Goal: Information Seeking & Learning: Learn about a topic

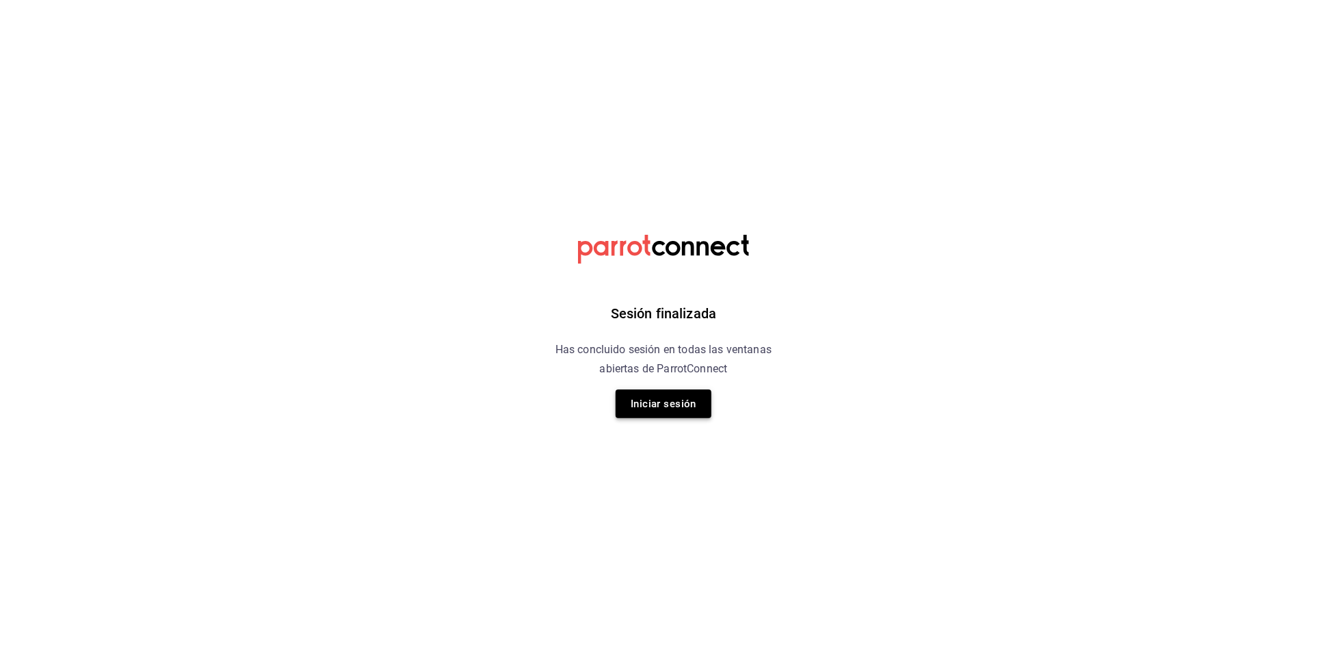
click at [687, 418] on button "Iniciar sesión" at bounding box center [664, 403] width 96 height 29
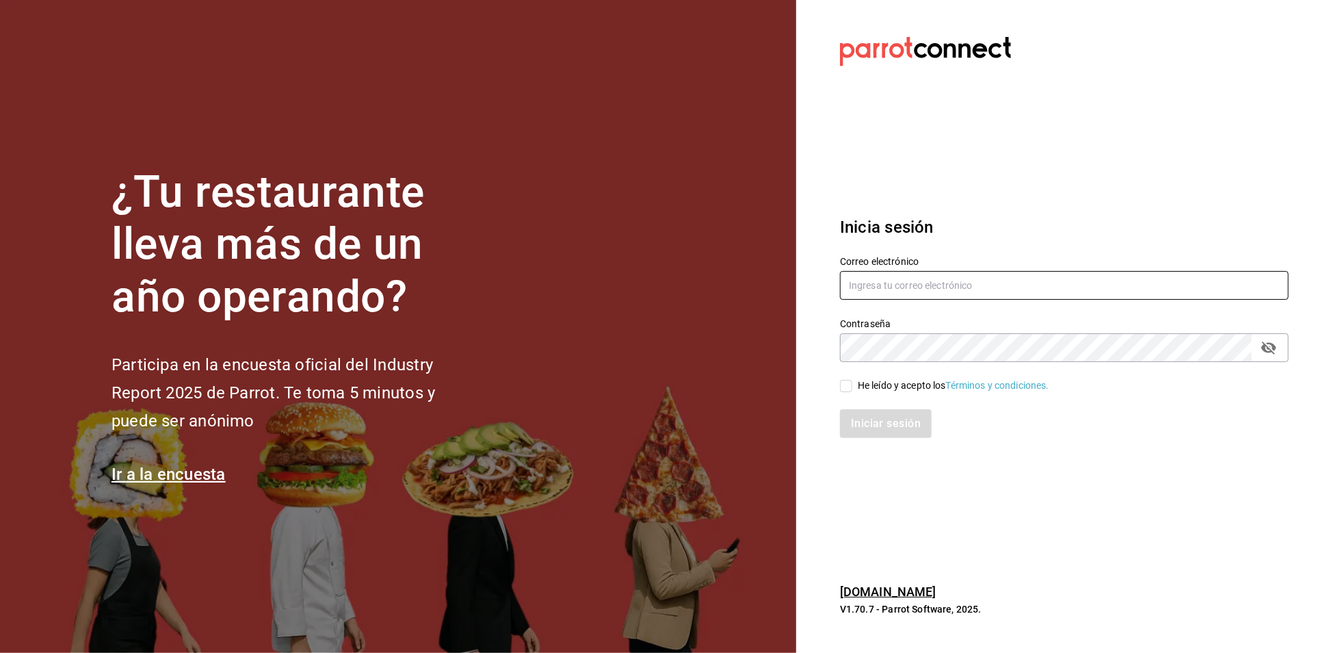
click at [861, 276] on input "text" at bounding box center [1064, 285] width 449 height 29
type input "[EMAIL_ADDRESS][DOMAIN_NAME]"
click at [1271, 346] on icon "passwordField" at bounding box center [1269, 347] width 15 height 13
click at [1271, 346] on icon "passwordField" at bounding box center [1269, 347] width 15 height 10
click at [853, 385] on span "He leído y acepto los Términos y condiciones." at bounding box center [951, 385] width 197 height 14
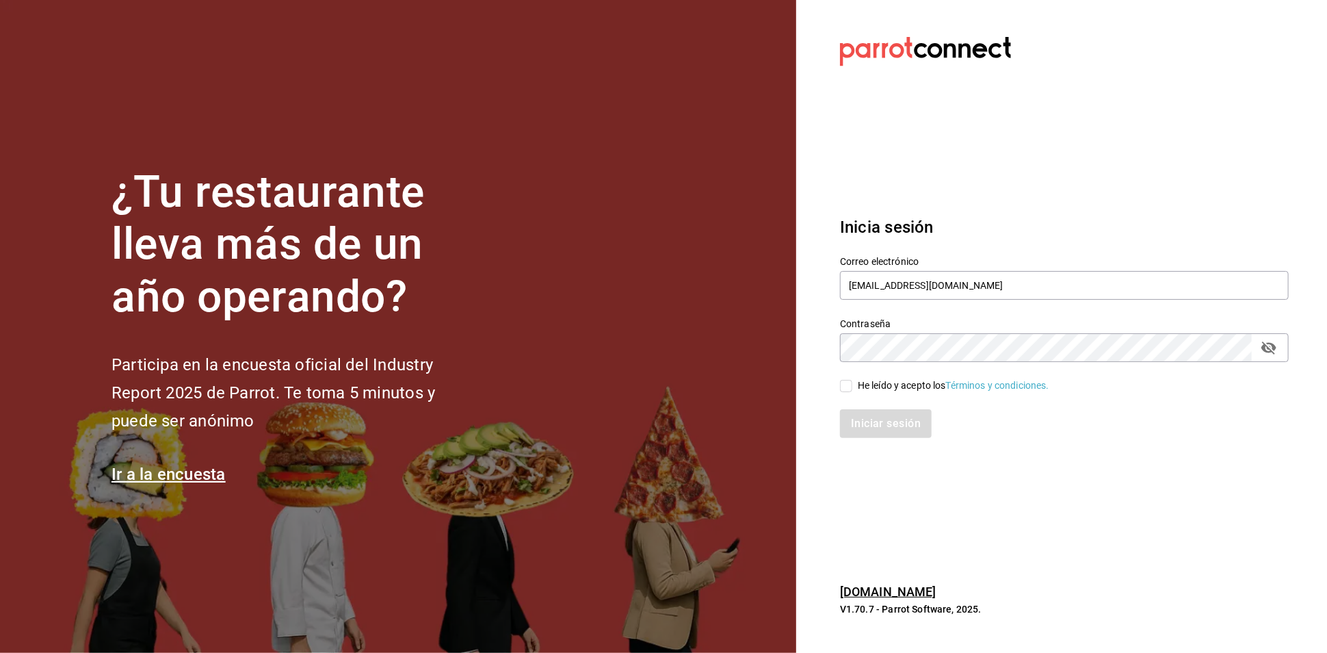
click at [853, 385] on input "He leído y acepto los Términos y condiciones." at bounding box center [846, 386] width 12 height 12
checkbox input "true"
click at [896, 432] on button "Iniciar sesión" at bounding box center [886, 423] width 93 height 29
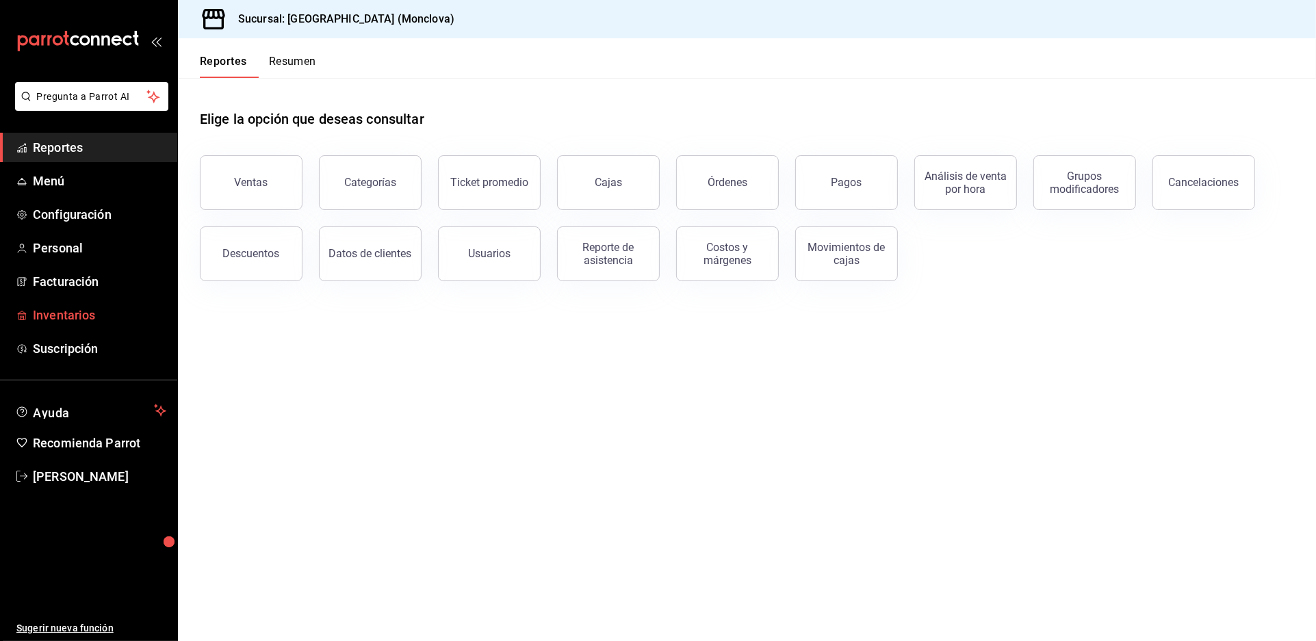
click at [101, 324] on span "Inventarios" at bounding box center [99, 315] width 133 height 18
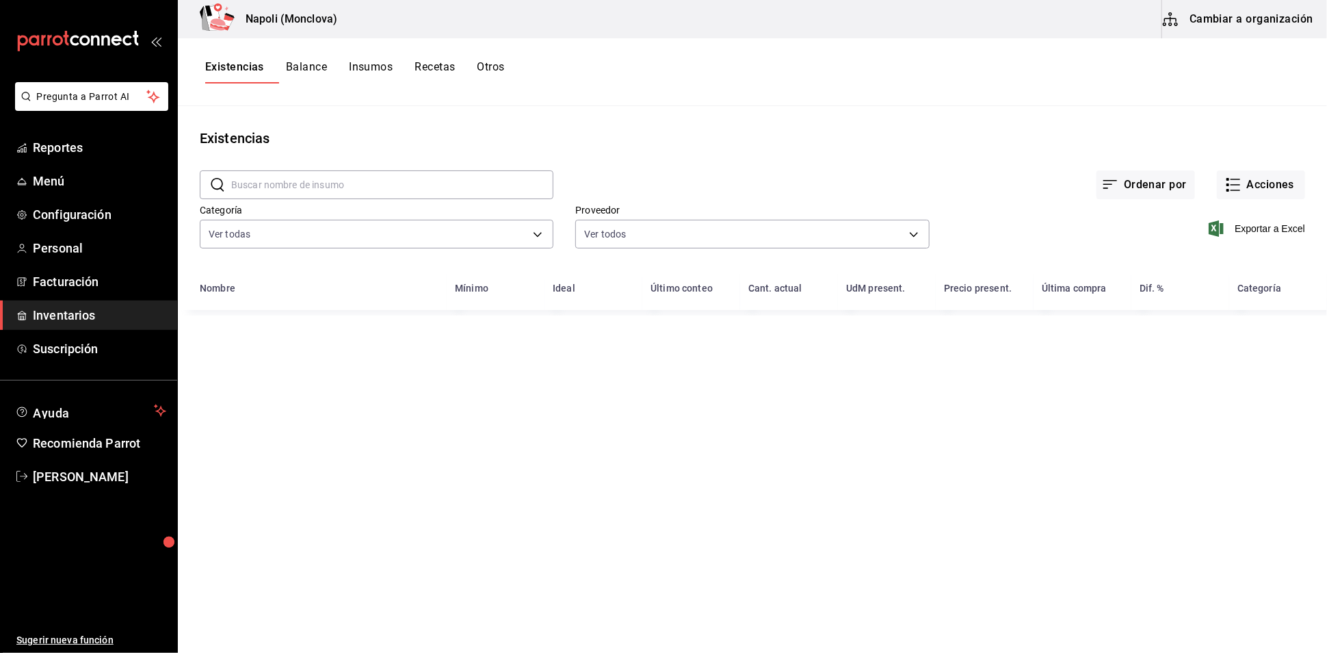
click at [281, 185] on input "text" at bounding box center [392, 184] width 322 height 27
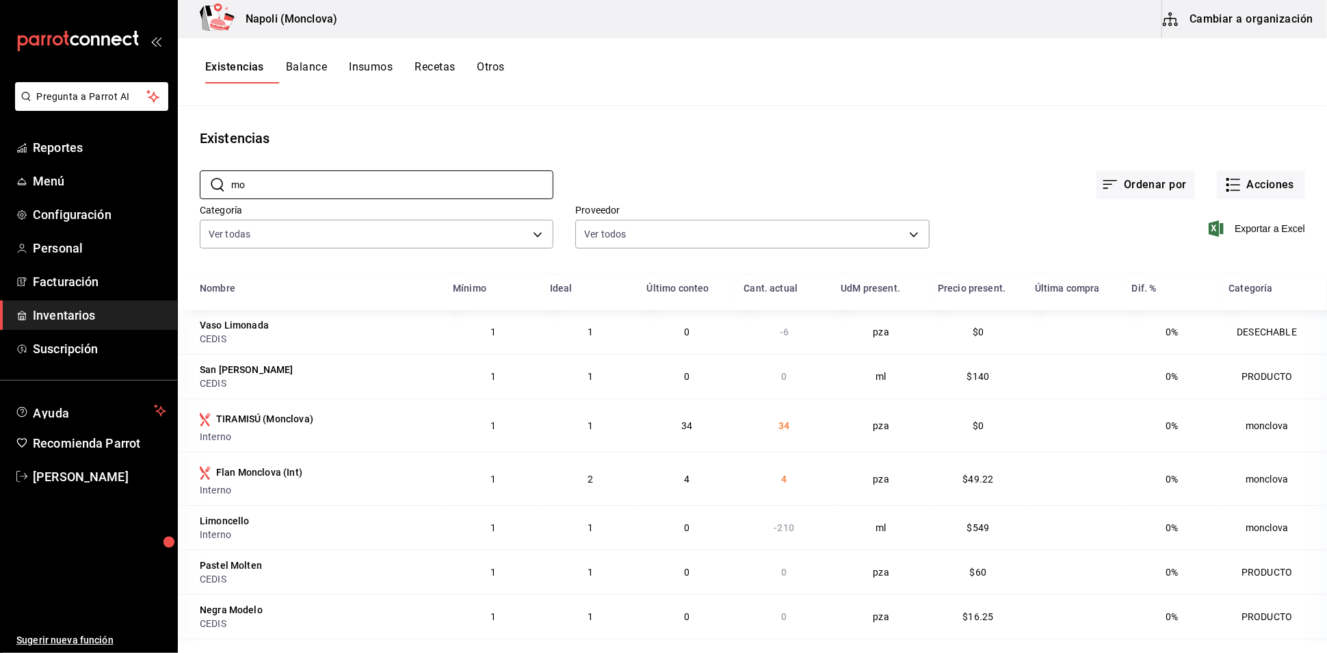
type input "m"
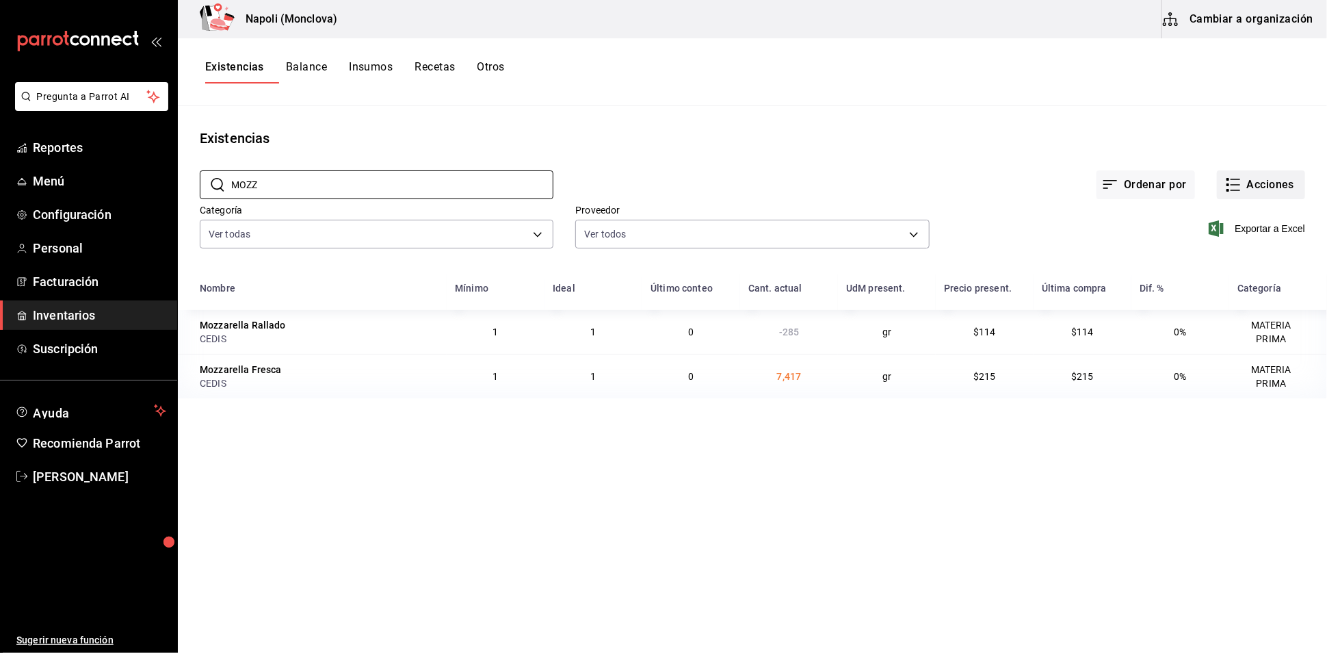
type input "MOZZ"
click at [1264, 199] on button "Acciones" at bounding box center [1261, 184] width 88 height 29
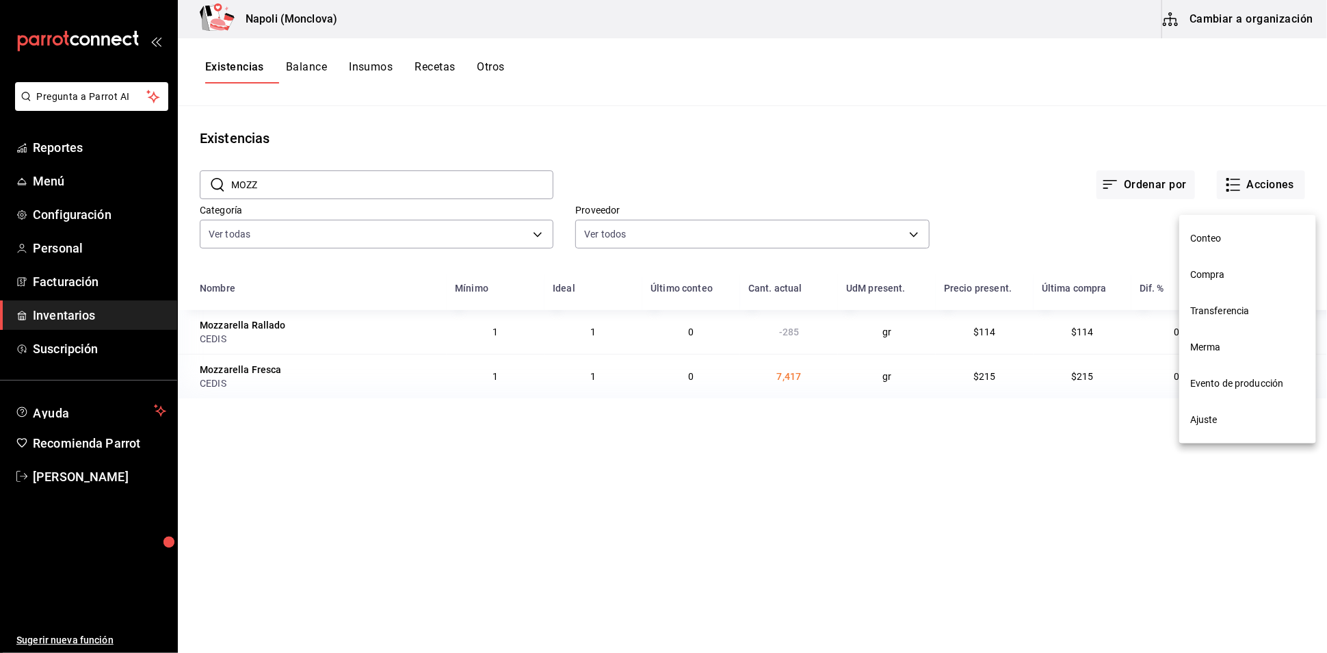
click at [1252, 261] on li "Compra" at bounding box center [1248, 275] width 137 height 36
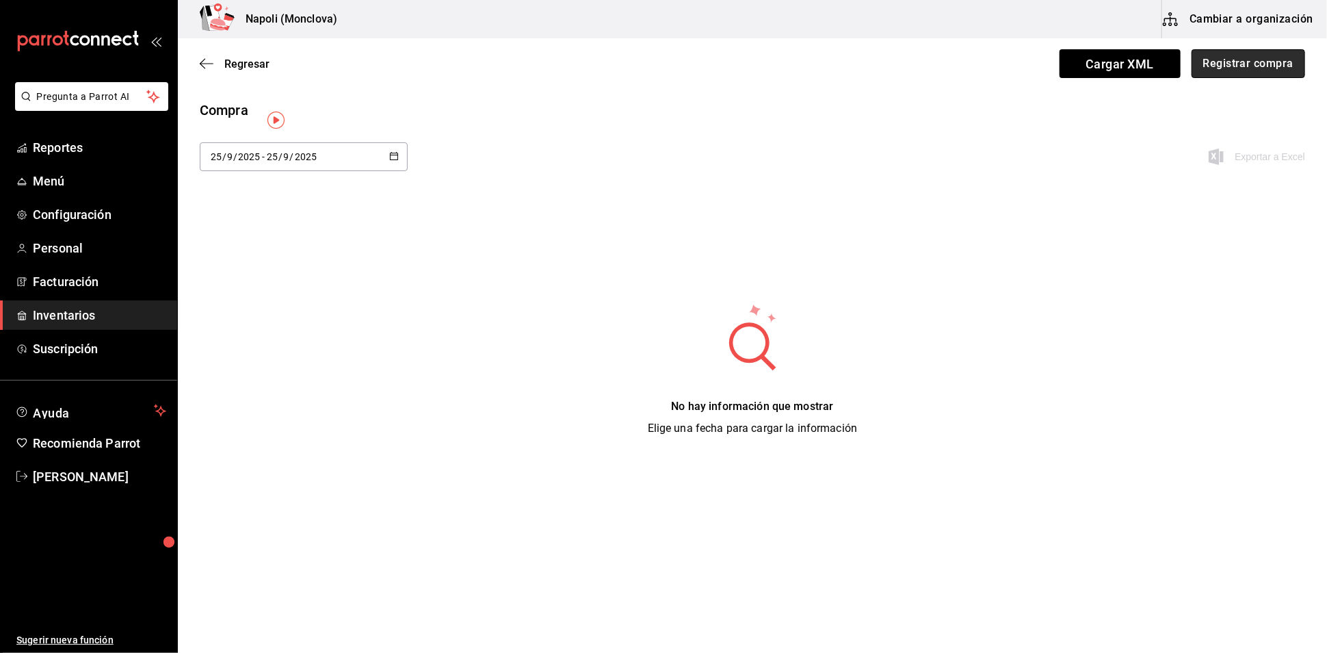
click at [1244, 70] on button "Registrar compra" at bounding box center [1249, 63] width 114 height 29
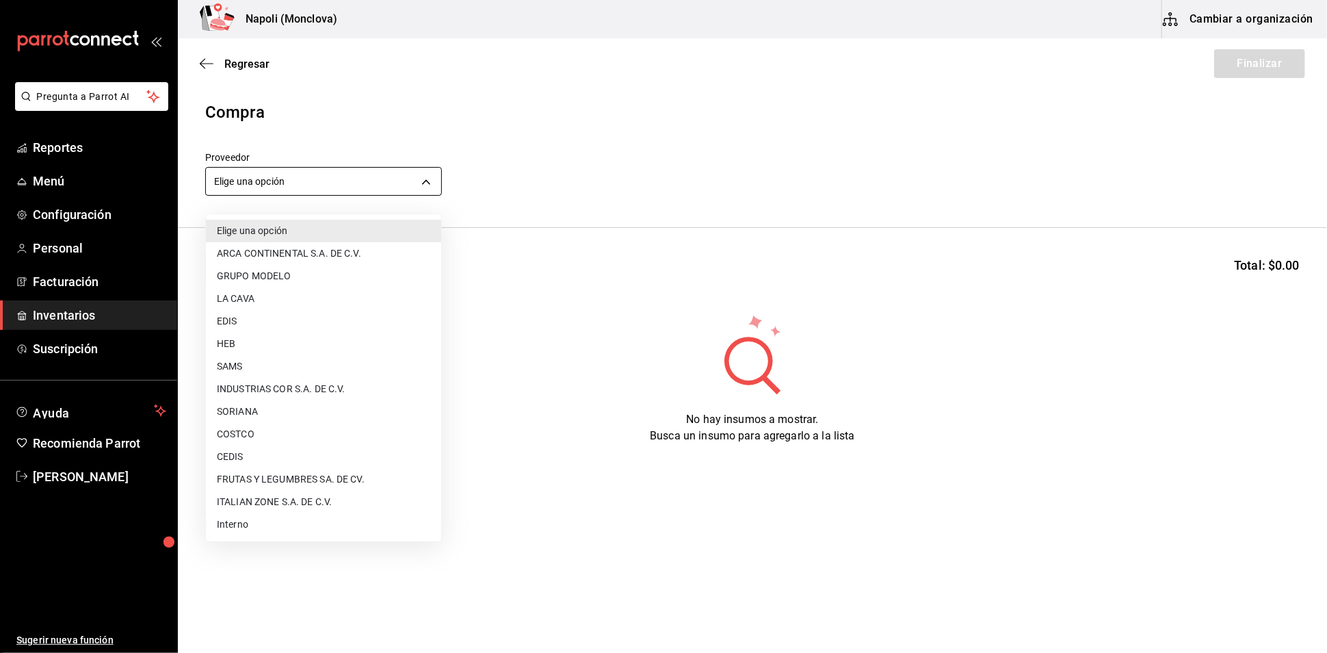
click at [424, 183] on body "Pregunta a Parrot AI Reportes Menú Configuración Personal Facturación Inventari…" at bounding box center [663, 287] width 1327 height 575
click at [292, 453] on li "CEDIS" at bounding box center [323, 456] width 235 height 23
type input "8bbbf040-4be4-464d-a164-6baf154bd563"
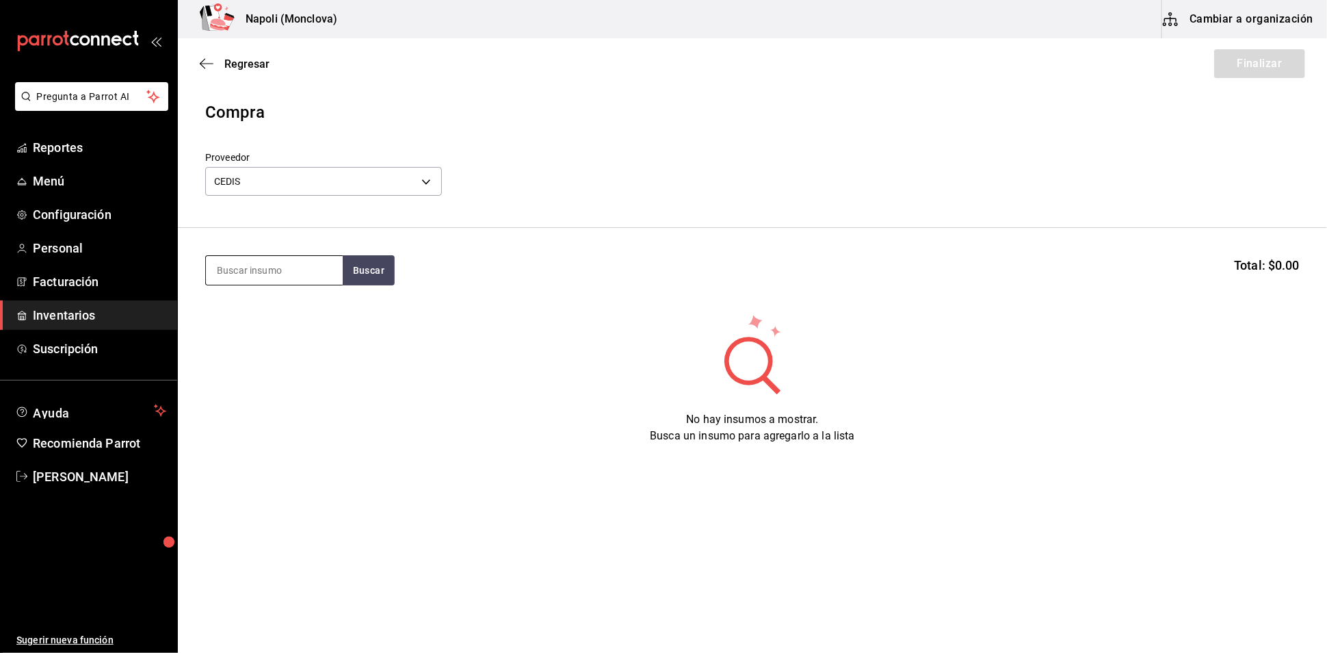
click at [277, 278] on input at bounding box center [274, 270] width 137 height 29
type input "MOZZA"
click at [380, 285] on button "Buscar" at bounding box center [369, 270] width 52 height 30
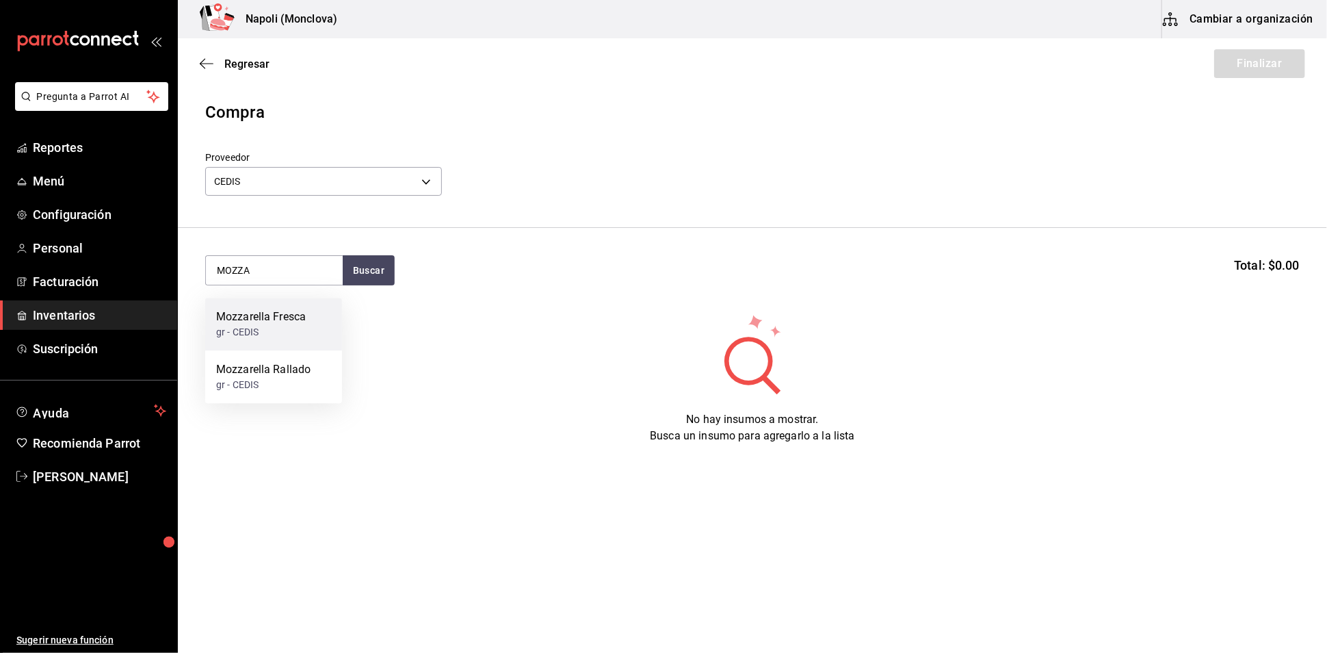
click at [247, 326] on div "gr - CEDIS" at bounding box center [261, 332] width 90 height 14
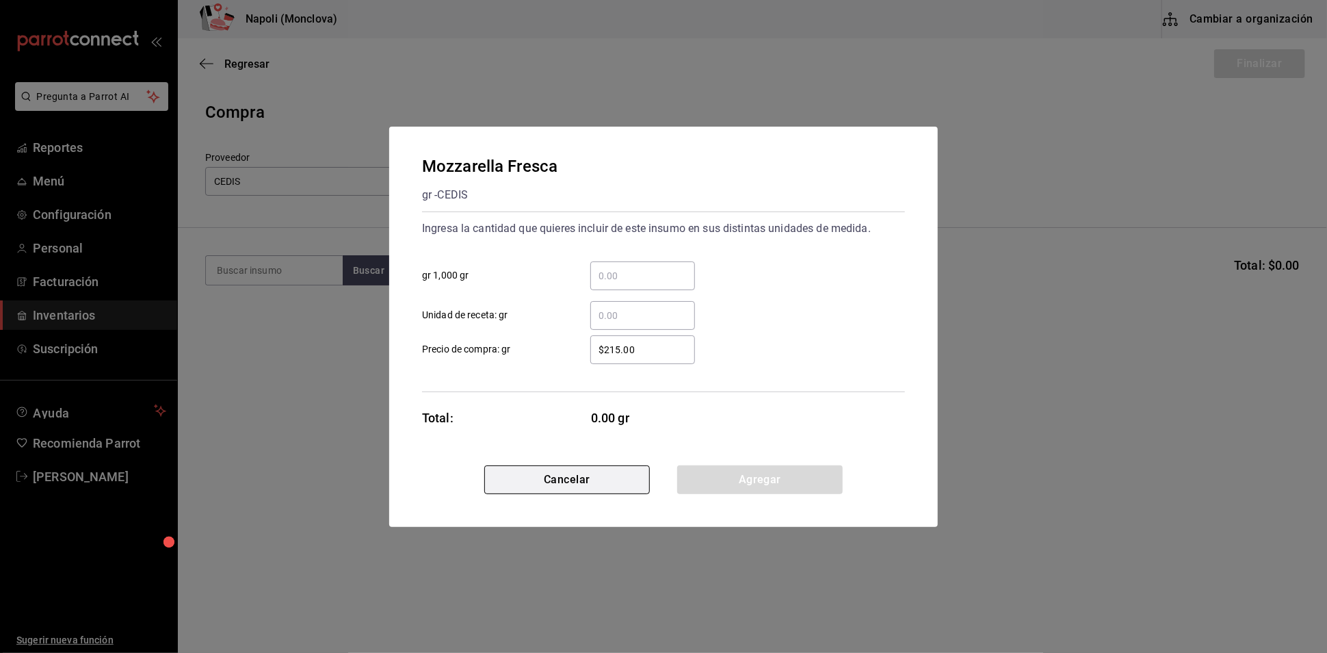
click at [567, 478] on button "Cancelar" at bounding box center [567, 479] width 166 height 29
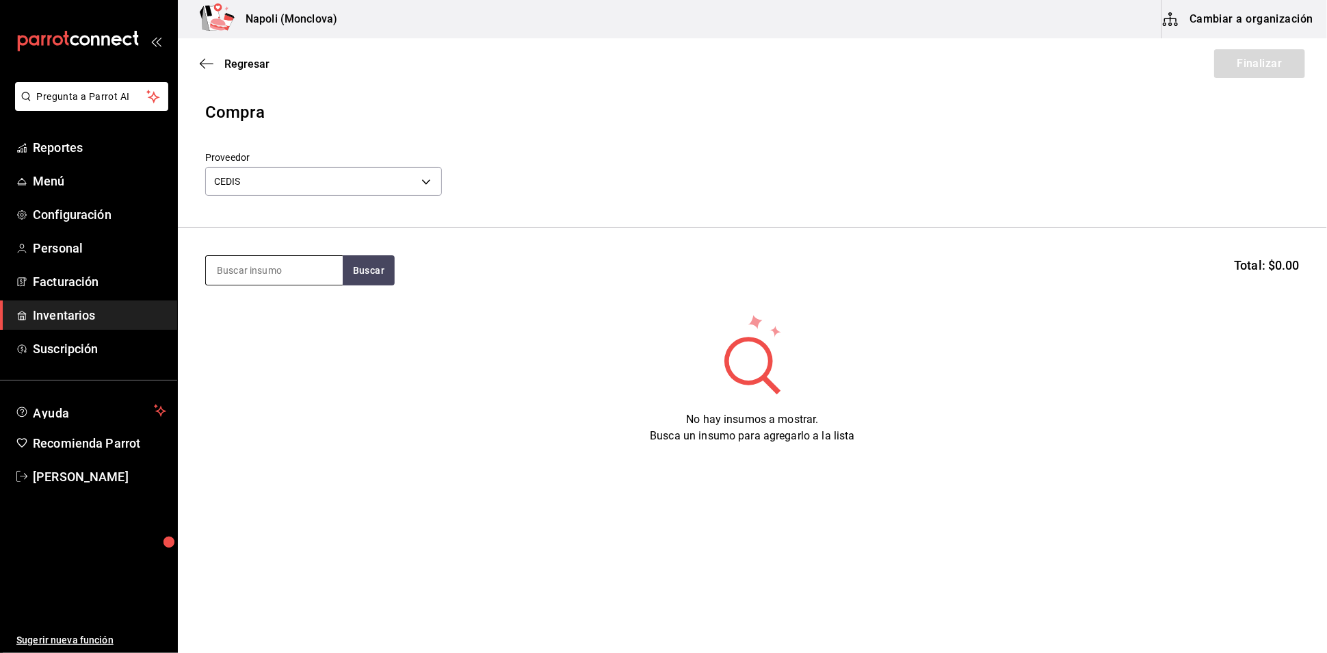
click at [323, 285] on input at bounding box center [274, 270] width 137 height 29
type input "MOZZA"
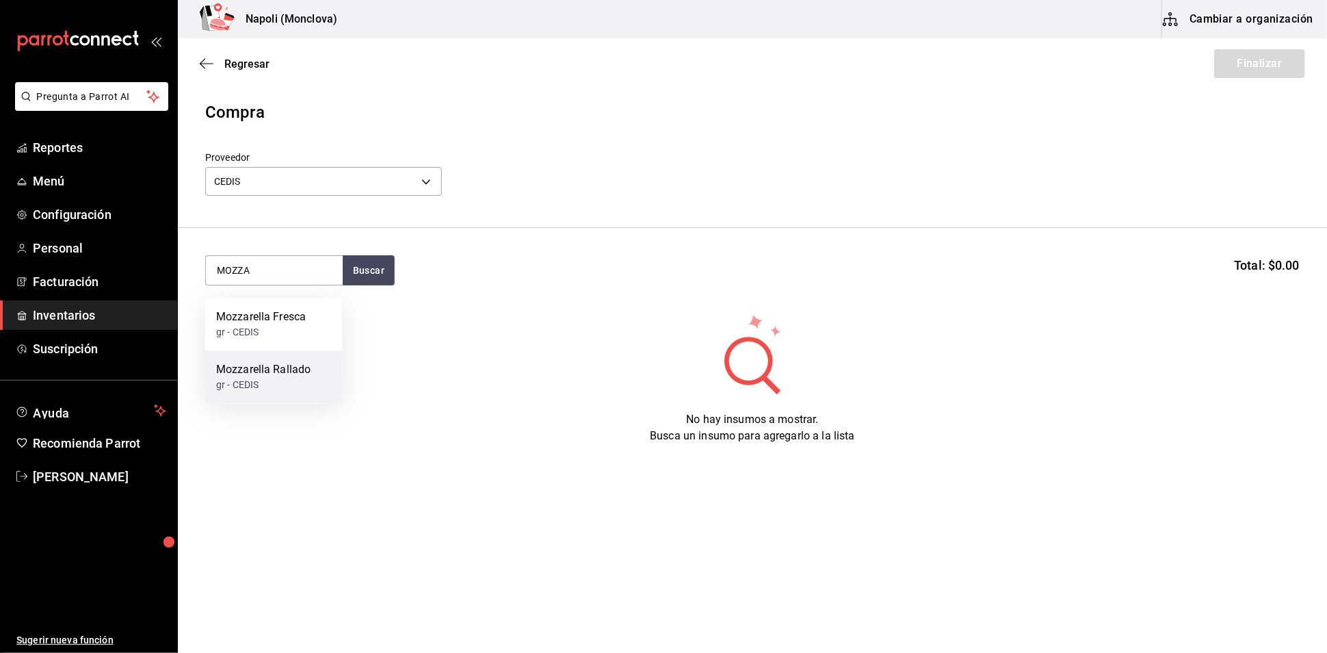
click at [298, 370] on div "Mozzarella Rallado" at bounding box center [263, 369] width 94 height 16
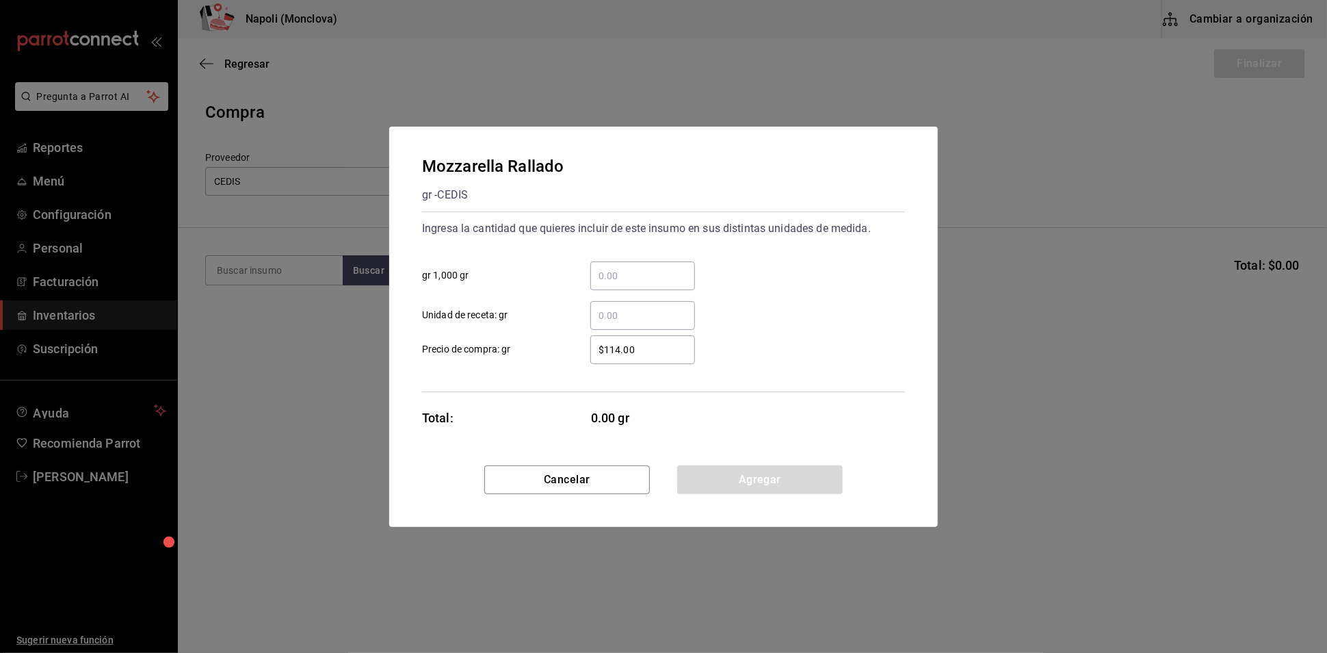
click at [636, 268] on input "​ gr 1,000 gr" at bounding box center [642, 276] width 105 height 16
type input "1"
type input "114.2"
click at [808, 494] on button "Agregar" at bounding box center [760, 479] width 166 height 29
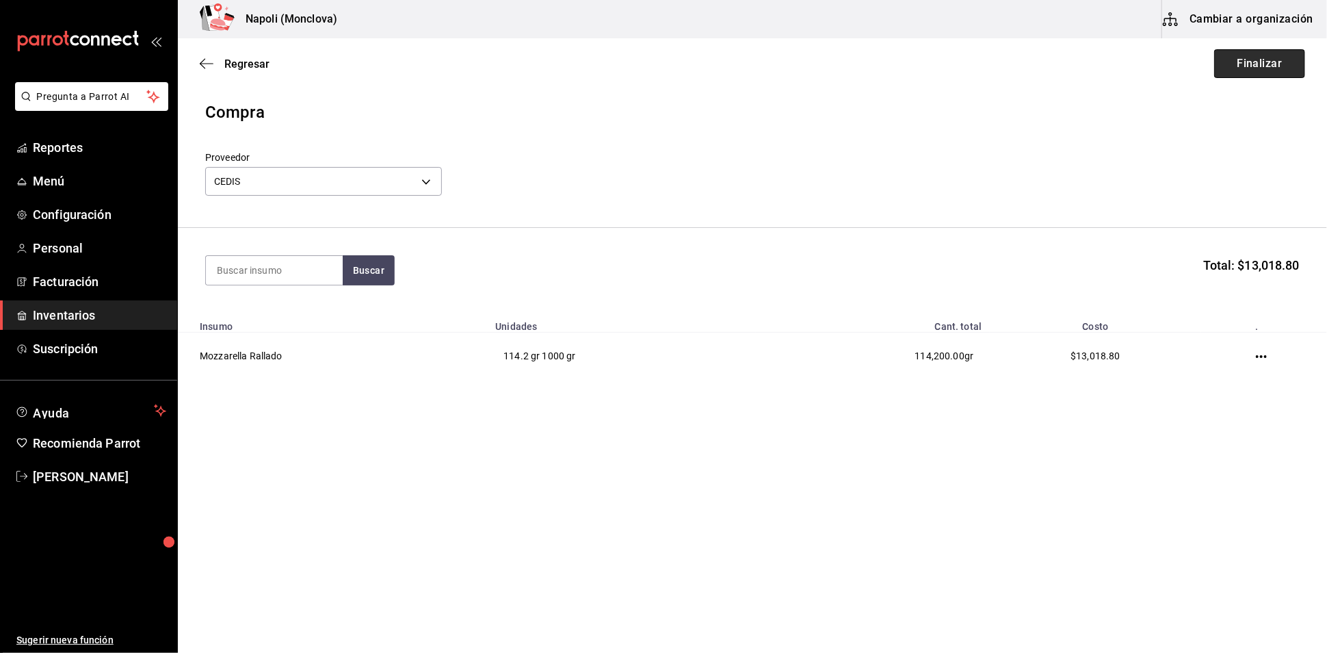
click at [1249, 52] on button "Finalizar" at bounding box center [1259, 63] width 91 height 29
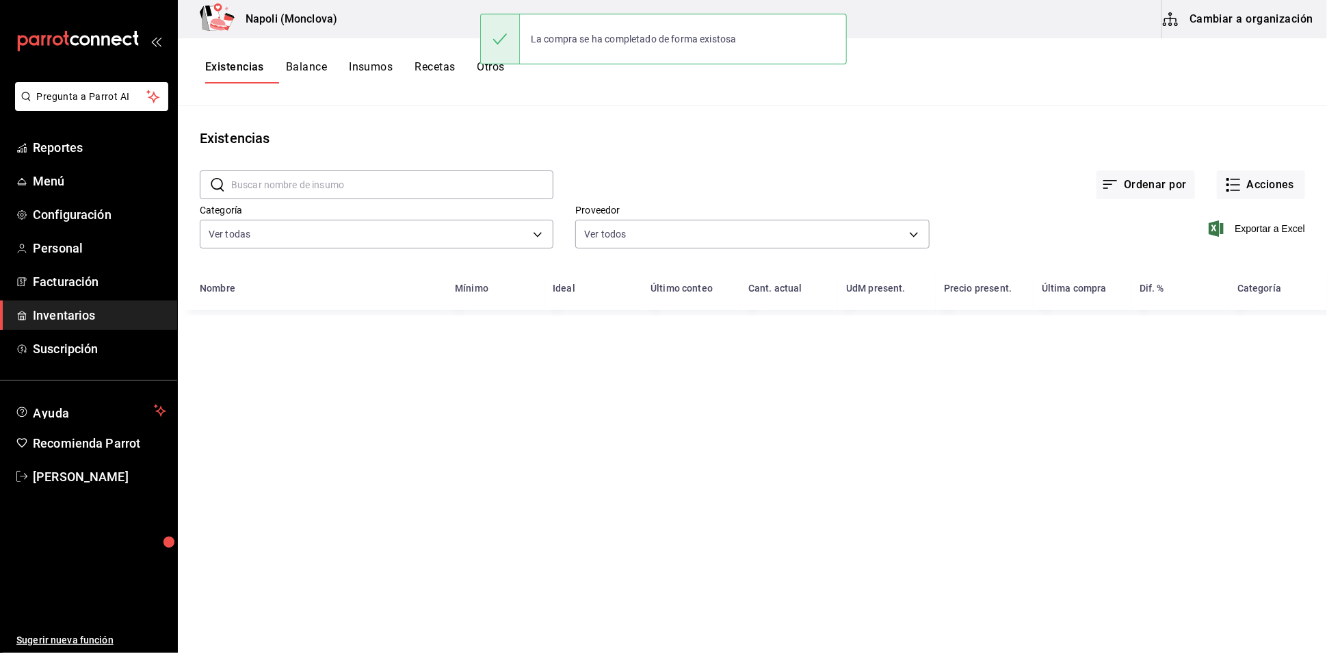
click at [405, 191] on input "text" at bounding box center [392, 184] width 322 height 27
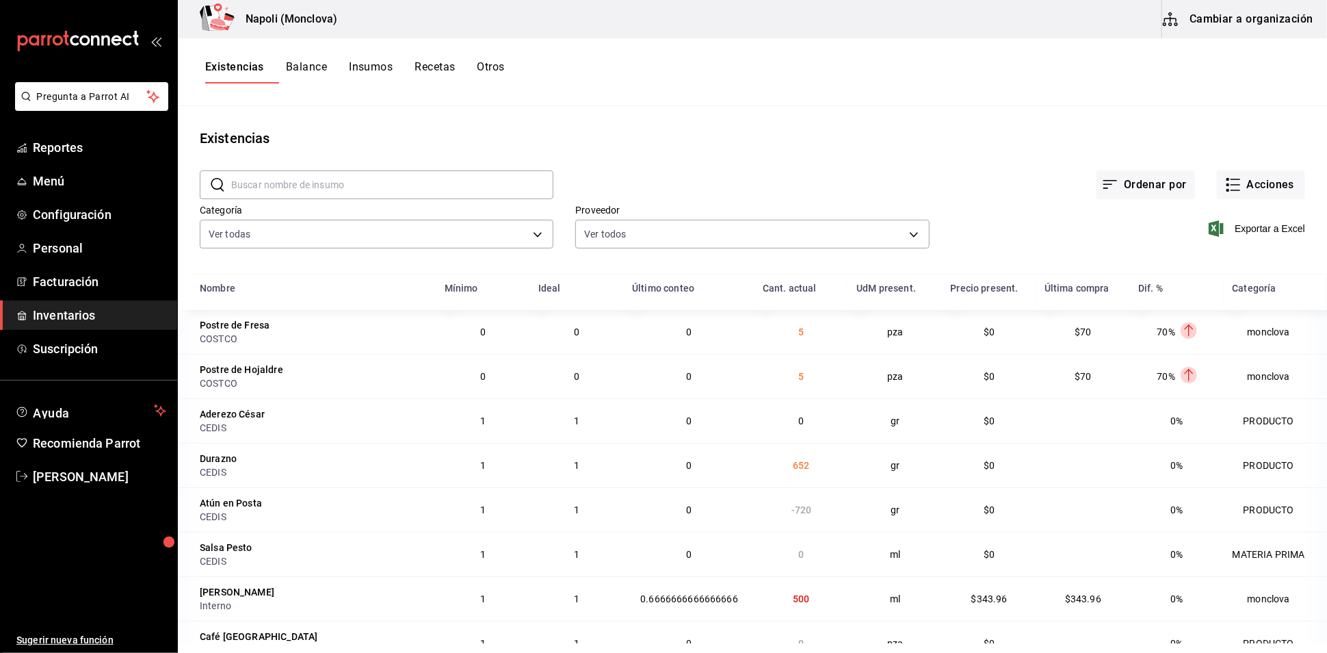
click at [480, 196] on input "text" at bounding box center [392, 184] width 322 height 27
type input "c"
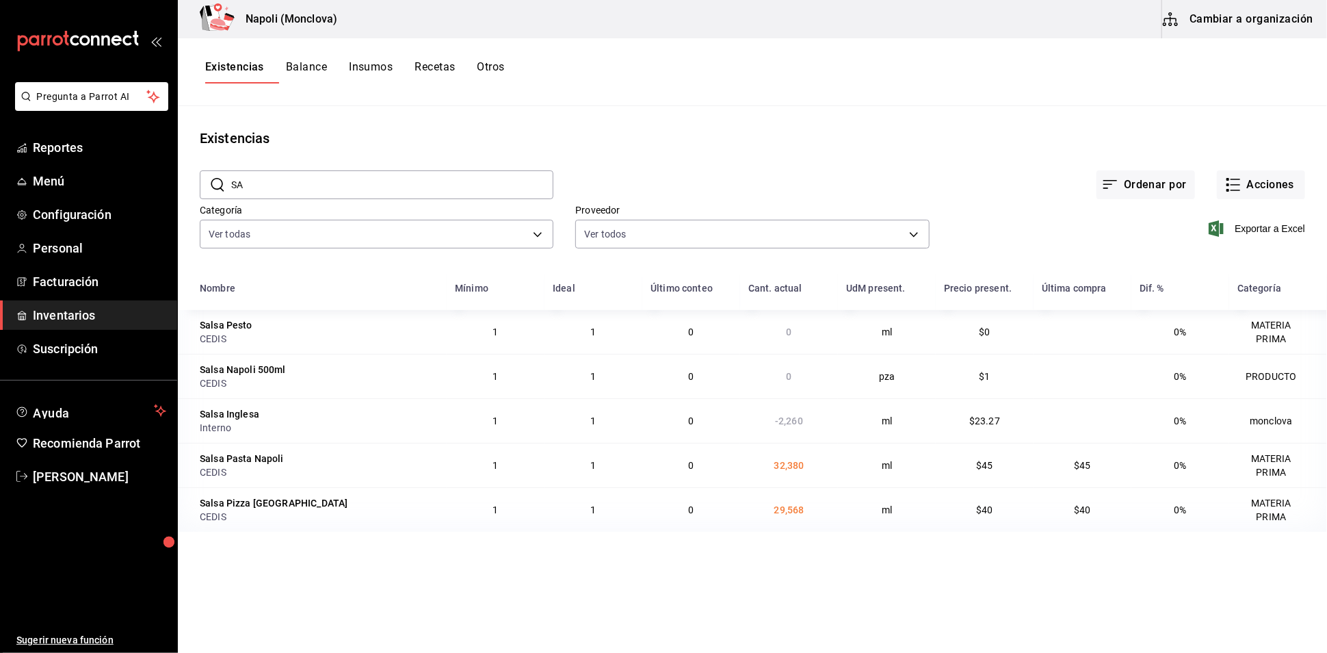
type input "S"
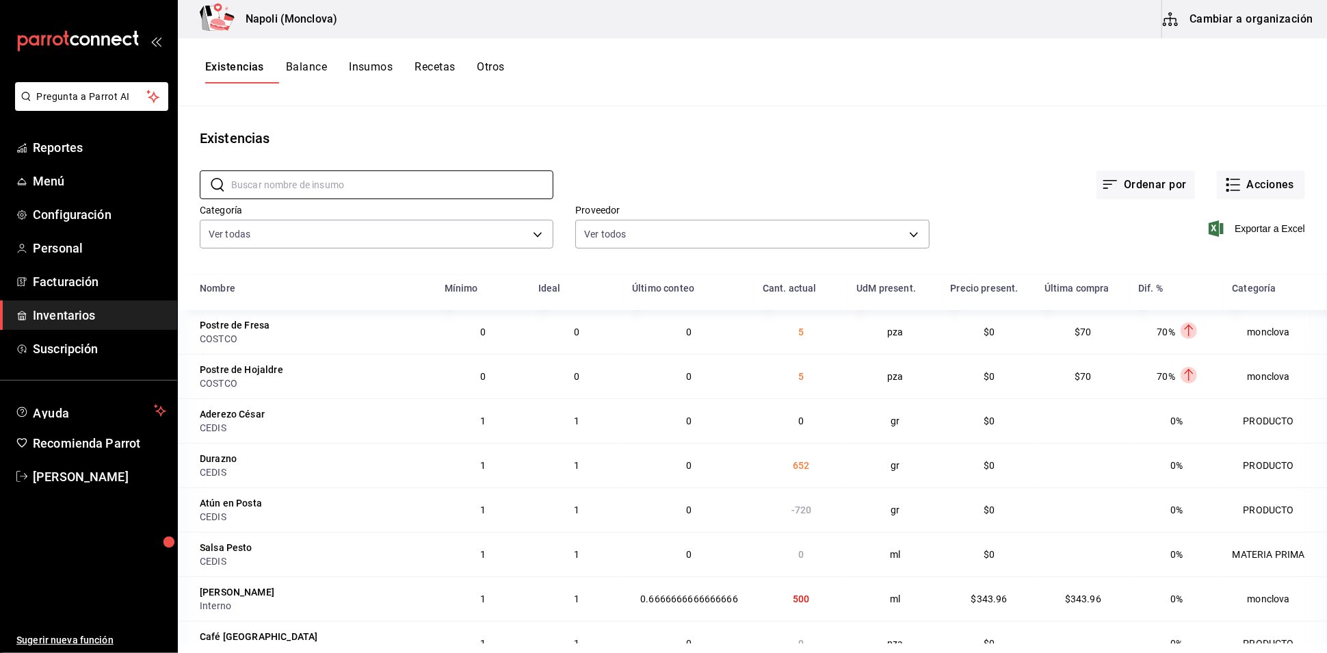
click at [689, 88] on div "Existencias Balance Insumos Recetas Otros" at bounding box center [752, 72] width 1149 height 68
click at [675, 102] on div "Existencias Balance Insumos Recetas Otros" at bounding box center [752, 72] width 1149 height 68
click at [404, 196] on input "text" at bounding box center [392, 184] width 322 height 27
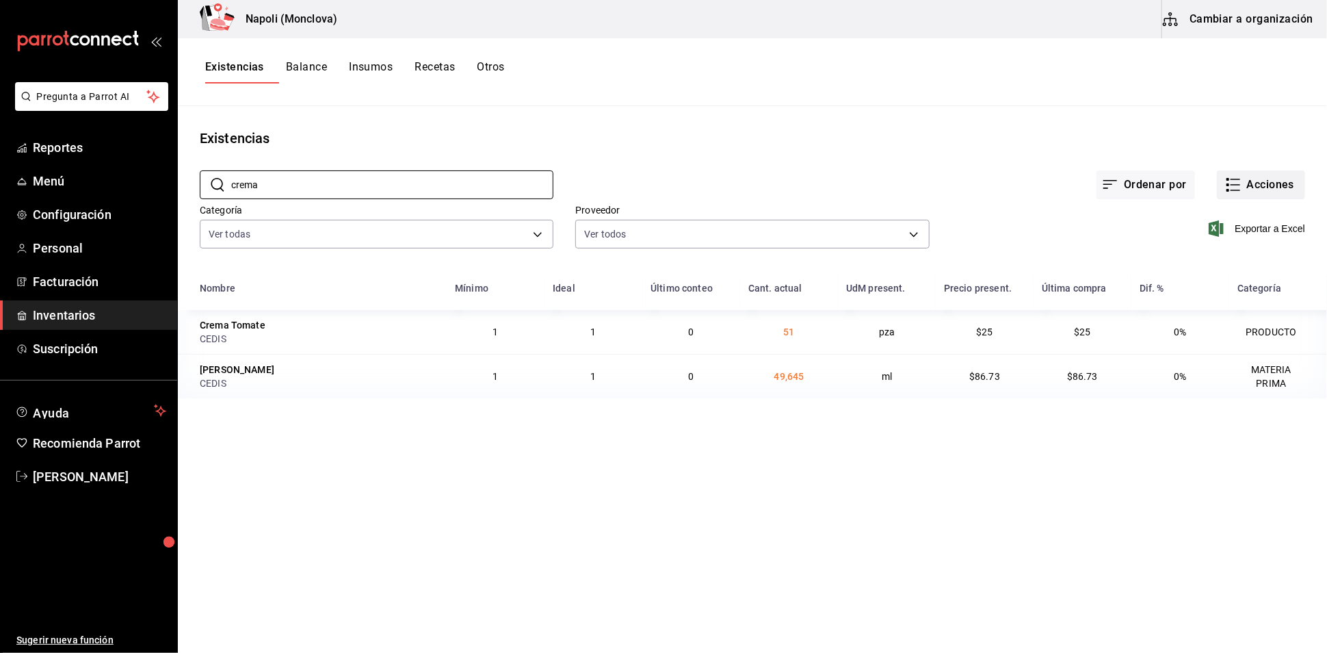
type input "crema"
click at [1247, 190] on button "Acciones" at bounding box center [1261, 184] width 88 height 29
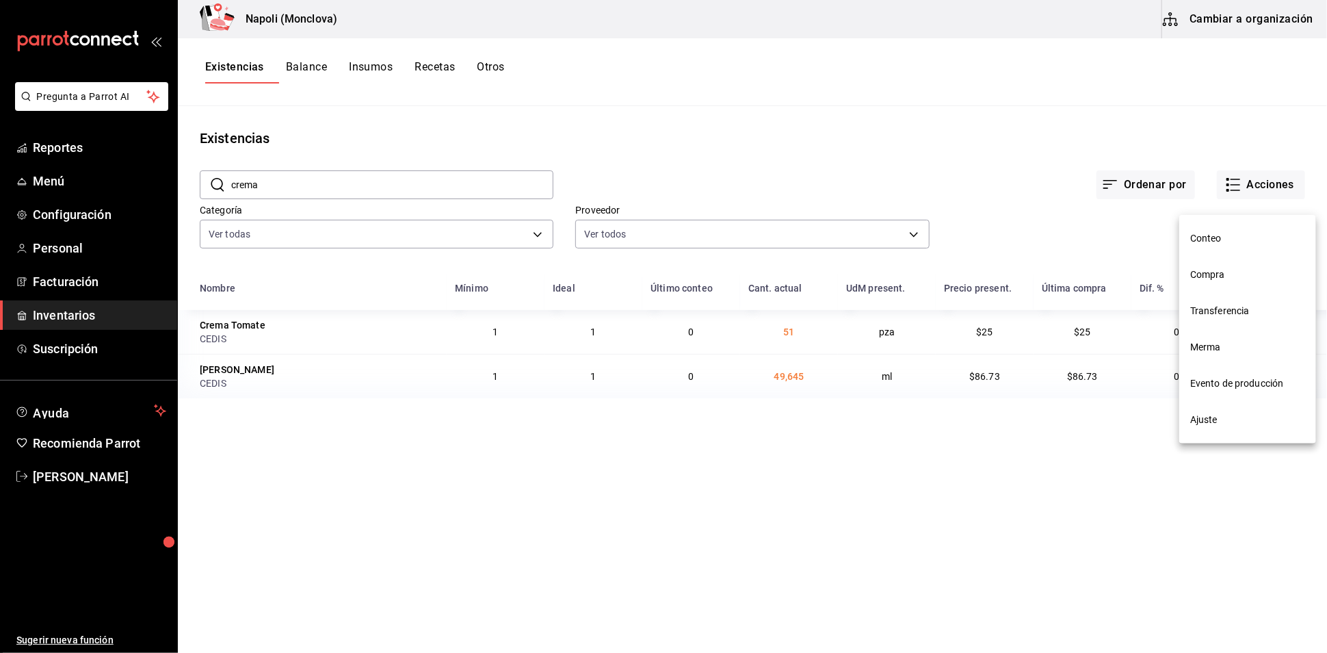
click at [1240, 262] on li "Compra" at bounding box center [1248, 275] width 137 height 36
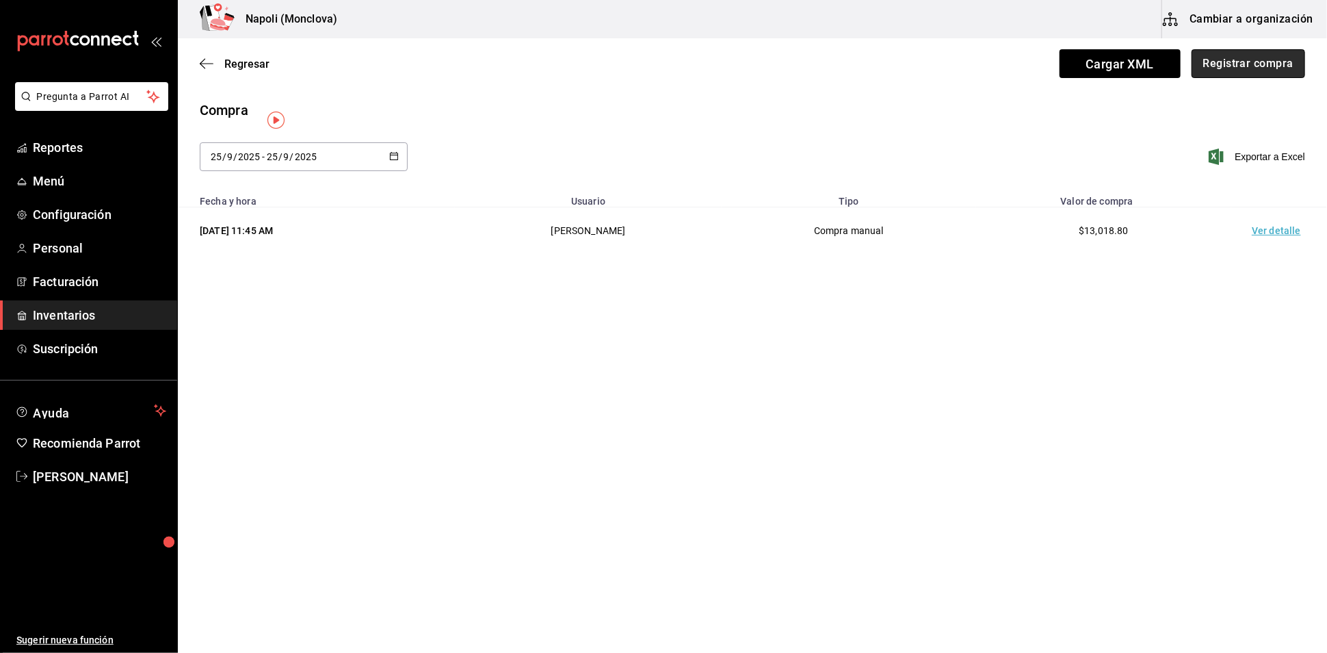
click at [1264, 78] on button "Registrar compra" at bounding box center [1249, 63] width 114 height 29
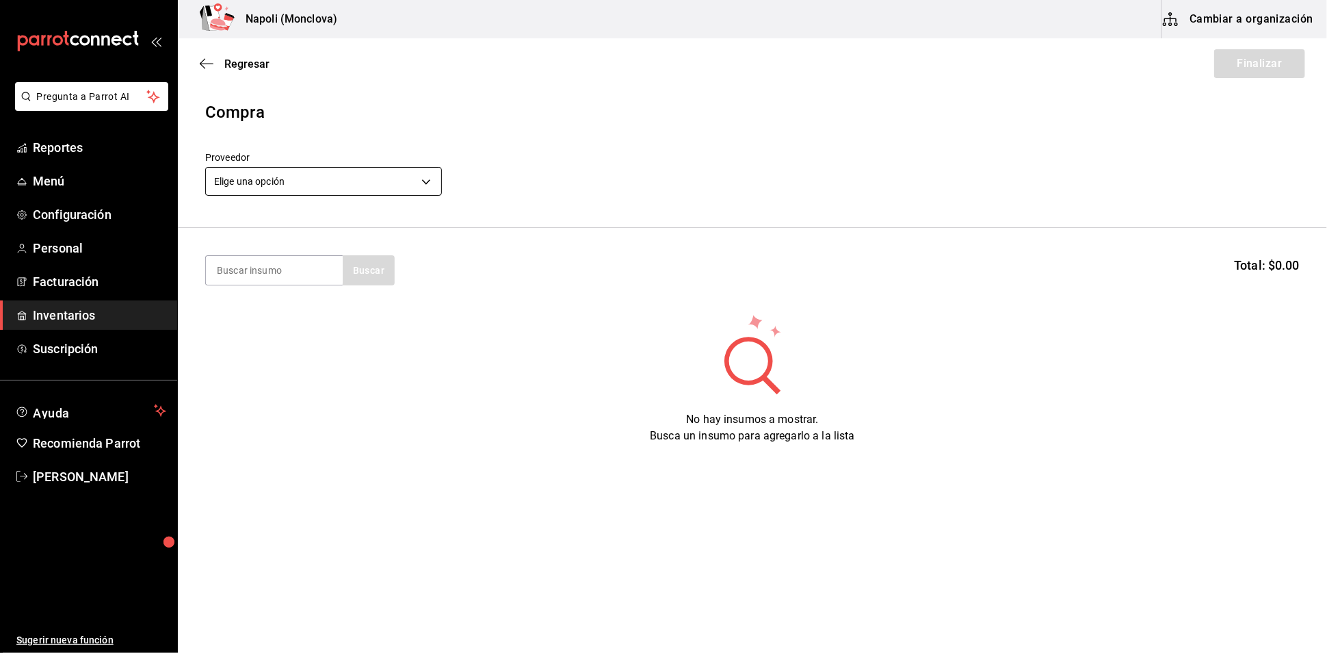
click at [424, 188] on body "Pregunta a Parrot AI Reportes Menú Configuración Personal Facturación Inventari…" at bounding box center [663, 287] width 1327 height 575
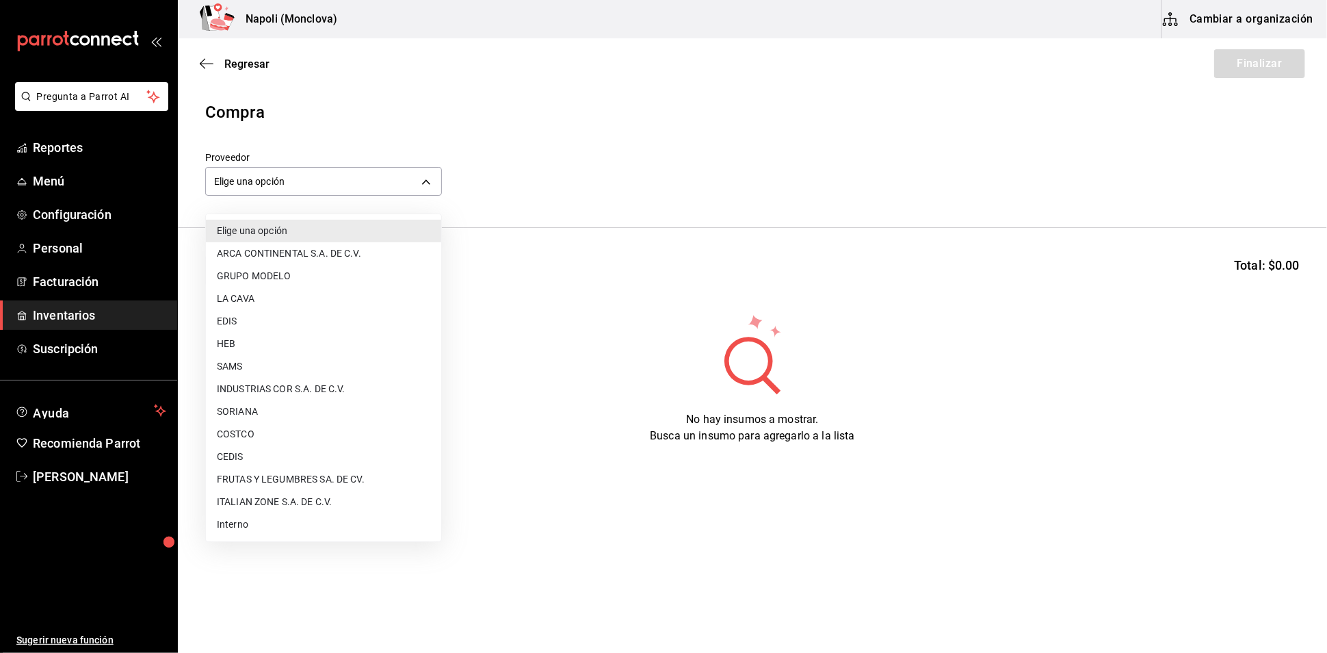
click at [298, 456] on li "CEDIS" at bounding box center [323, 456] width 235 height 23
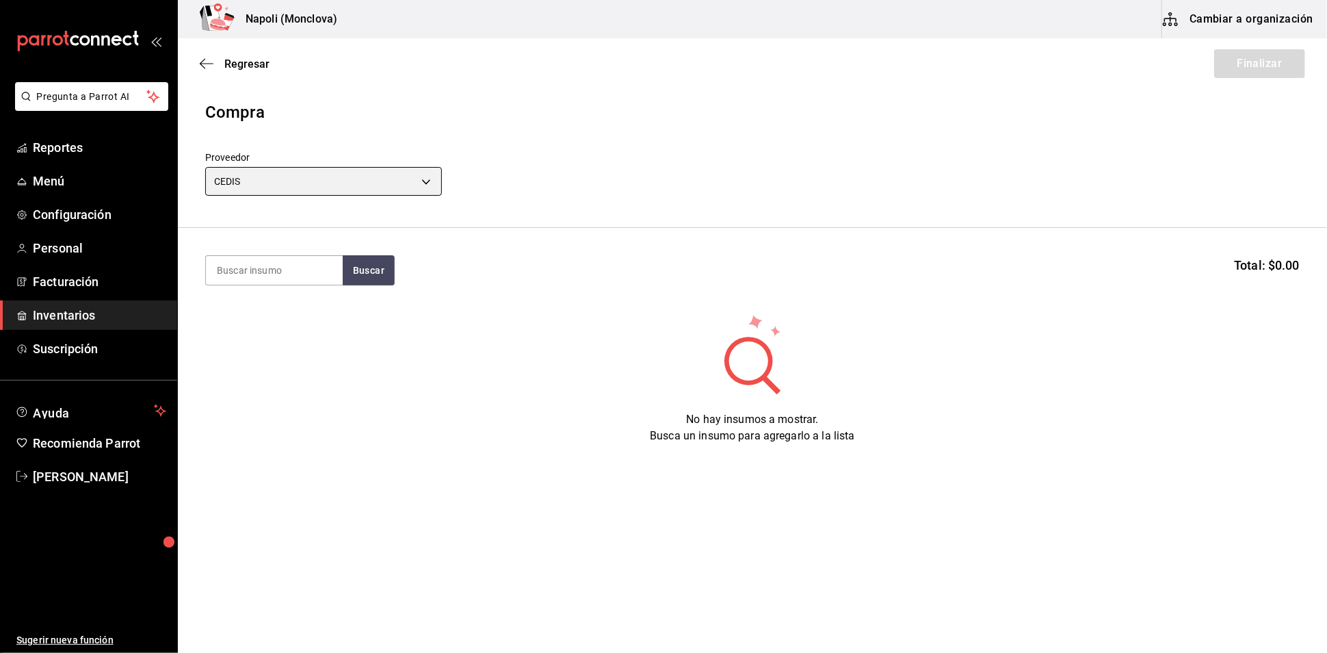
type input "8bbbf040-4be4-464d-a164-6baf154bd563"
click at [300, 274] on input at bounding box center [274, 270] width 137 height 29
type input "CREMA"
click at [377, 285] on button "Buscar" at bounding box center [369, 270] width 52 height 30
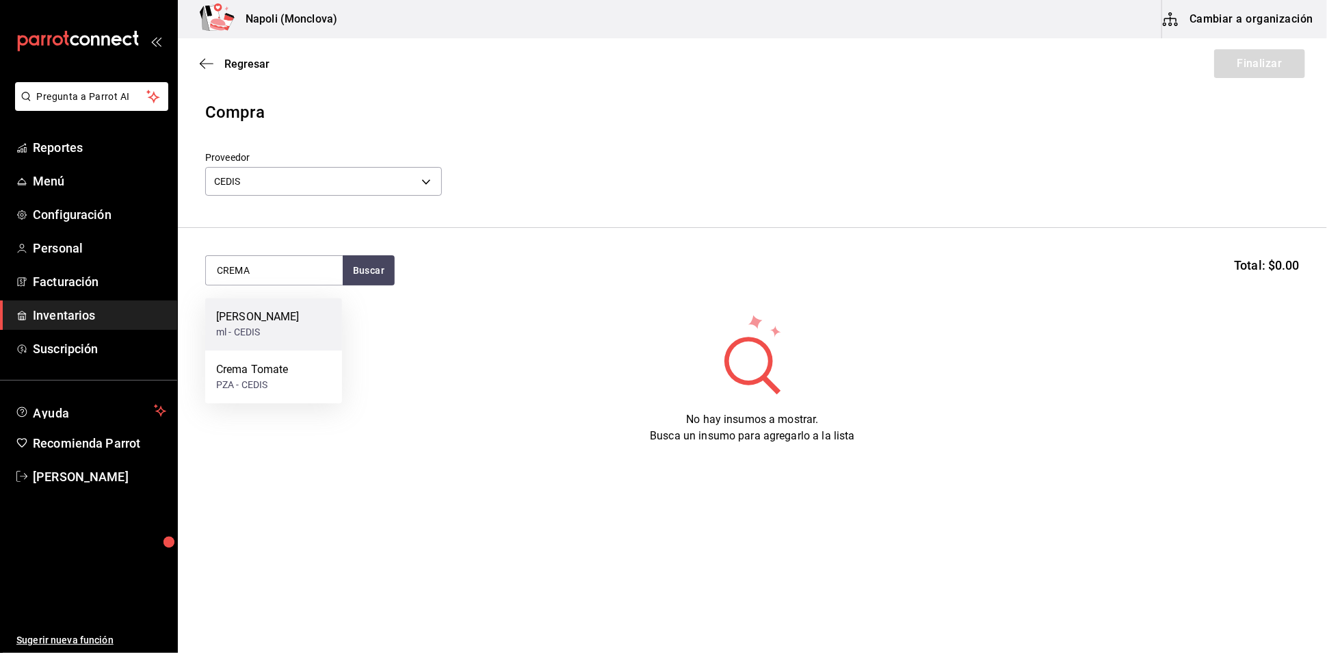
click at [286, 314] on div "[PERSON_NAME]" at bounding box center [257, 317] width 83 height 16
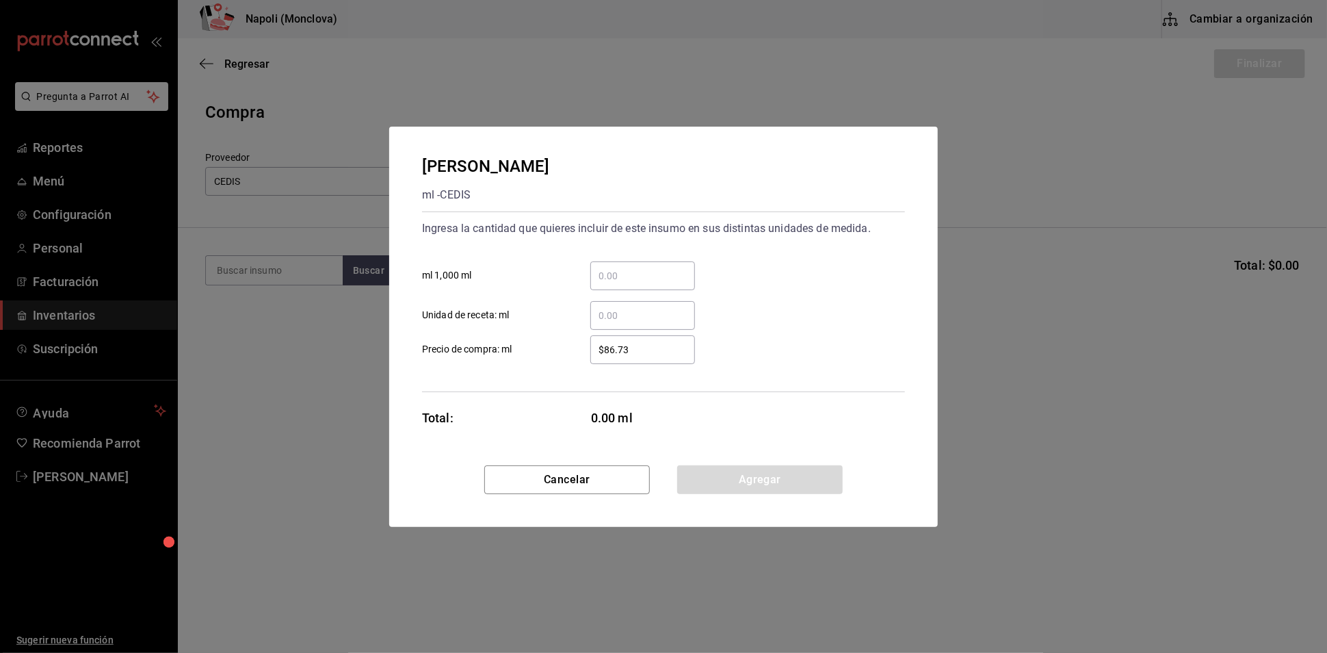
click at [641, 269] on input "​ ml 1,000 ml" at bounding box center [642, 276] width 105 height 16
type input "49"
click at [770, 476] on button "Agregar" at bounding box center [760, 479] width 166 height 29
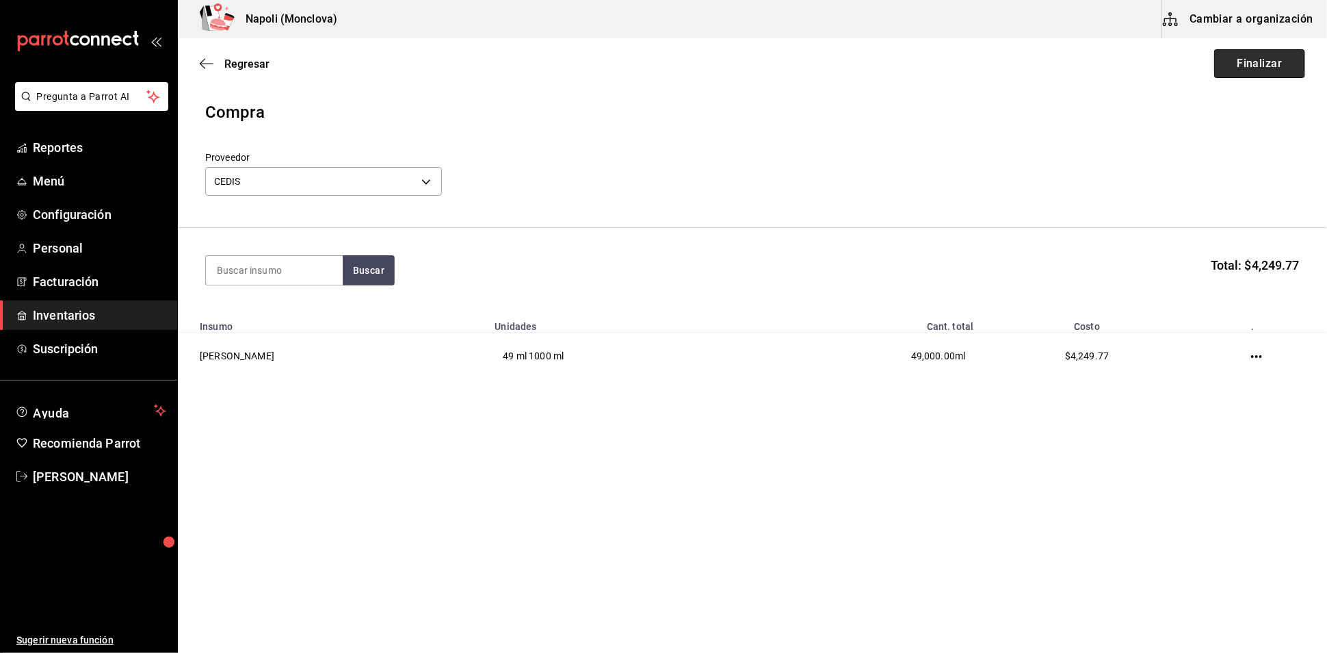
click at [1225, 68] on button "Finalizar" at bounding box center [1259, 63] width 91 height 29
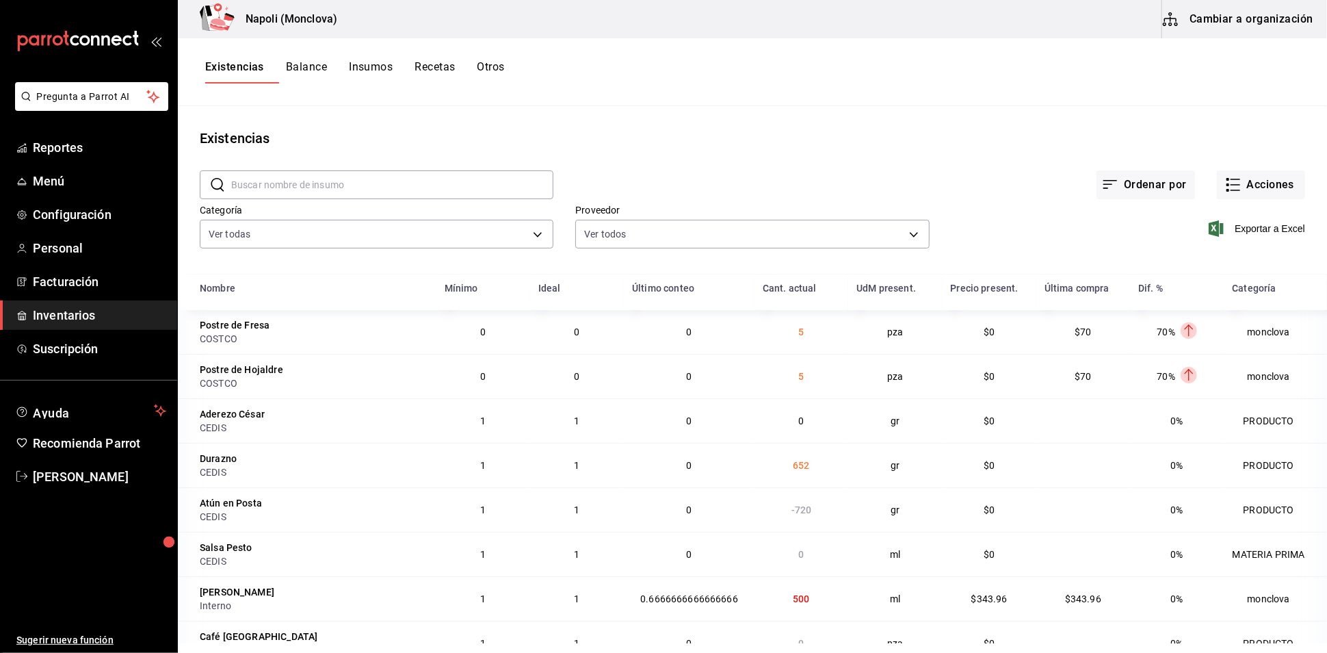
click at [312, 195] on input "text" at bounding box center [392, 184] width 322 height 27
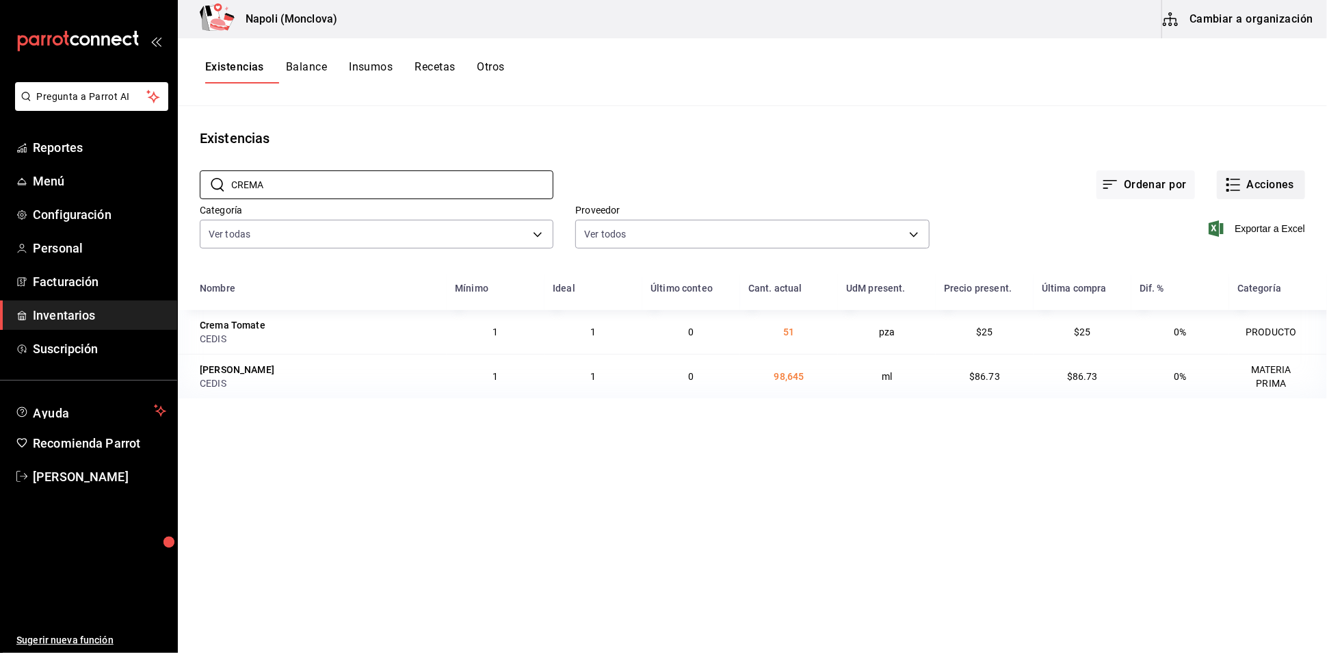
type input "CREMA"
click at [1243, 192] on button "Acciones" at bounding box center [1261, 184] width 88 height 29
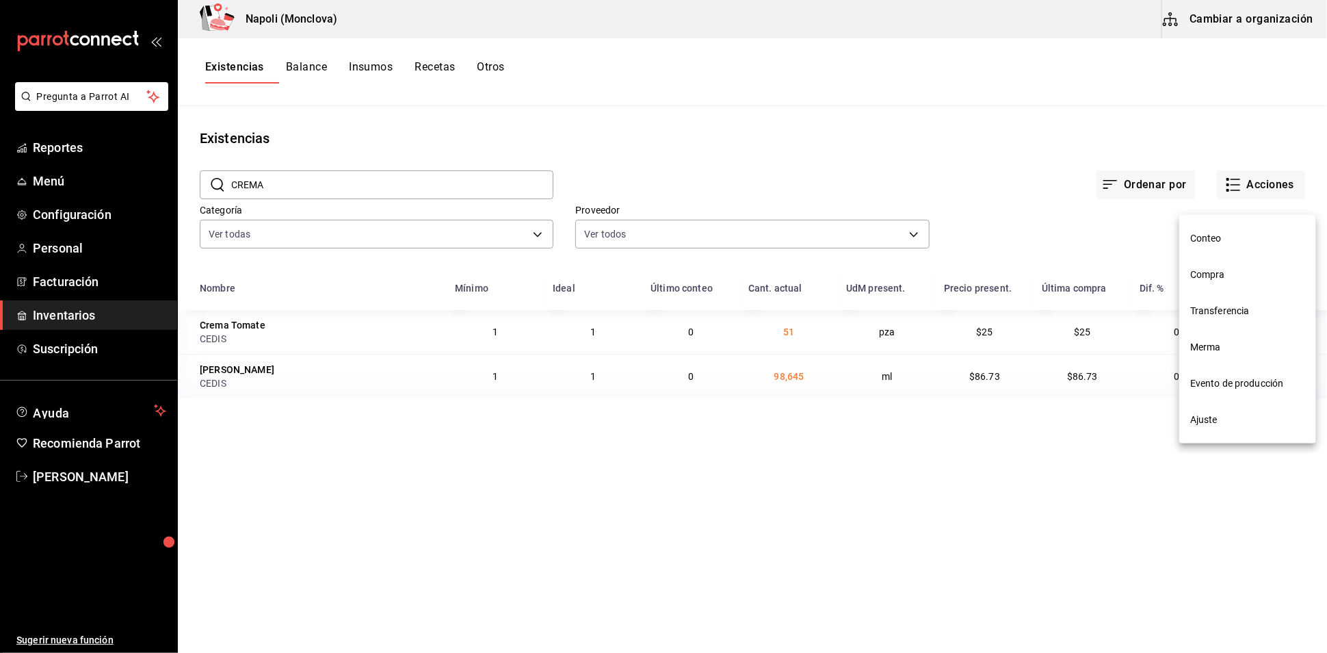
click at [1220, 422] on span "Ajuste" at bounding box center [1248, 420] width 115 height 14
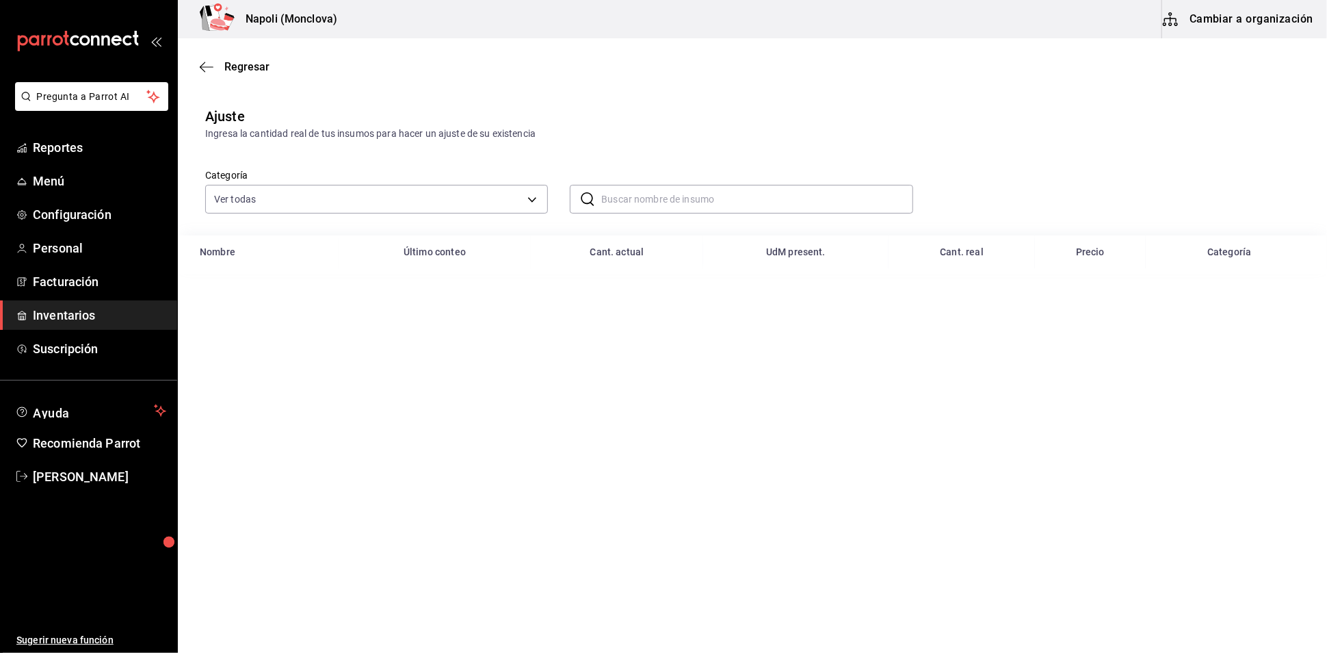
click at [697, 213] on input "text" at bounding box center [756, 198] width 311 height 27
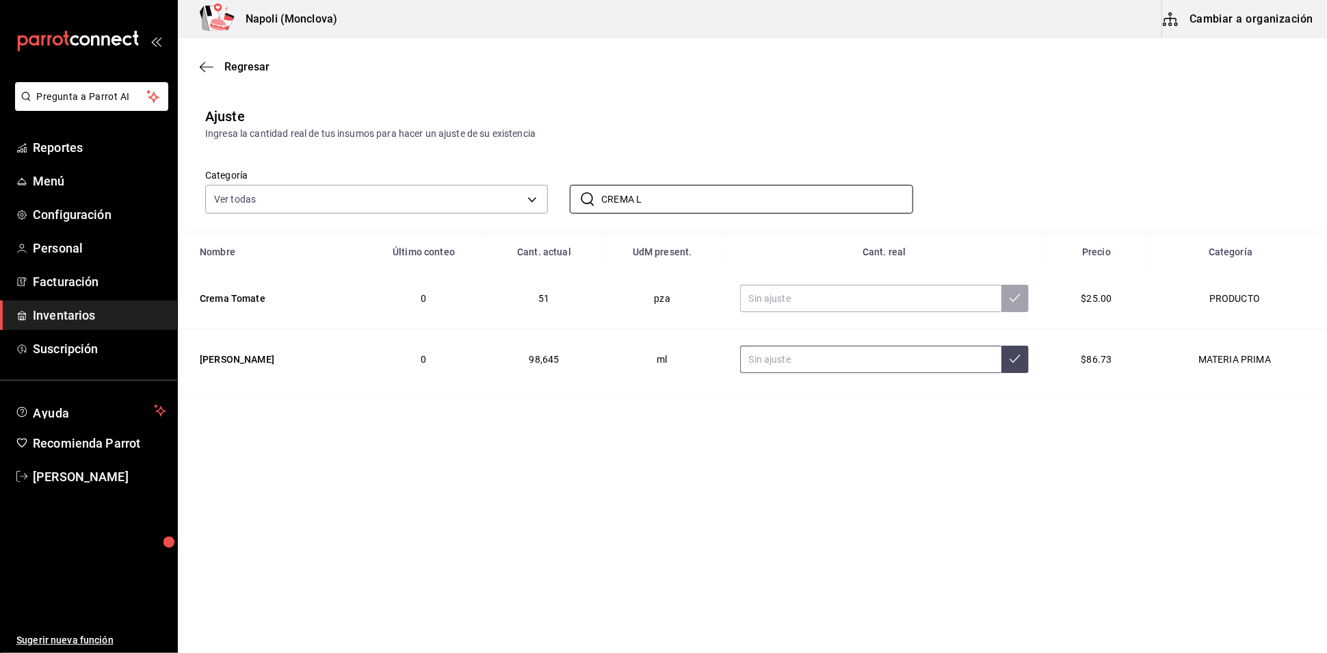
type input "CREMA L"
click at [866, 373] on input "text" at bounding box center [870, 359] width 261 height 27
type input "76440.00"
click at [228, 67] on span "Regresar" at bounding box center [246, 66] width 45 height 13
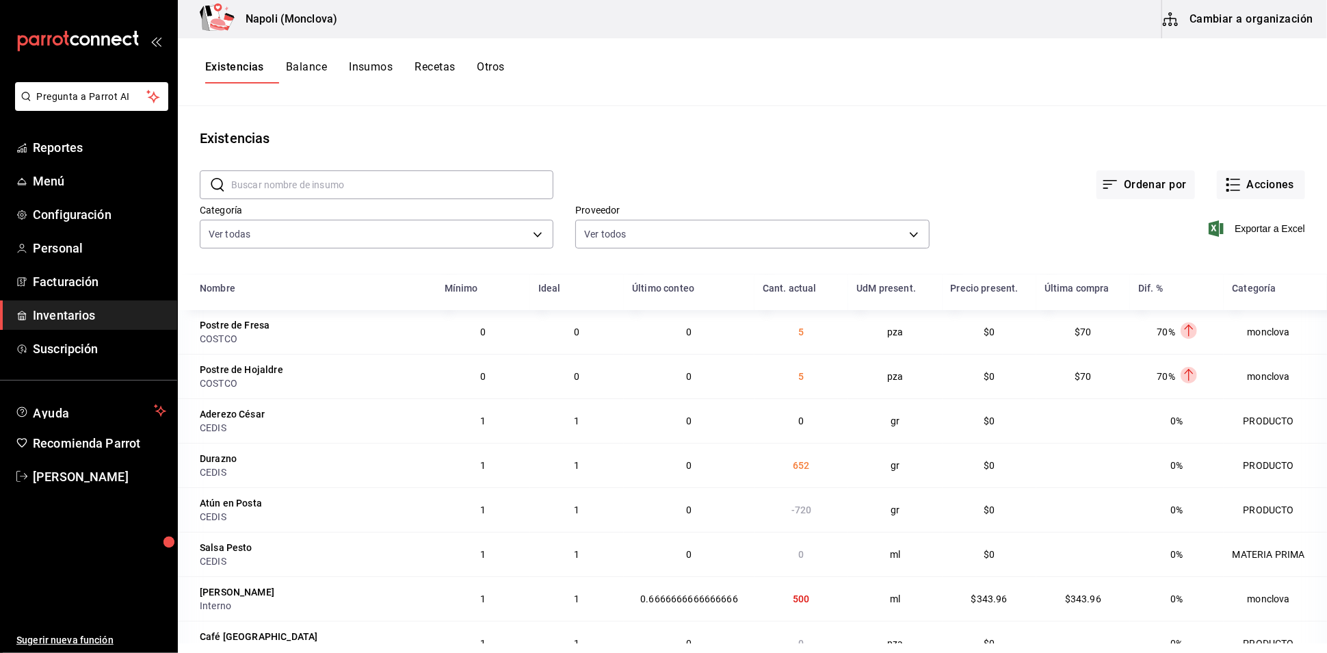
click at [302, 187] on input "text" at bounding box center [392, 184] width 322 height 27
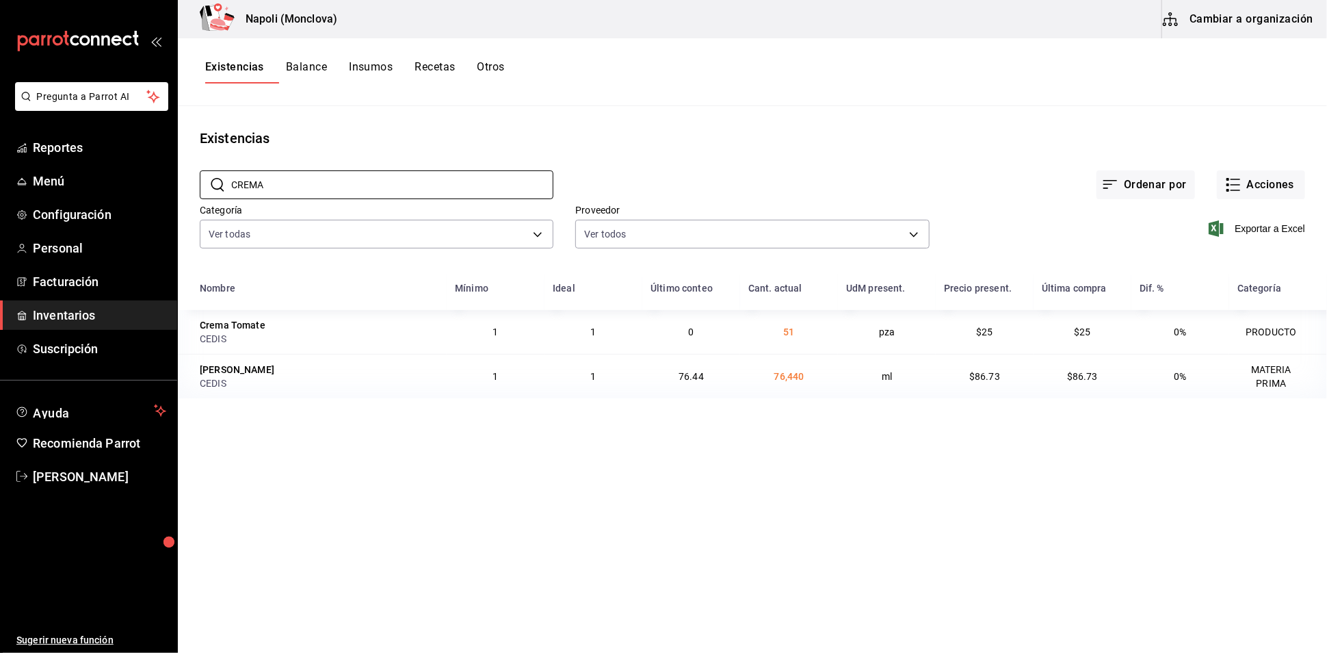
type input "CREMA"
click at [505, 71] on button "Otros" at bounding box center [491, 71] width 27 height 23
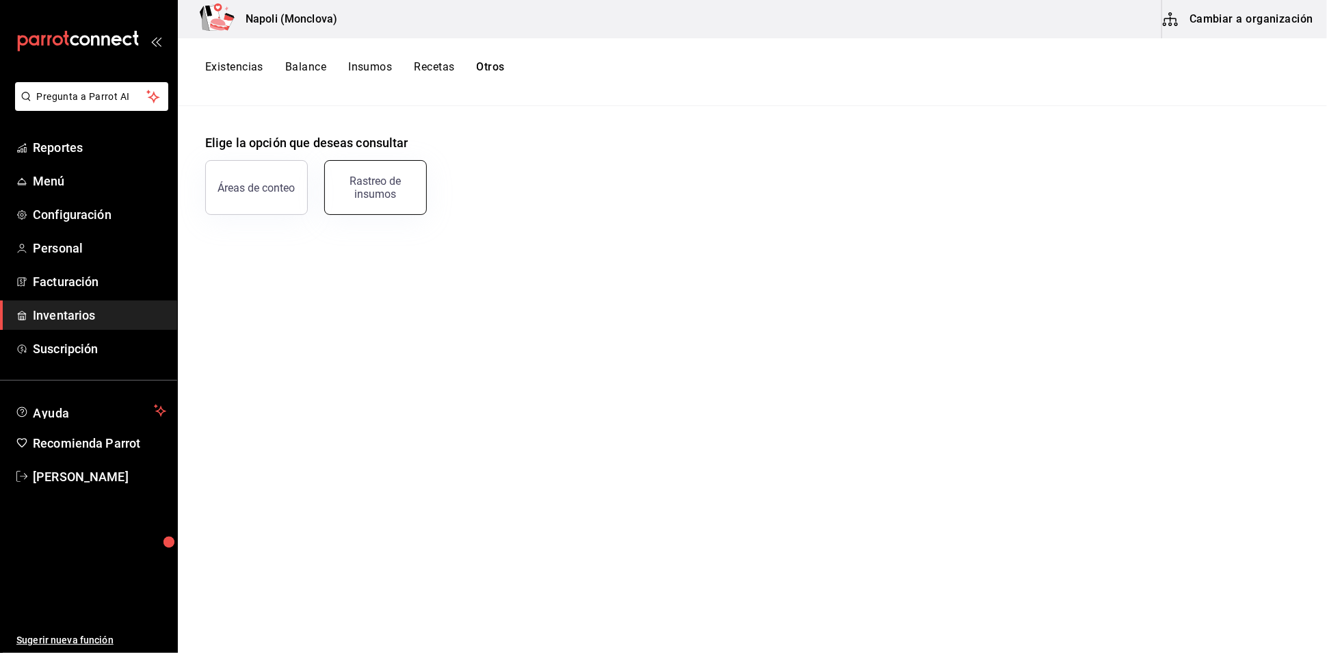
click at [385, 187] on div "Rastreo de insumos" at bounding box center [375, 187] width 85 height 26
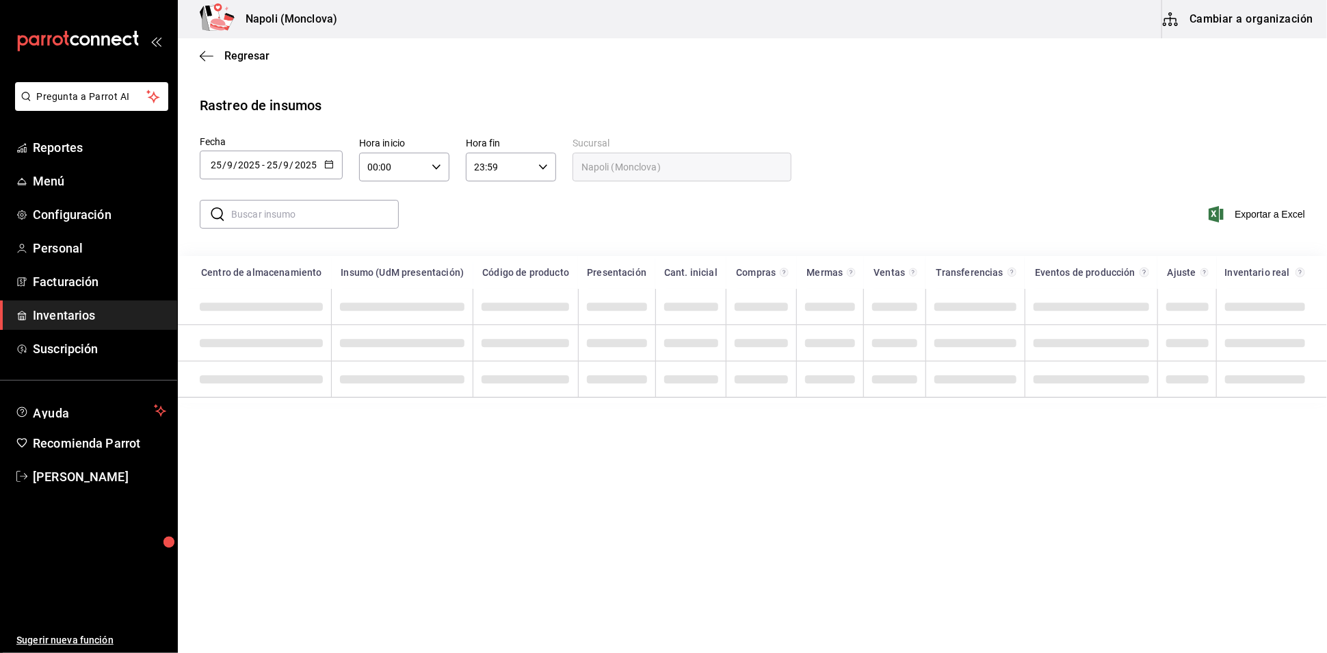
click at [302, 226] on input "text" at bounding box center [315, 213] width 168 height 27
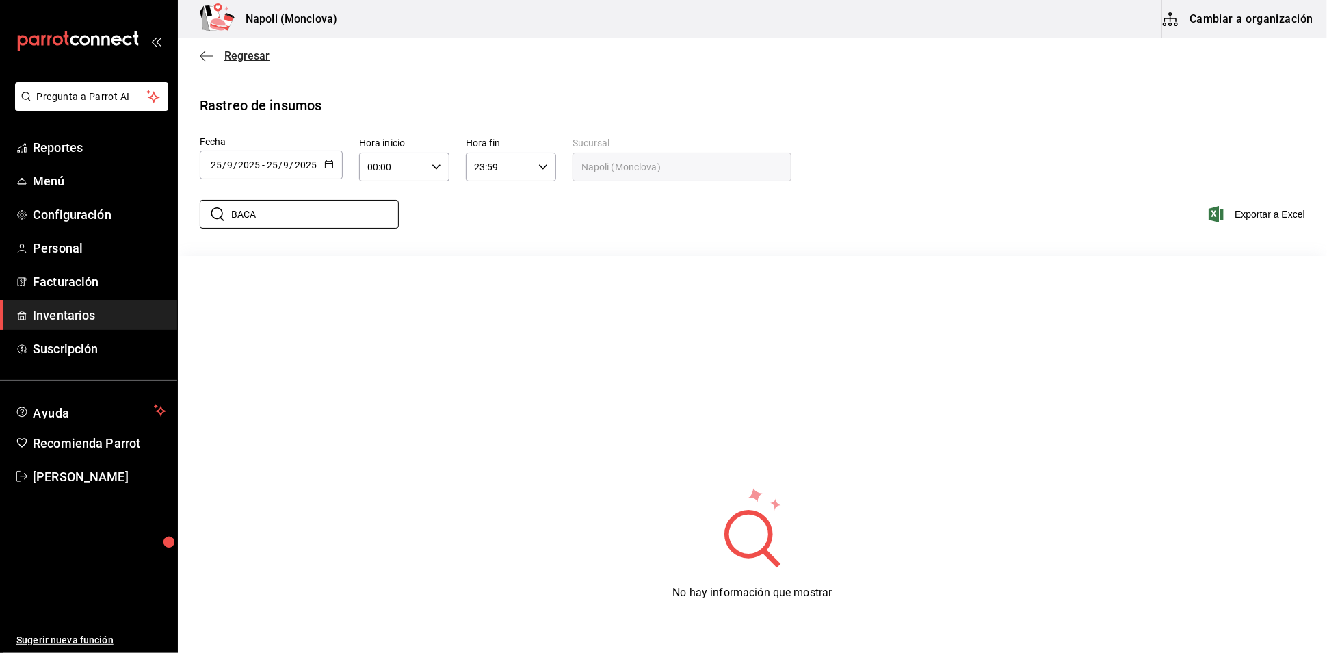
type input "BACA"
click at [231, 54] on span "Regresar" at bounding box center [246, 55] width 45 height 13
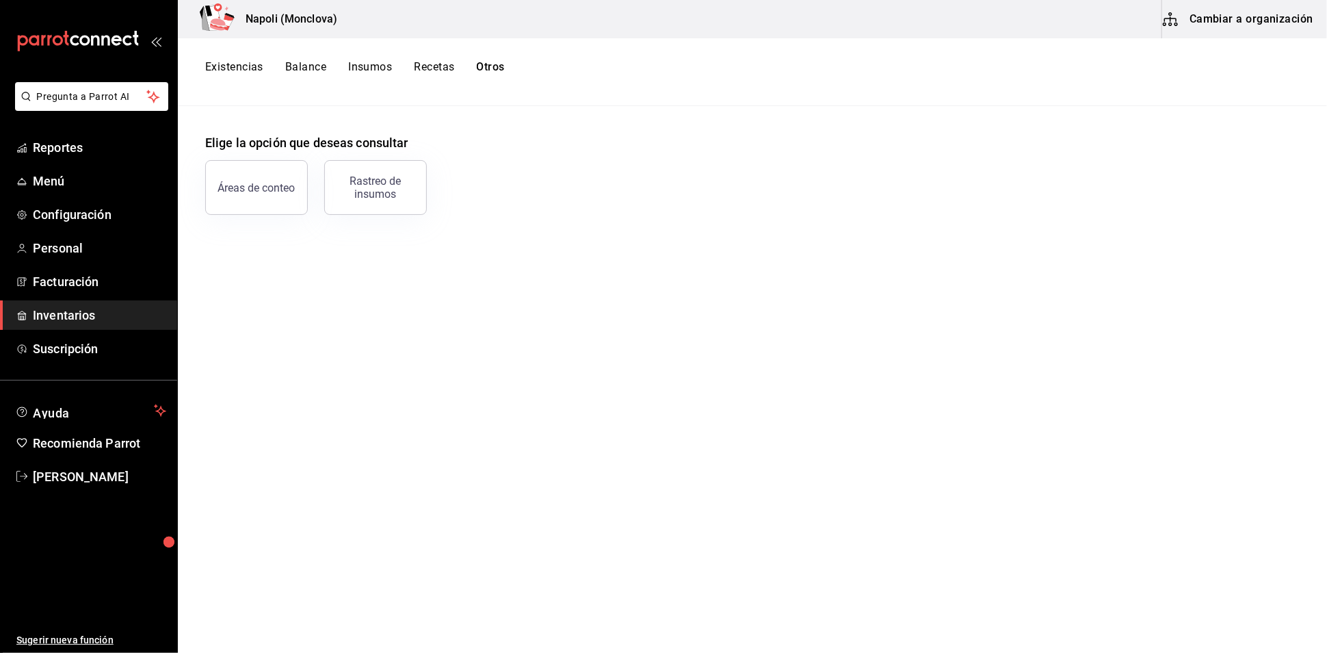
click at [93, 324] on span "Inventarios" at bounding box center [99, 315] width 133 height 18
click at [116, 291] on span "Facturación" at bounding box center [99, 281] width 133 height 18
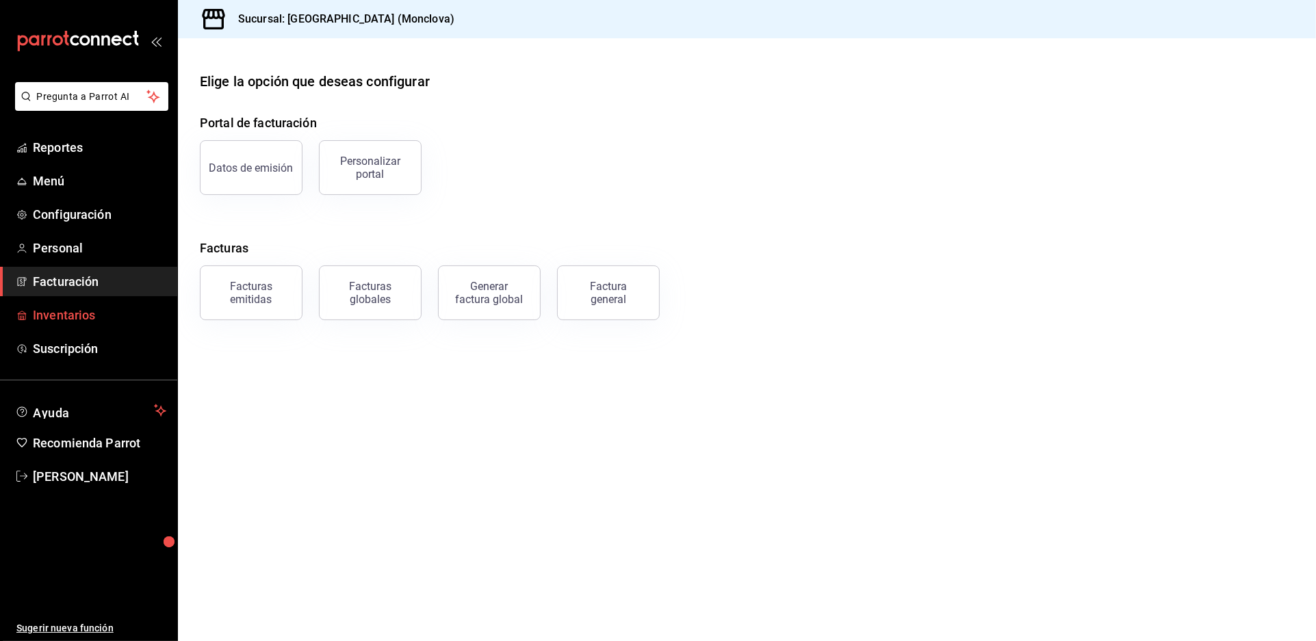
click at [105, 324] on span "Inventarios" at bounding box center [99, 315] width 133 height 18
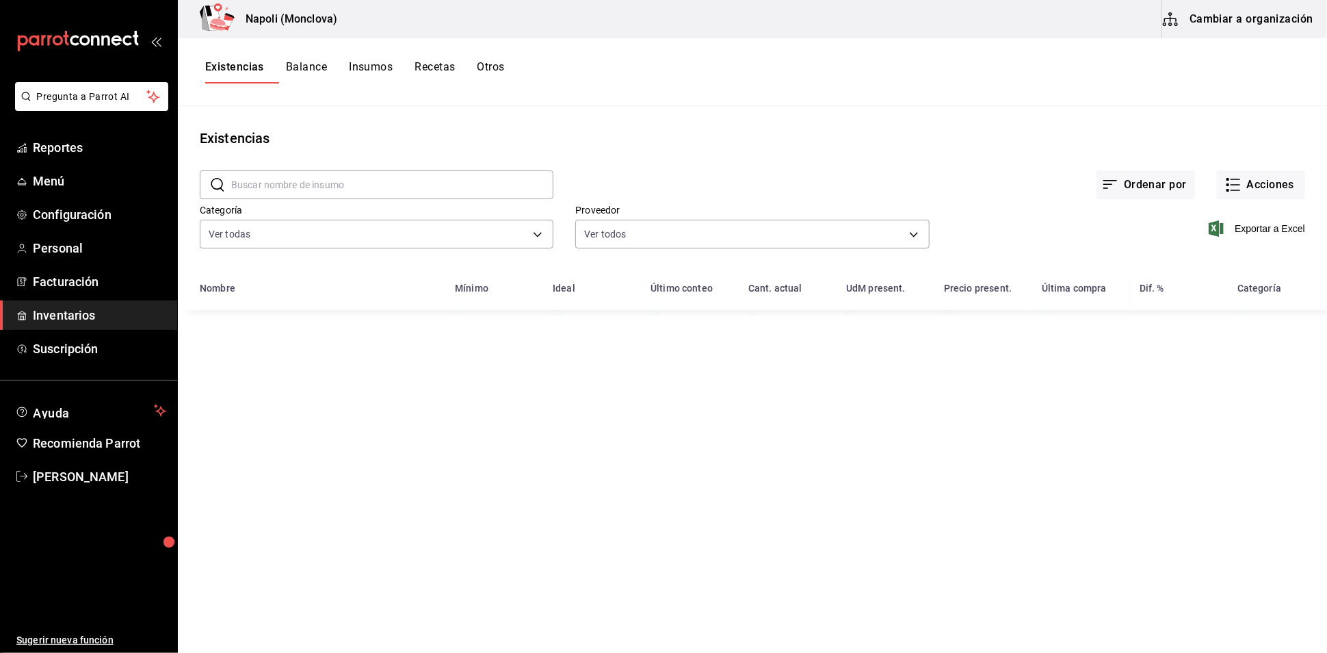
click at [317, 198] on input "text" at bounding box center [392, 184] width 322 height 27
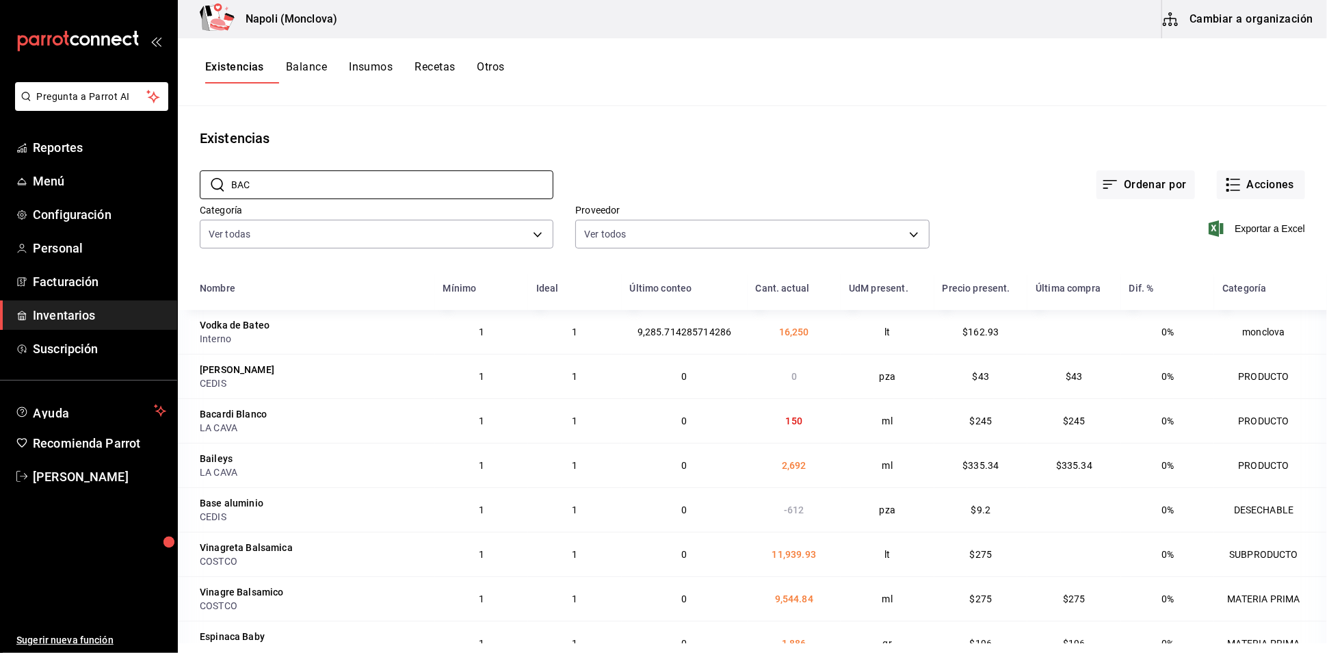
type input "BAC"
drag, startPoint x: 263, startPoint y: 447, endPoint x: 178, endPoint y: 447, distance: 85.5
click at [178, 443] on td "Bacardi Blanco LA CAVA" at bounding box center [306, 420] width 257 height 44
copy div "Bacardi Blanco"
click at [538, 61] on div "Existencias Balance Insumos Recetas Otros" at bounding box center [752, 72] width 1149 height 68
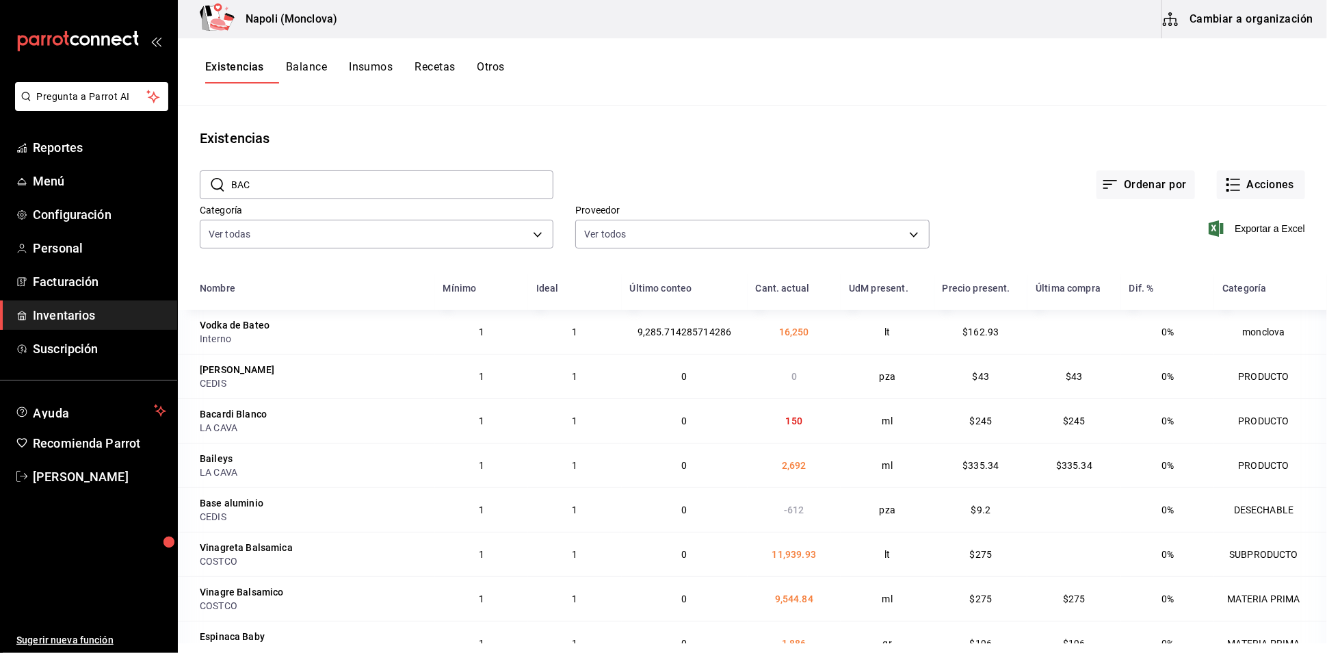
click at [505, 73] on button "Otros" at bounding box center [491, 71] width 27 height 23
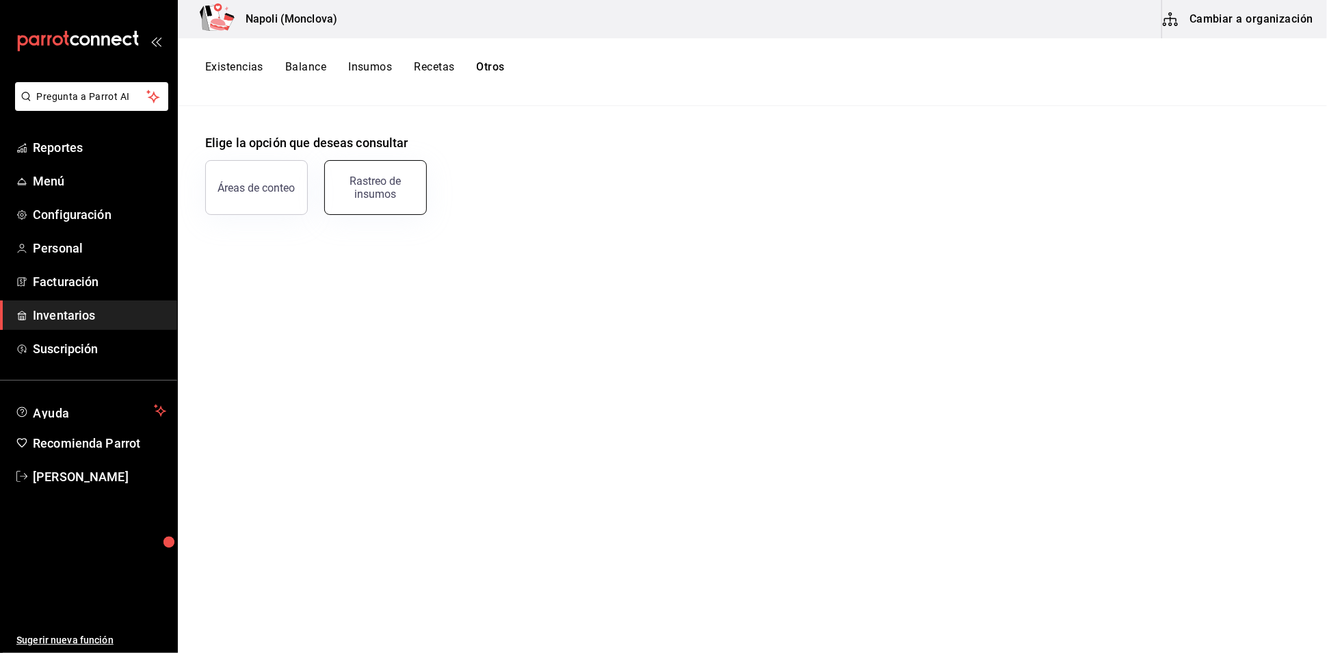
click at [373, 194] on div "Rastreo de insumos" at bounding box center [375, 187] width 85 height 26
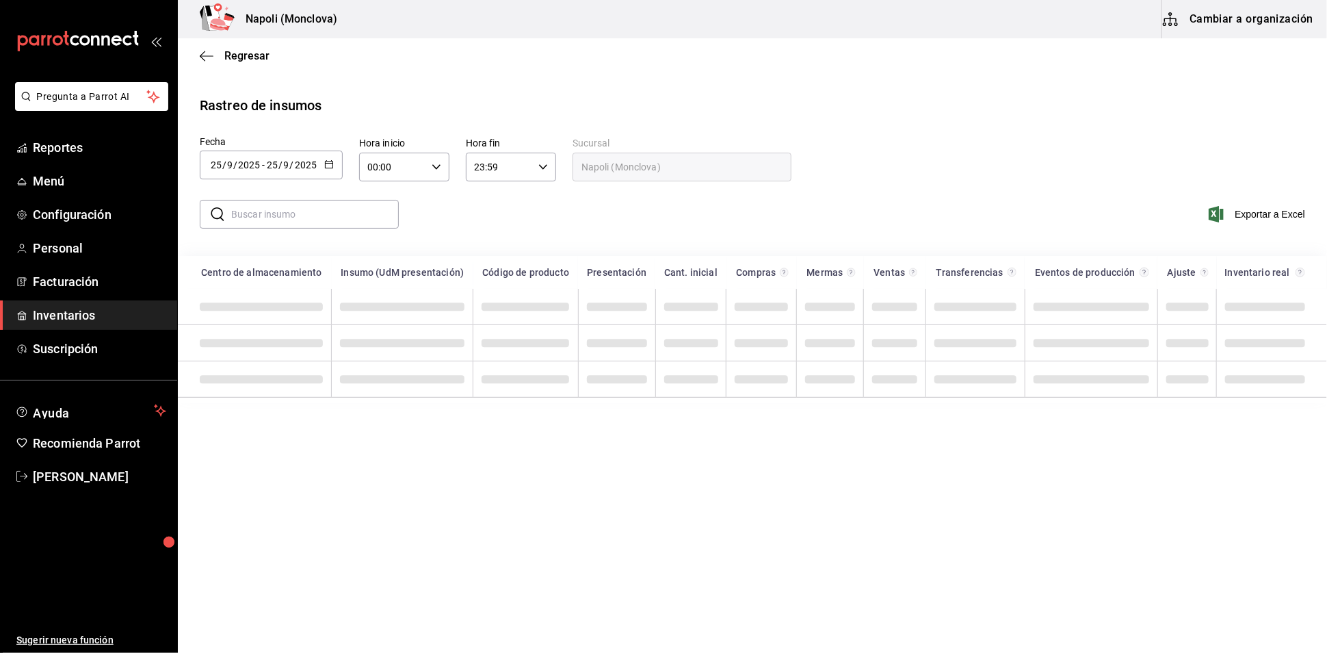
click at [309, 226] on input "text" at bounding box center [315, 213] width 168 height 27
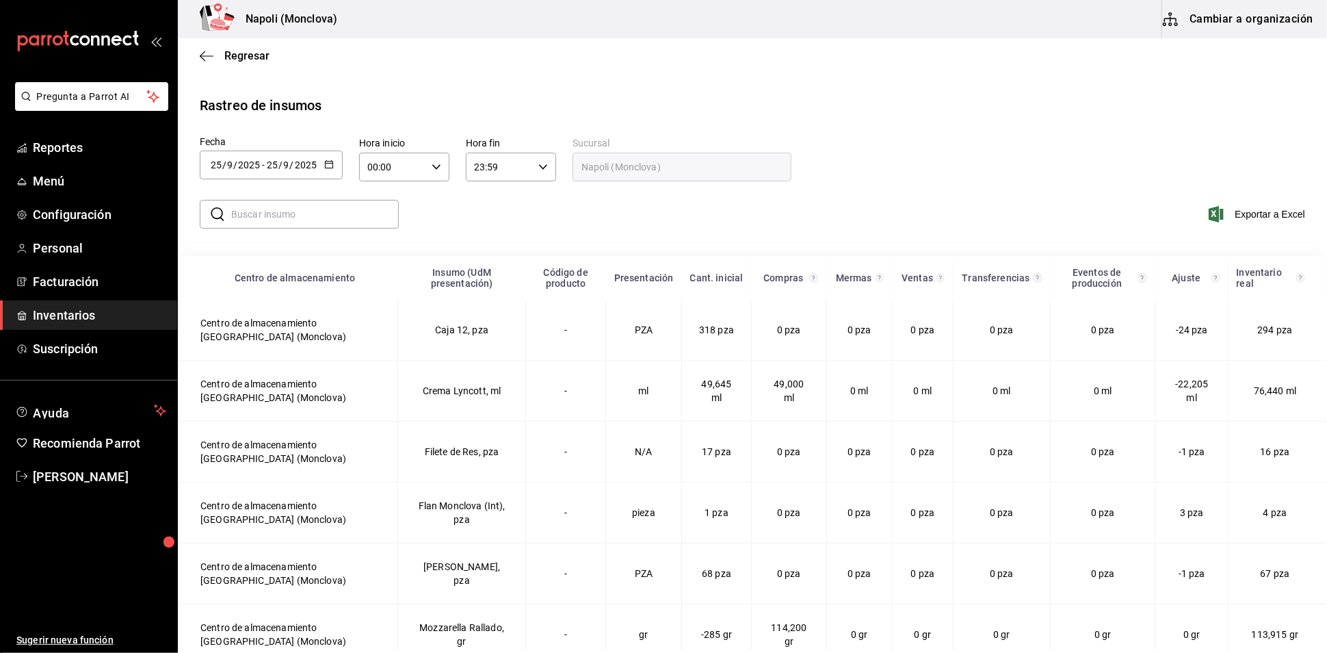
paste input "Bacardi Blanco"
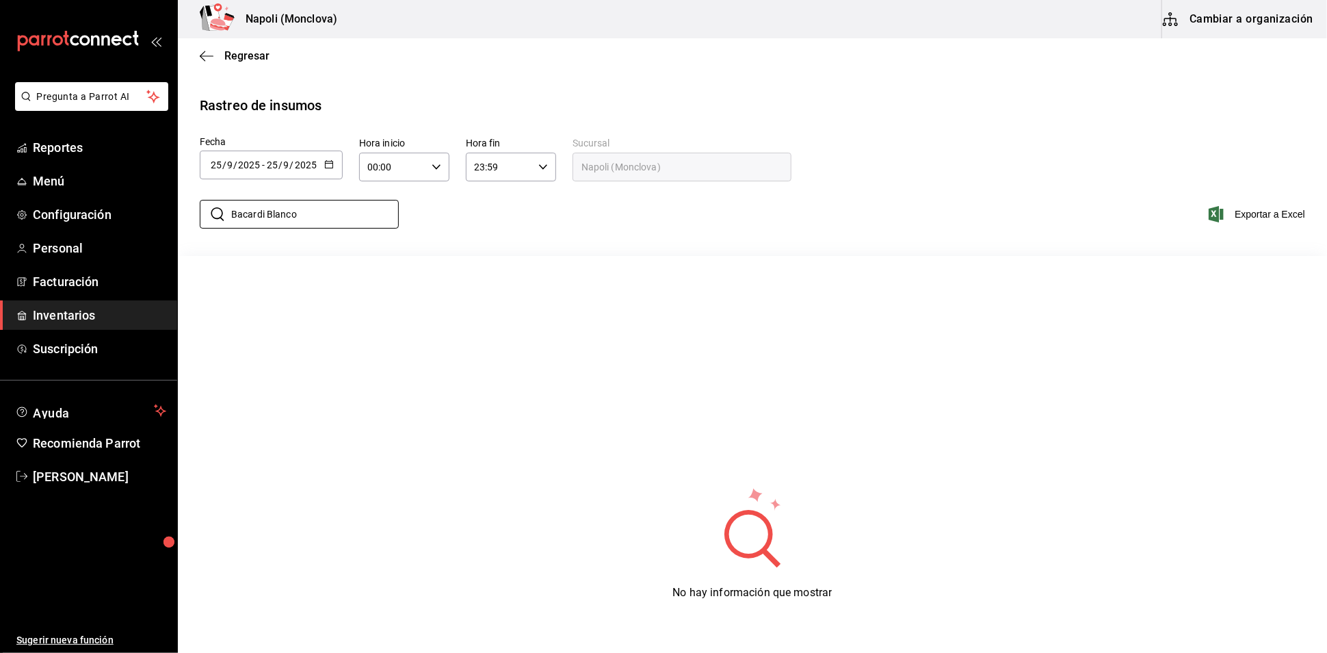
type input "Bacardi Blanco"
click at [334, 169] on icon "button" at bounding box center [329, 164] width 10 height 10
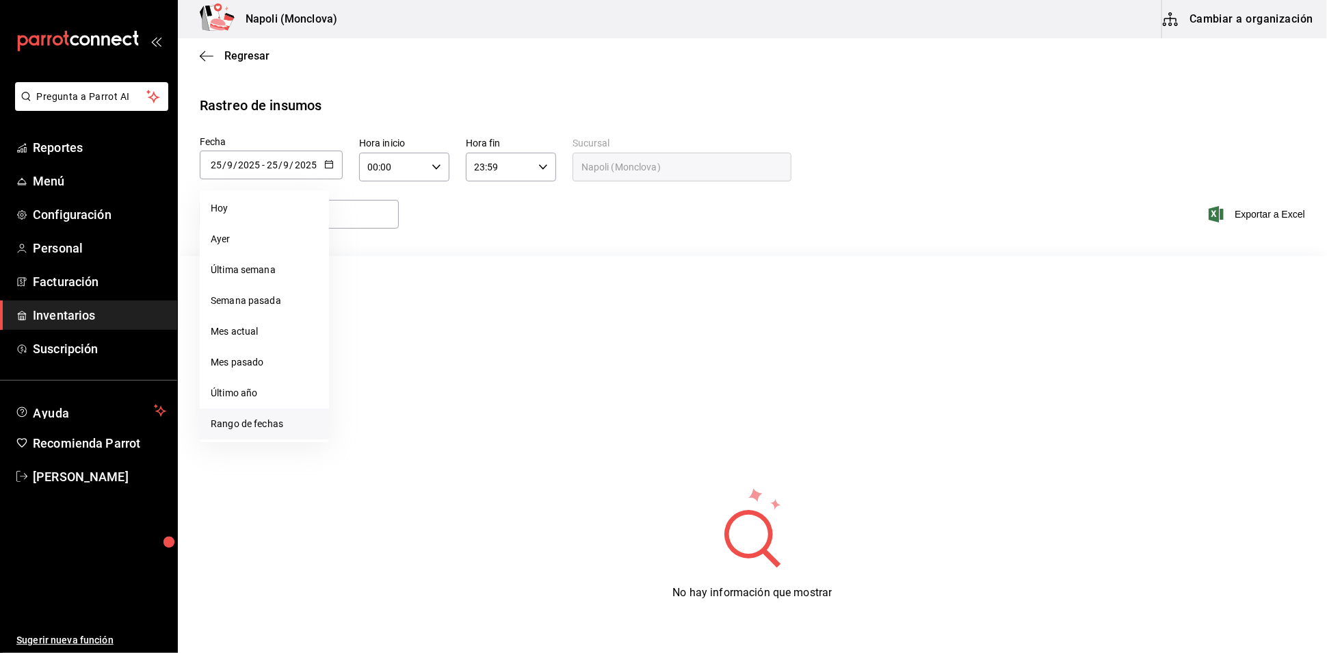
click at [283, 433] on li "Rango de fechas" at bounding box center [264, 423] width 129 height 31
click at [358, 257] on button "1" at bounding box center [358, 256] width 24 height 25
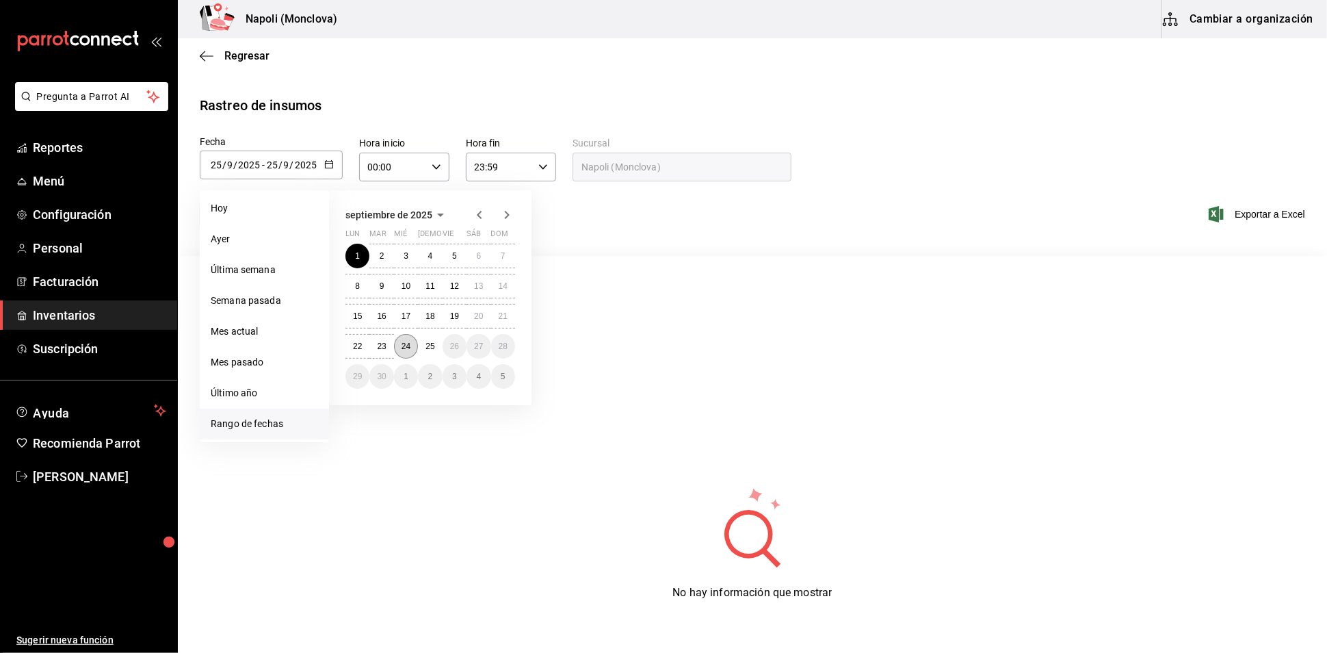
click at [418, 354] on button "24" at bounding box center [406, 346] width 24 height 25
type input "[DATE]"
type input "1"
type input "[DATE]"
type input "24"
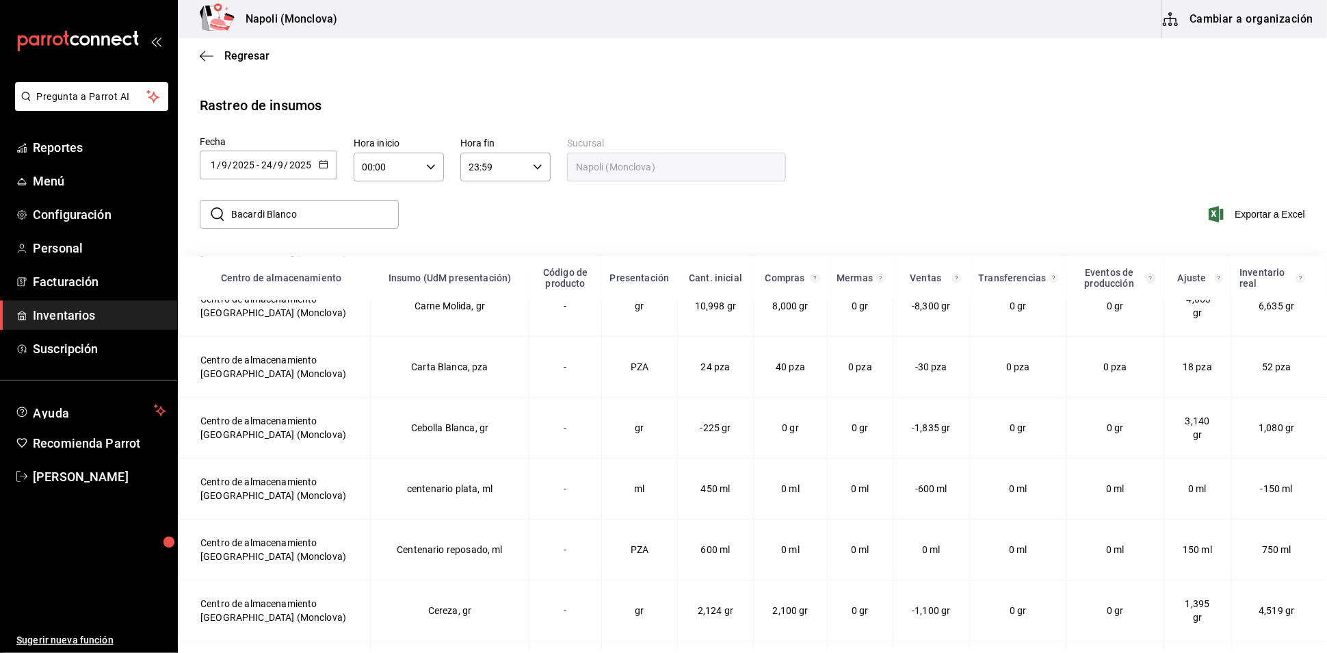
scroll to position [2356, 0]
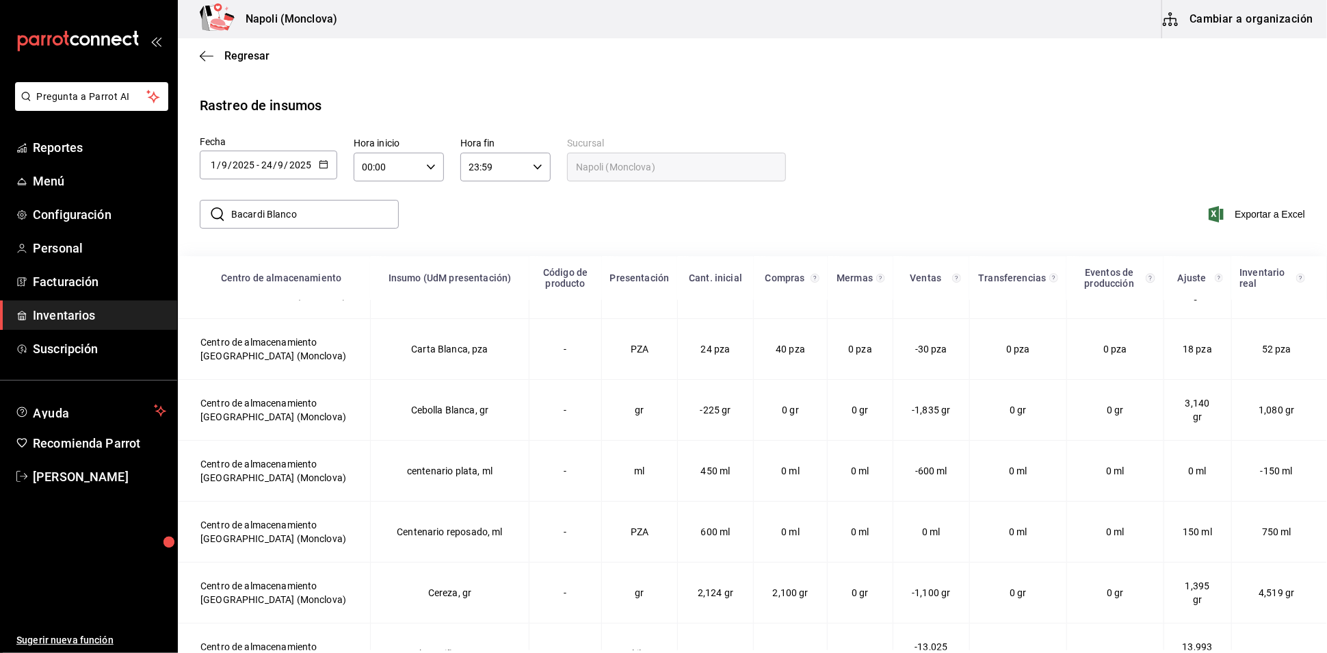
click at [272, 59] on div "Regresar" at bounding box center [752, 55] width 1149 height 35
click at [260, 59] on span "Regresar" at bounding box center [246, 55] width 45 height 13
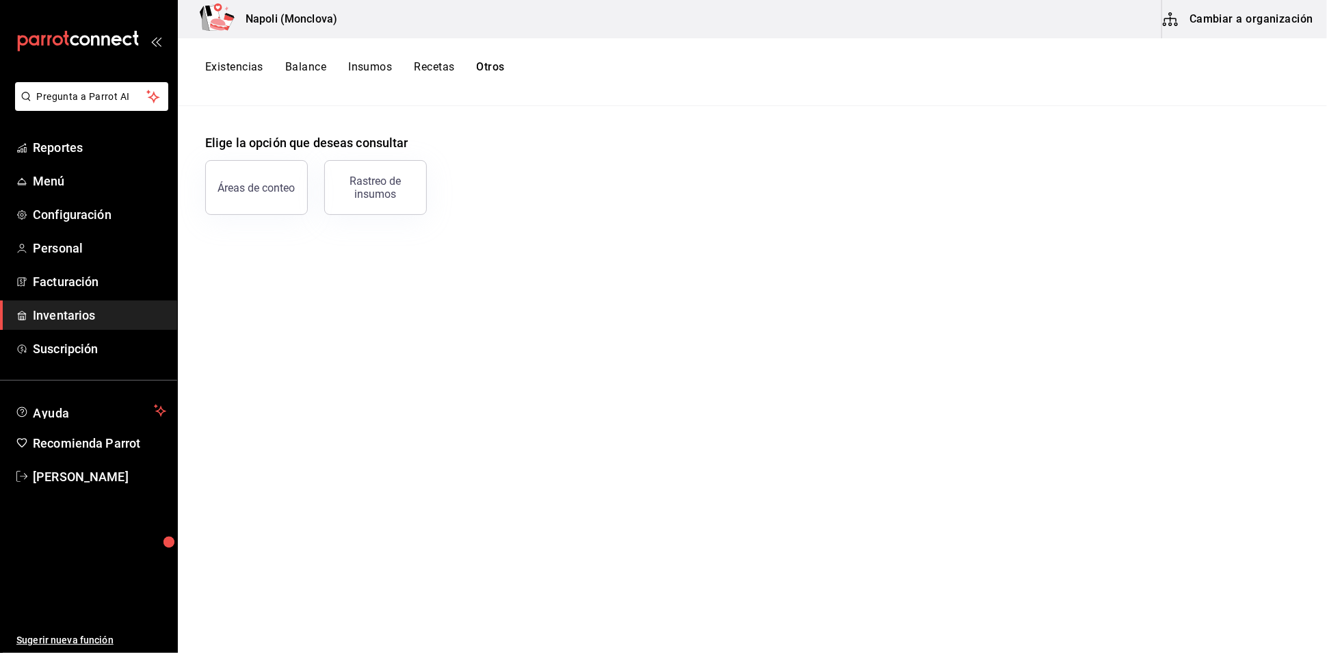
click at [96, 324] on span "Inventarios" at bounding box center [99, 315] width 133 height 18
click at [113, 291] on span "Facturación" at bounding box center [99, 281] width 133 height 18
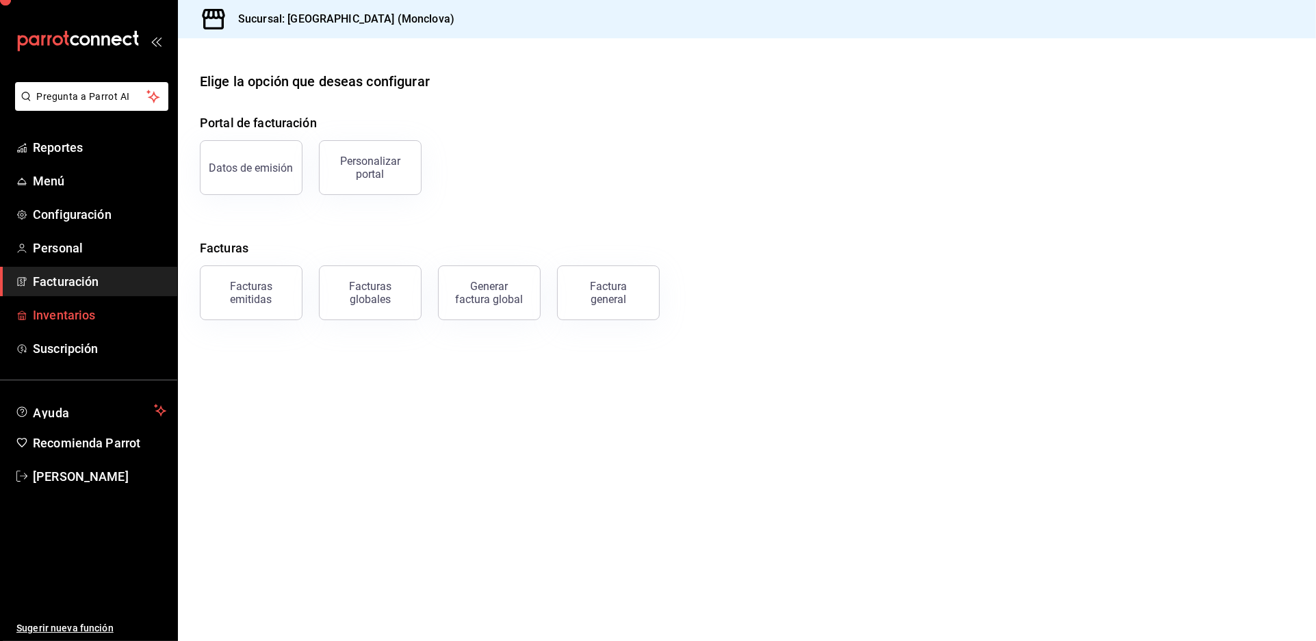
click at [101, 324] on span "Inventarios" at bounding box center [99, 315] width 133 height 18
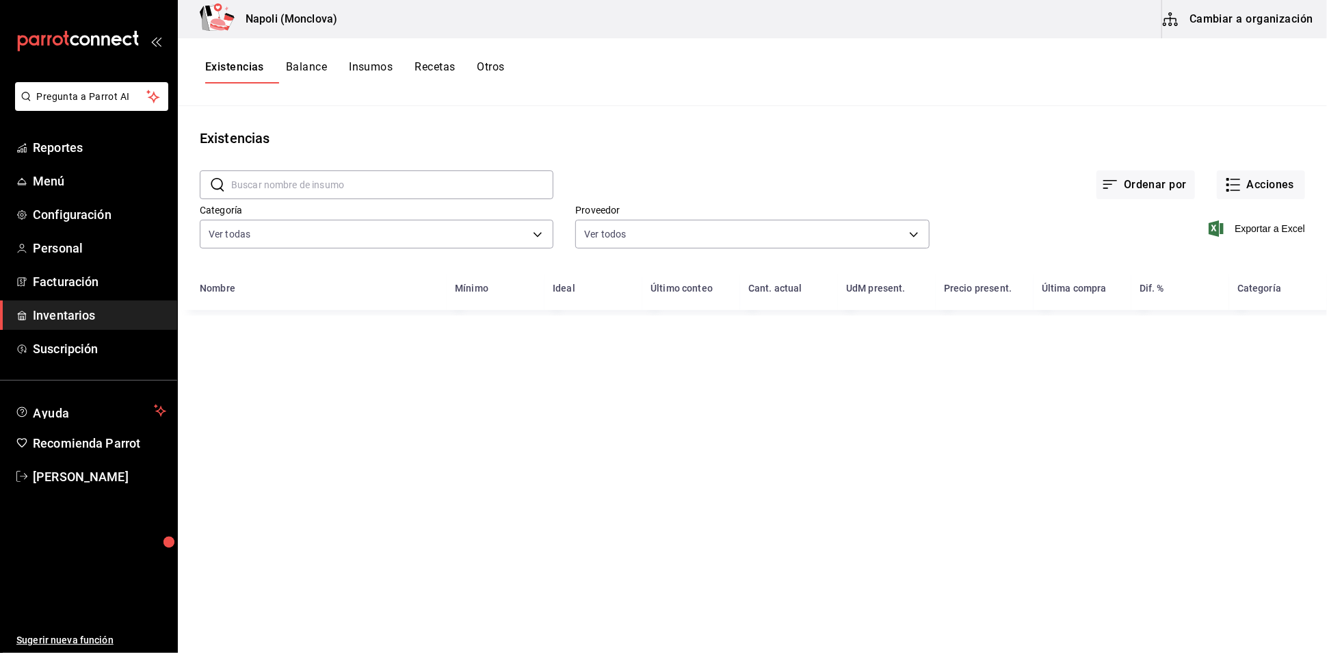
click at [288, 194] on input "text" at bounding box center [392, 184] width 322 height 27
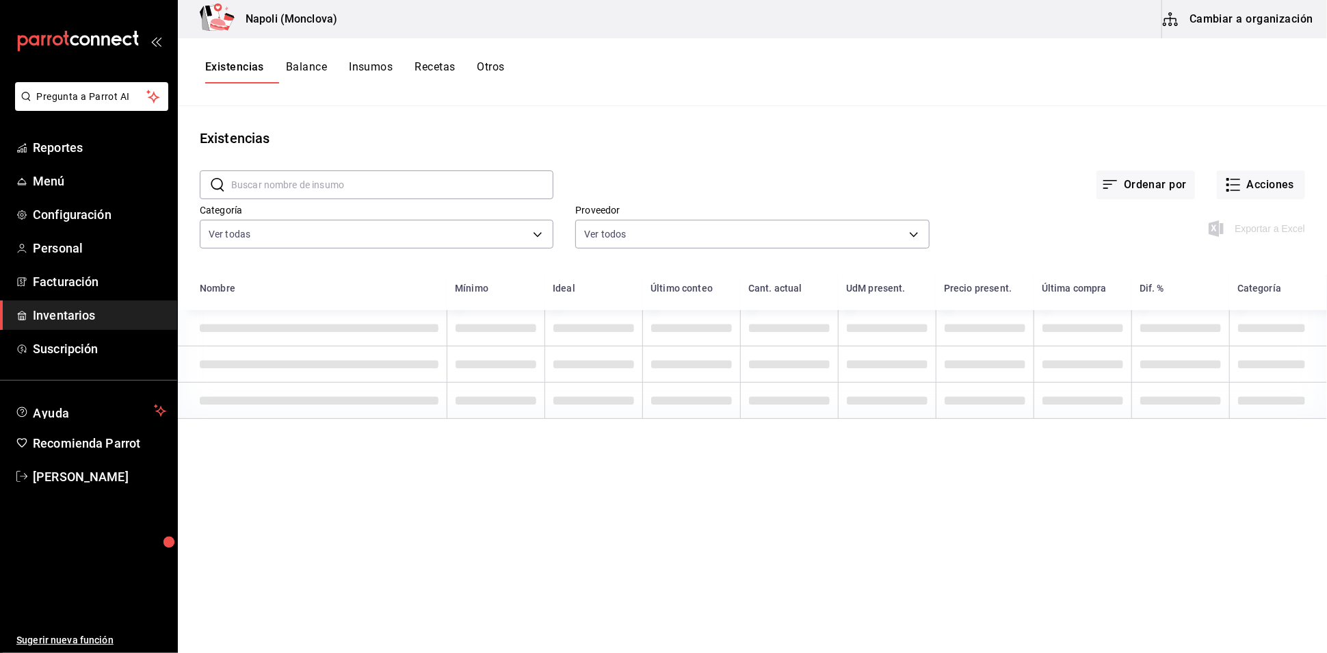
paste input "Bacardi Blanco"
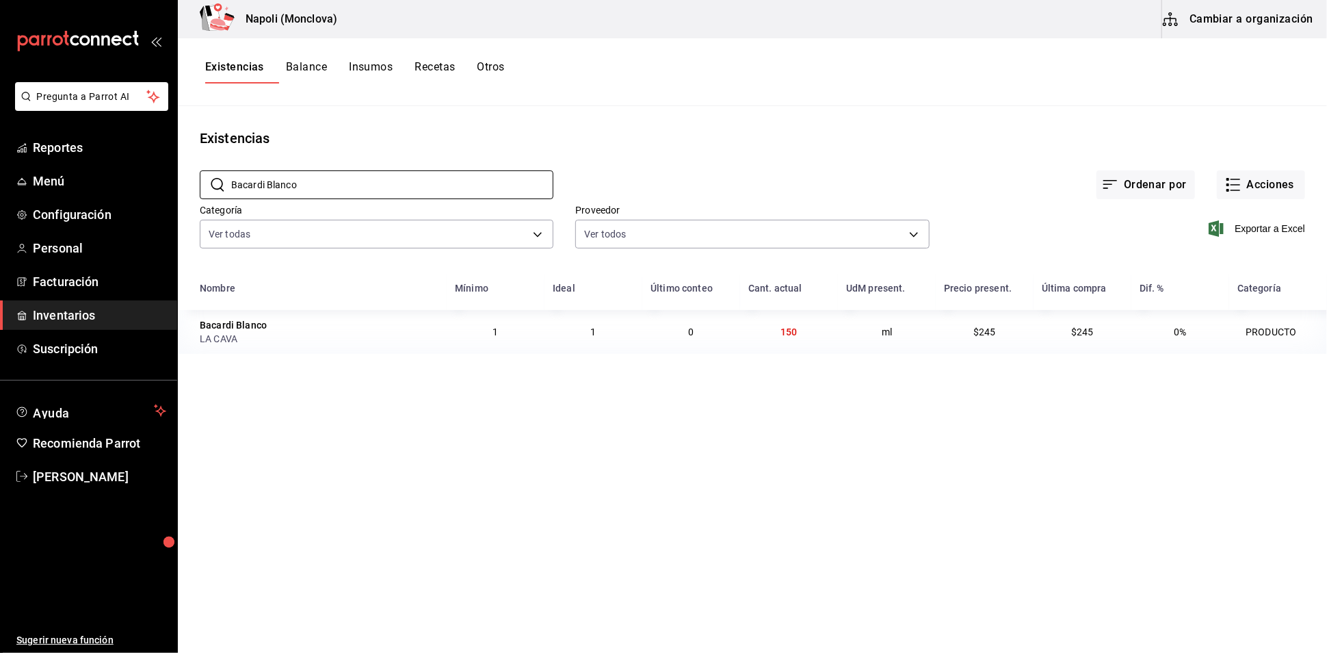
type input "Bacardi Blanco"
click at [234, 332] on div "Bacardi Blanco" at bounding box center [233, 325] width 67 height 14
click at [354, 77] on div "Existencias Balance Insumos Recetas Otros" at bounding box center [355, 71] width 300 height 23
click at [393, 69] on button "Insumos" at bounding box center [371, 71] width 44 height 23
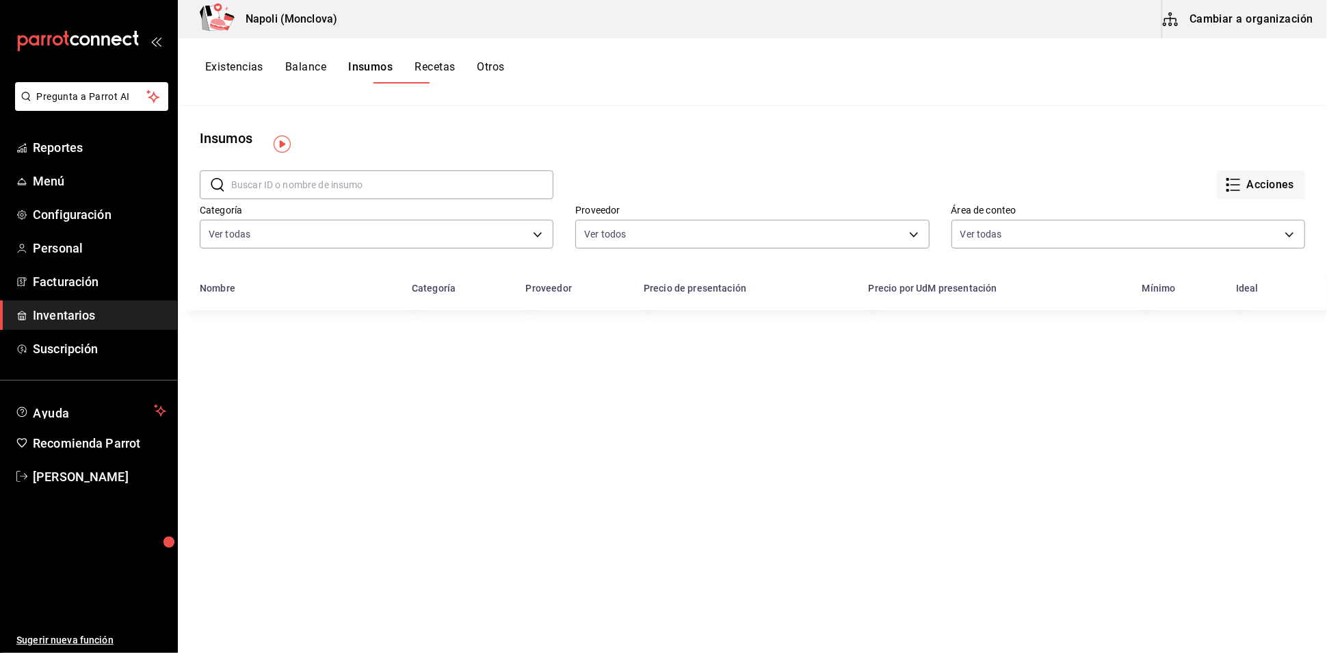
click at [357, 192] on input "text" at bounding box center [392, 184] width 322 height 27
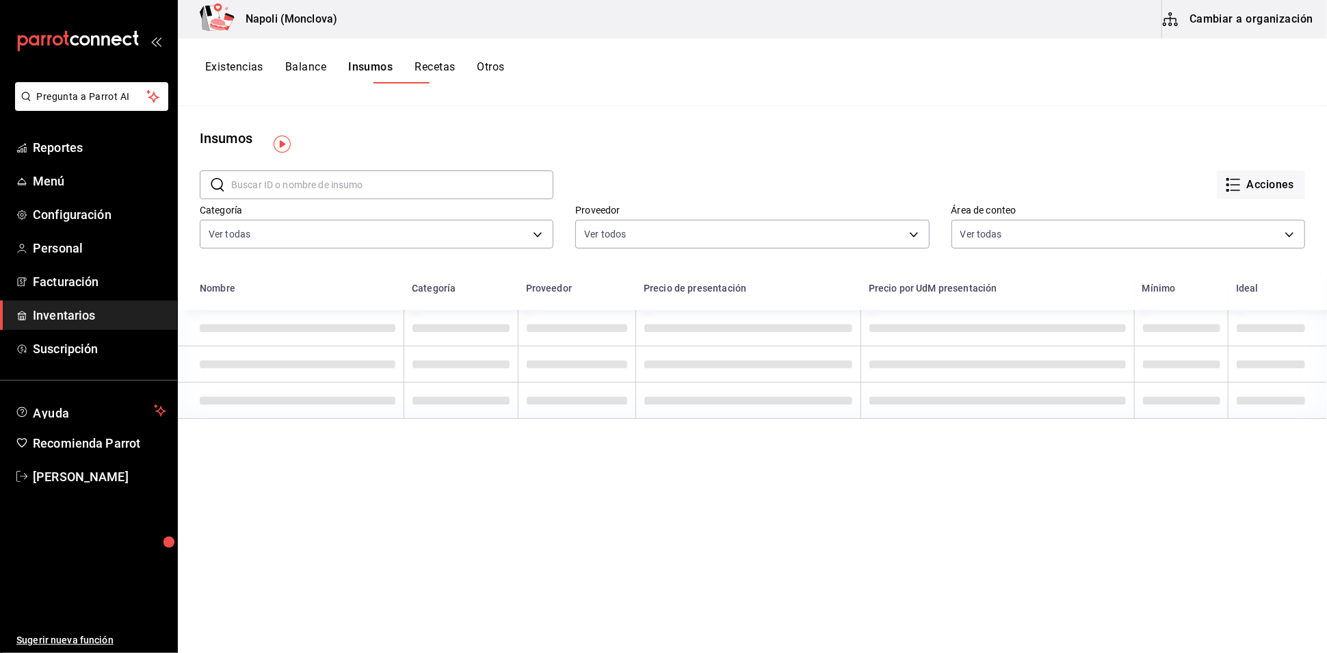
paste input "Bacardi Blanco"
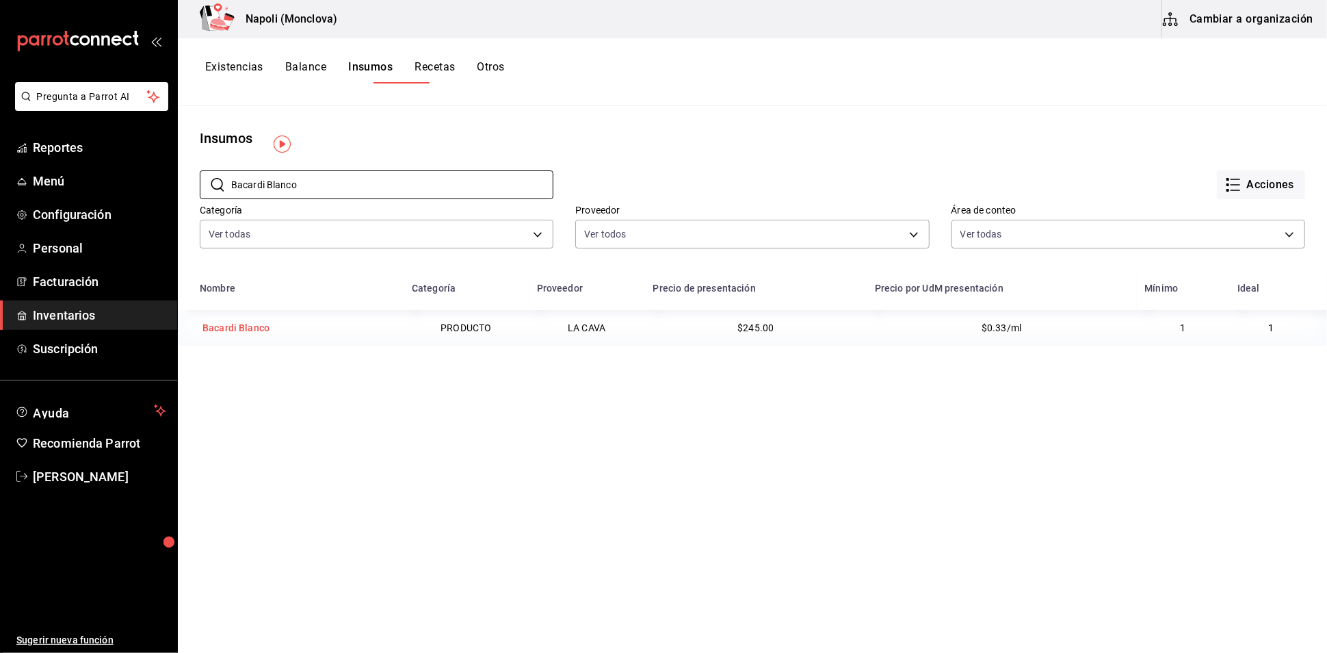
type input "Bacardi Blanco"
click at [255, 335] on div "Bacardi Blanco" at bounding box center [236, 328] width 67 height 14
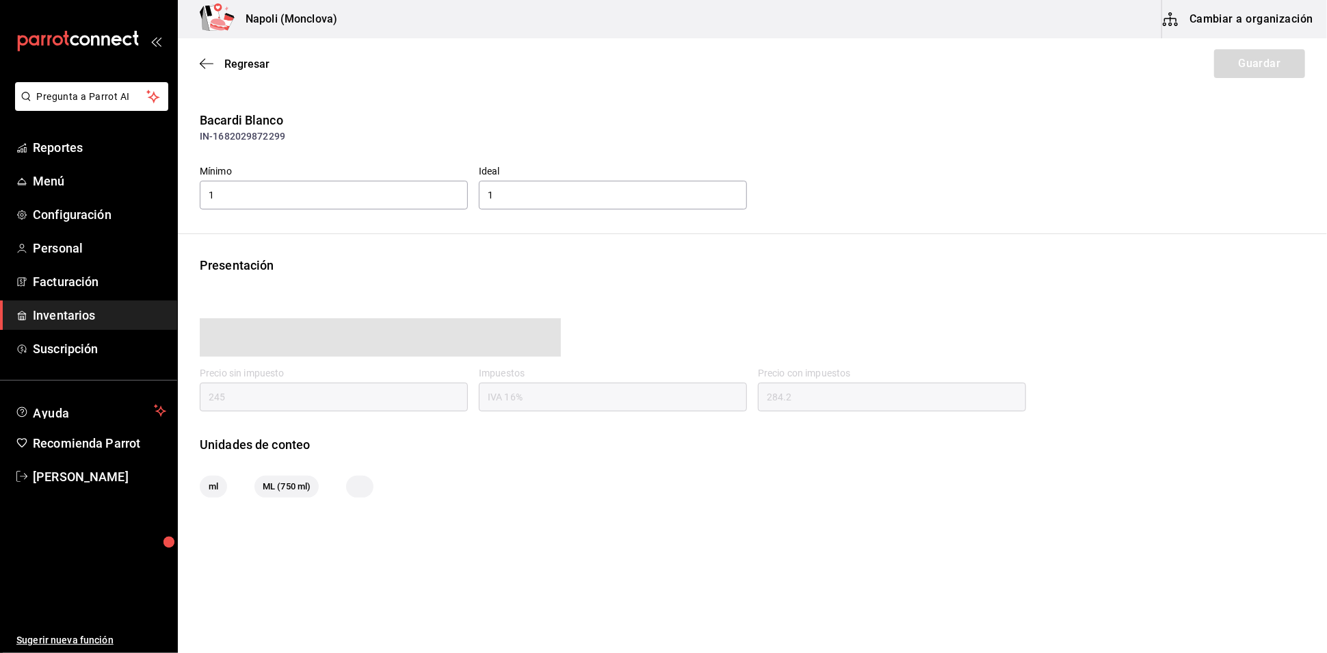
type input "284.20"
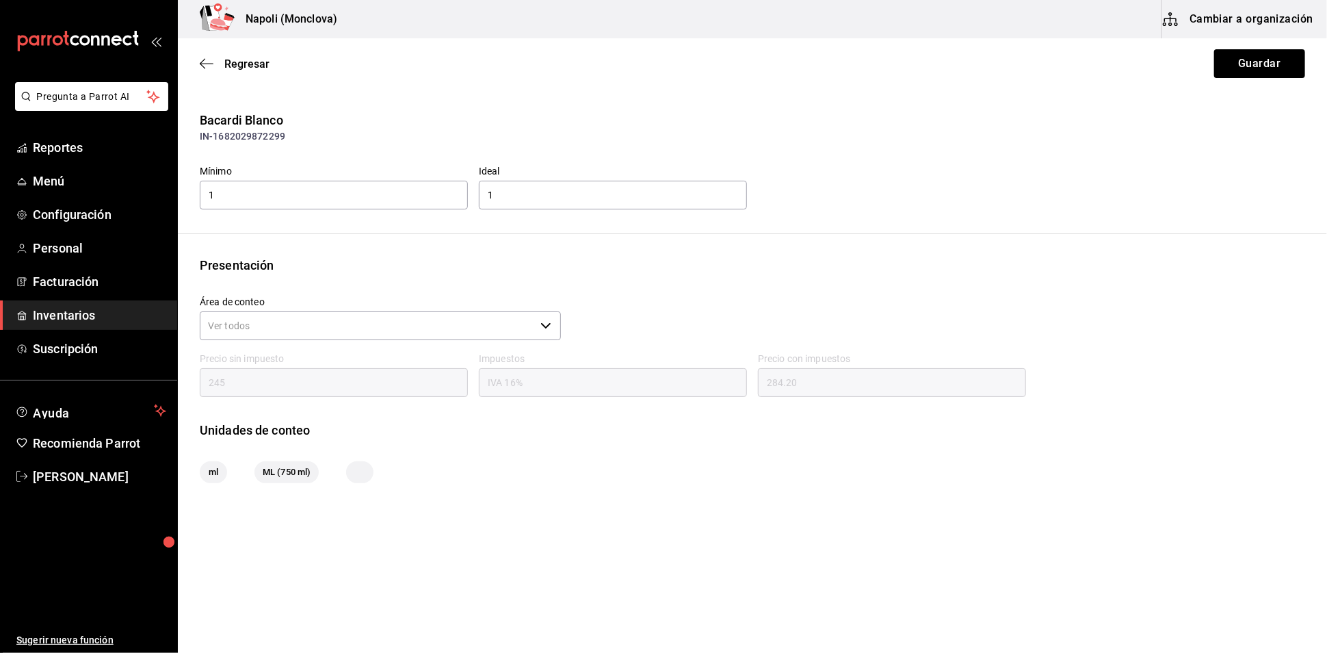
scroll to position [1, 0]
click at [244, 62] on span "Regresar" at bounding box center [246, 63] width 45 height 13
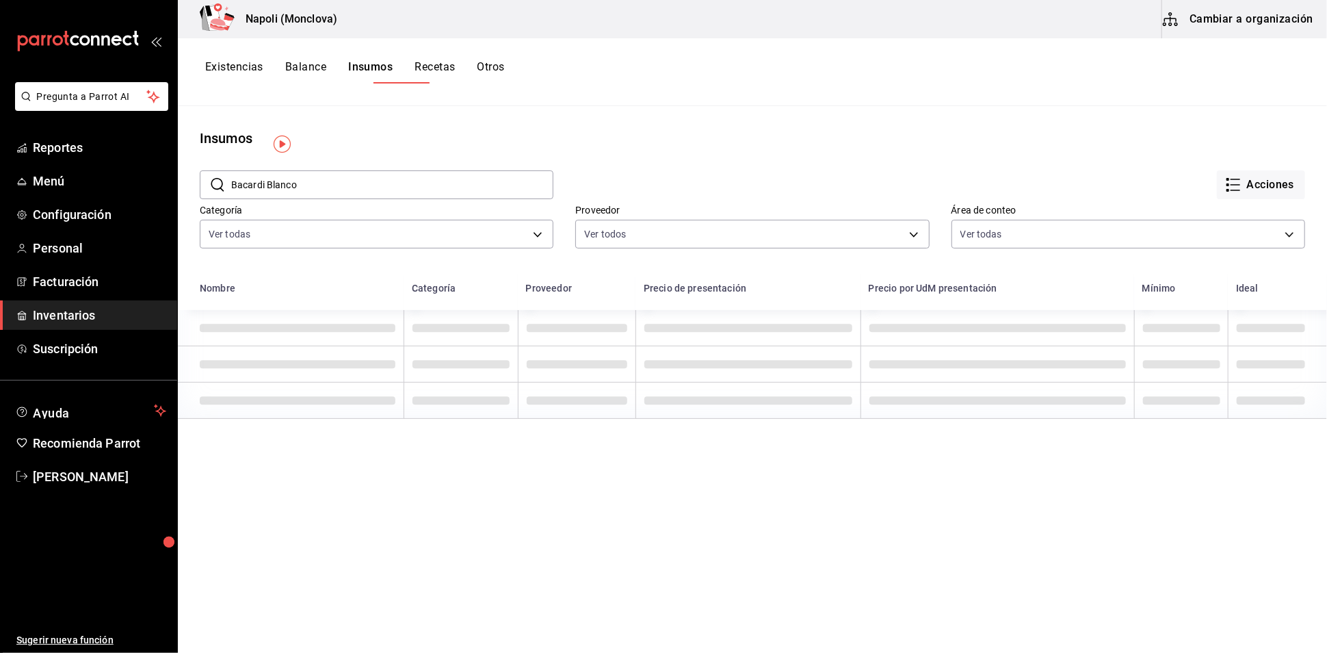
click at [455, 60] on button "Recetas" at bounding box center [435, 71] width 40 height 23
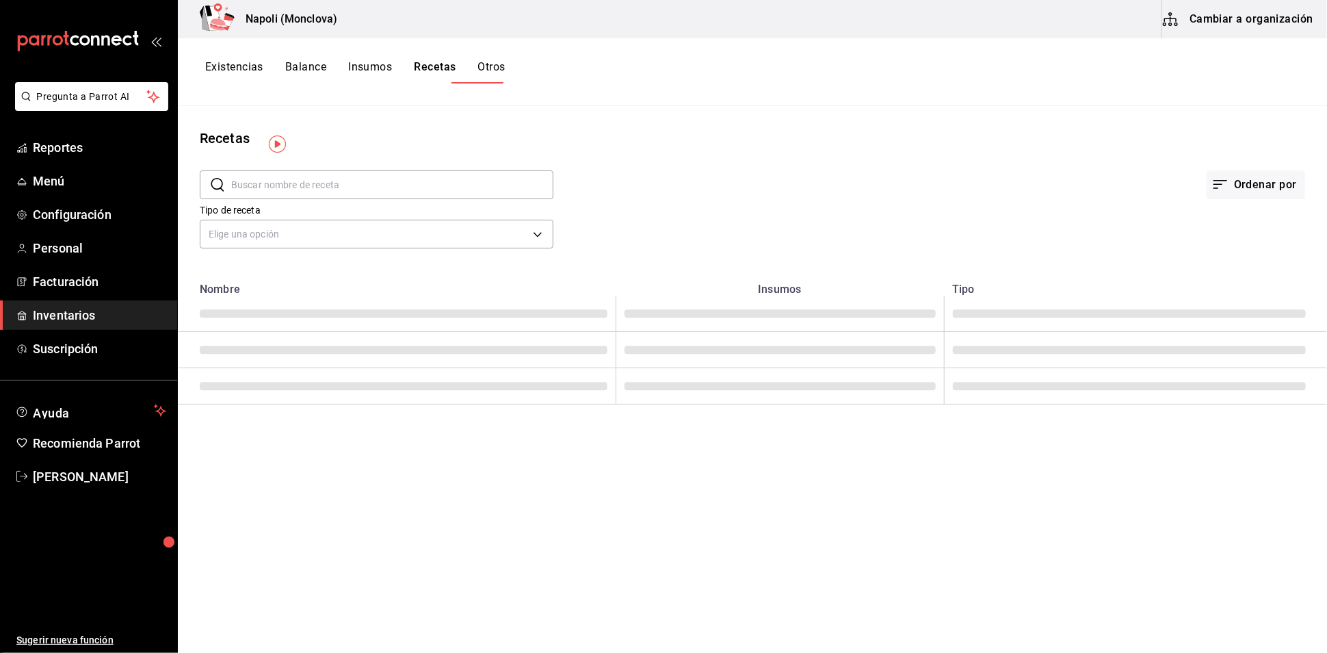
click at [309, 195] on input "text" at bounding box center [392, 184] width 322 height 27
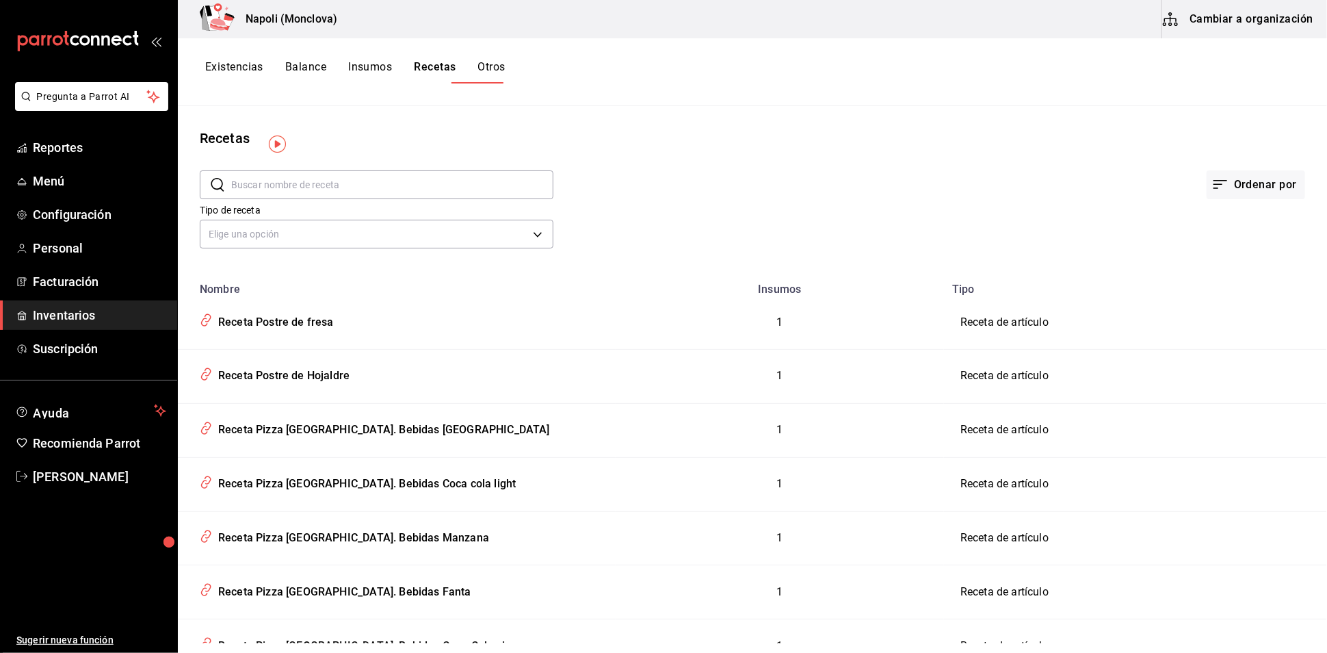
paste input "Bacardi Blanco"
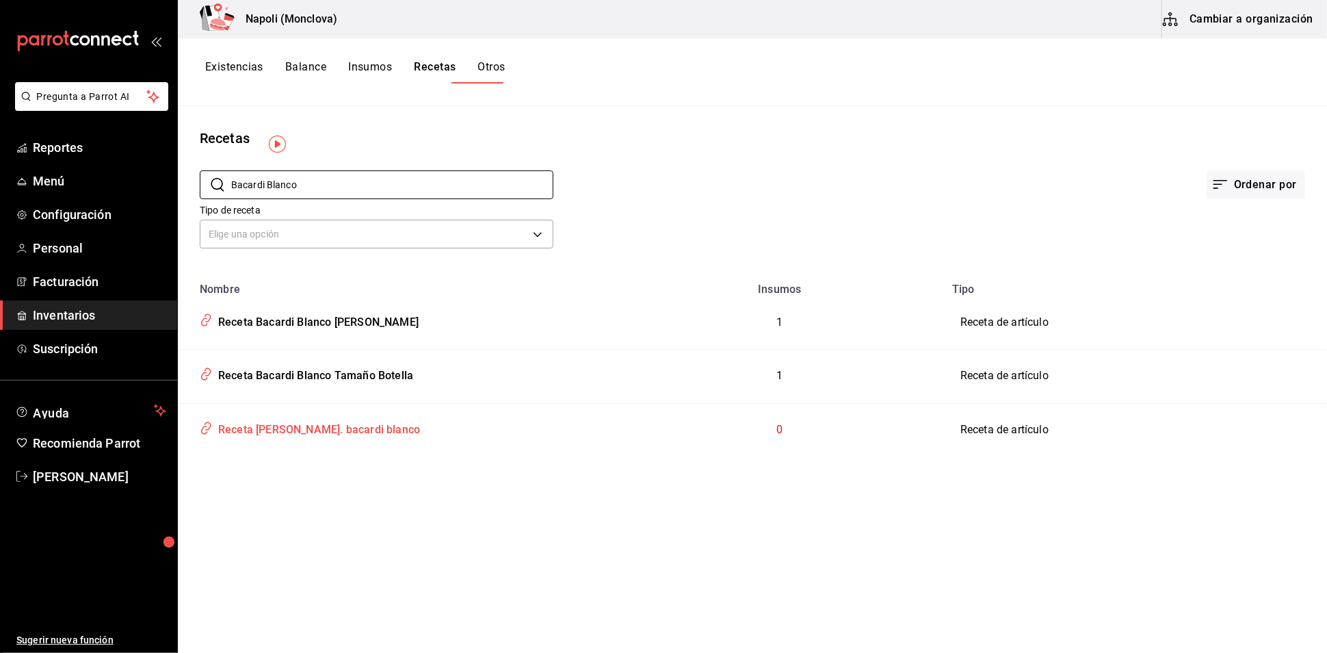
type input "Bacardi Blanco"
click at [333, 438] on div "Receta [PERSON_NAME]. bacardi blanco" at bounding box center [316, 427] width 207 height 21
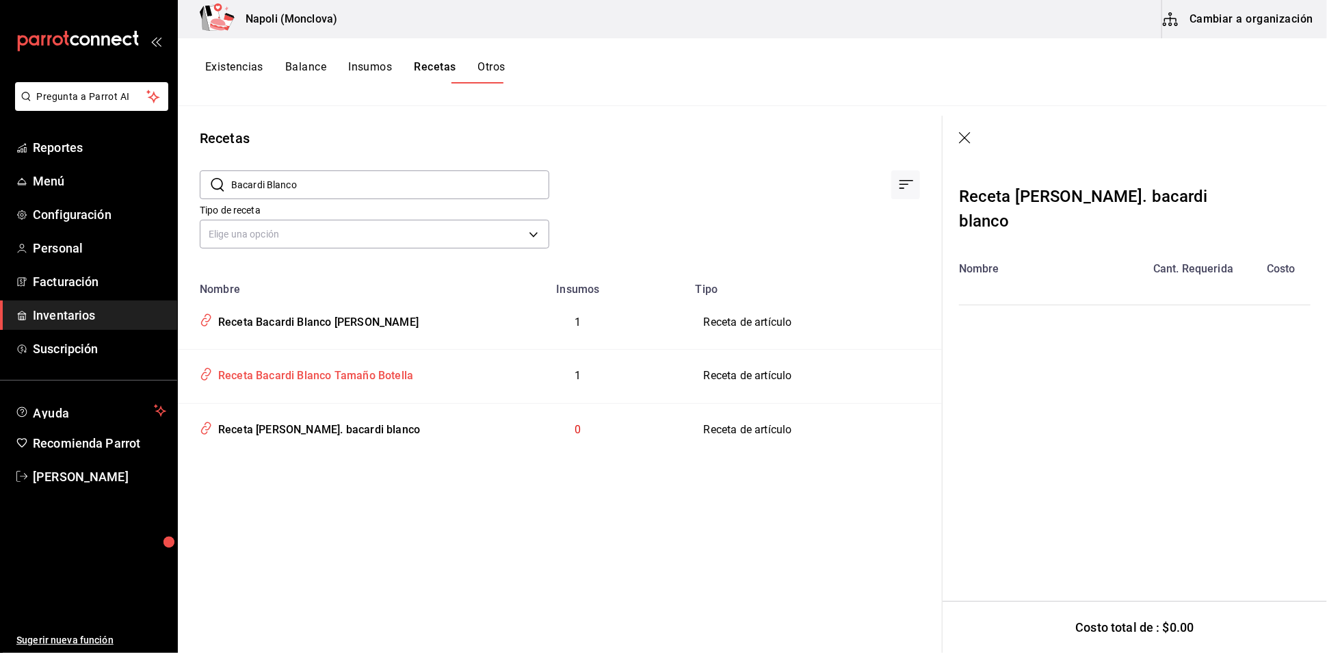
click at [344, 382] on div "Receta Bacardi Blanco Tamaño Botella" at bounding box center [313, 373] width 200 height 21
click at [378, 325] on div "Receta Bacardi Blanco [PERSON_NAME]" at bounding box center [316, 319] width 206 height 21
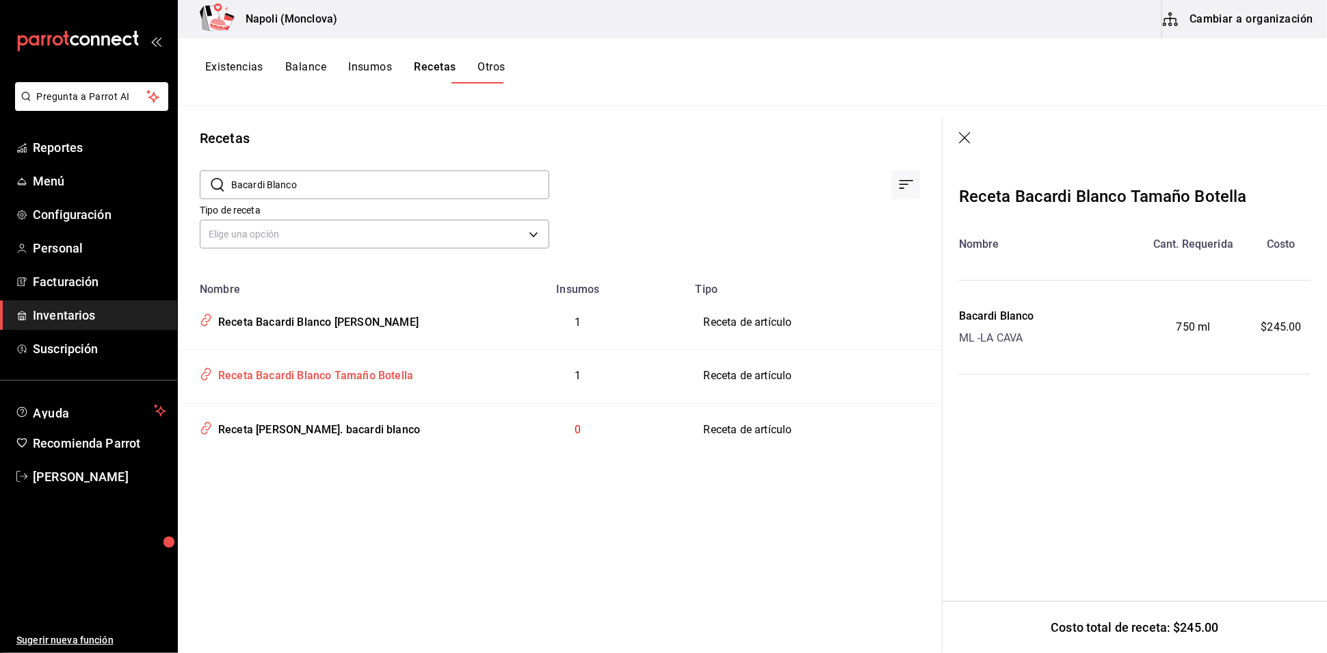
click at [379, 387] on div "Receta Bacardi Blanco Tamaño Botella" at bounding box center [323, 374] width 259 height 26
click at [376, 382] on div "Receta Bacardi Blanco Tamaño Botella" at bounding box center [313, 373] width 200 height 21
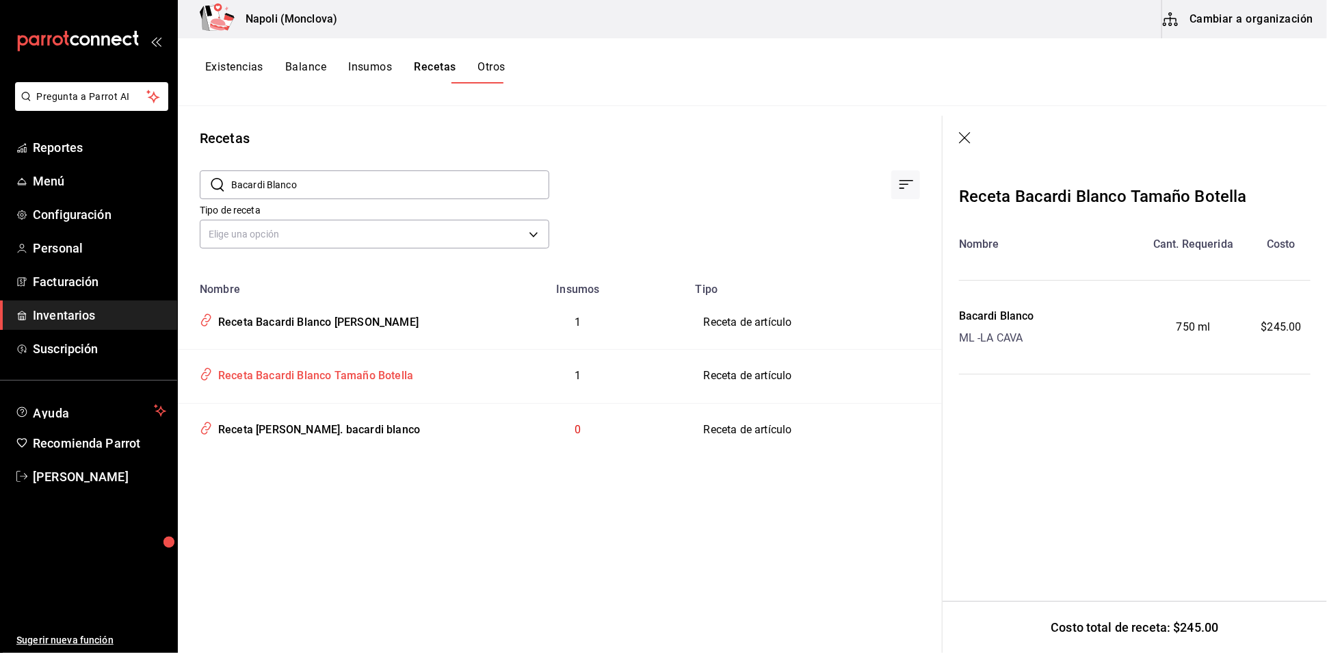
click at [335, 383] on div "Receta Bacardi Blanco Tamaño Botella" at bounding box center [313, 373] width 200 height 21
click at [325, 452] on td "Receta [PERSON_NAME]. bacardi blanco" at bounding box center [323, 429] width 291 height 53
click at [331, 438] on div "Receta [PERSON_NAME]. bacardi blanco" at bounding box center [316, 427] width 207 height 21
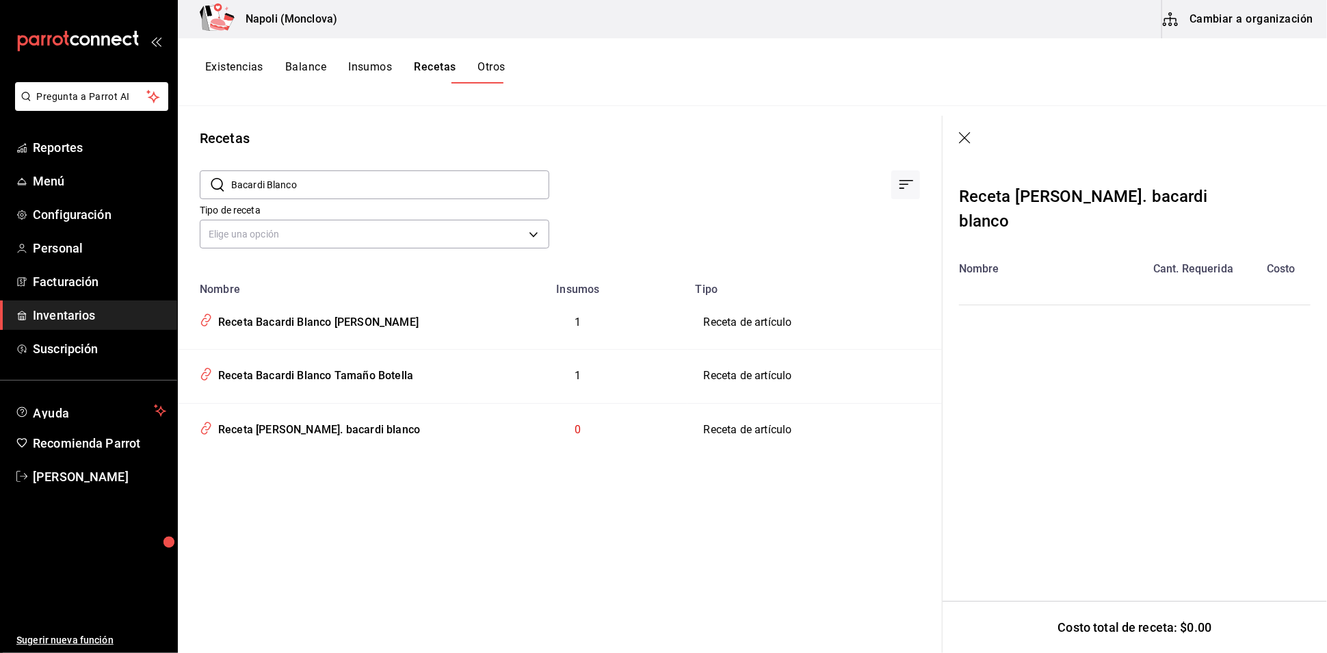
click at [959, 142] on icon "button" at bounding box center [966, 139] width 14 height 14
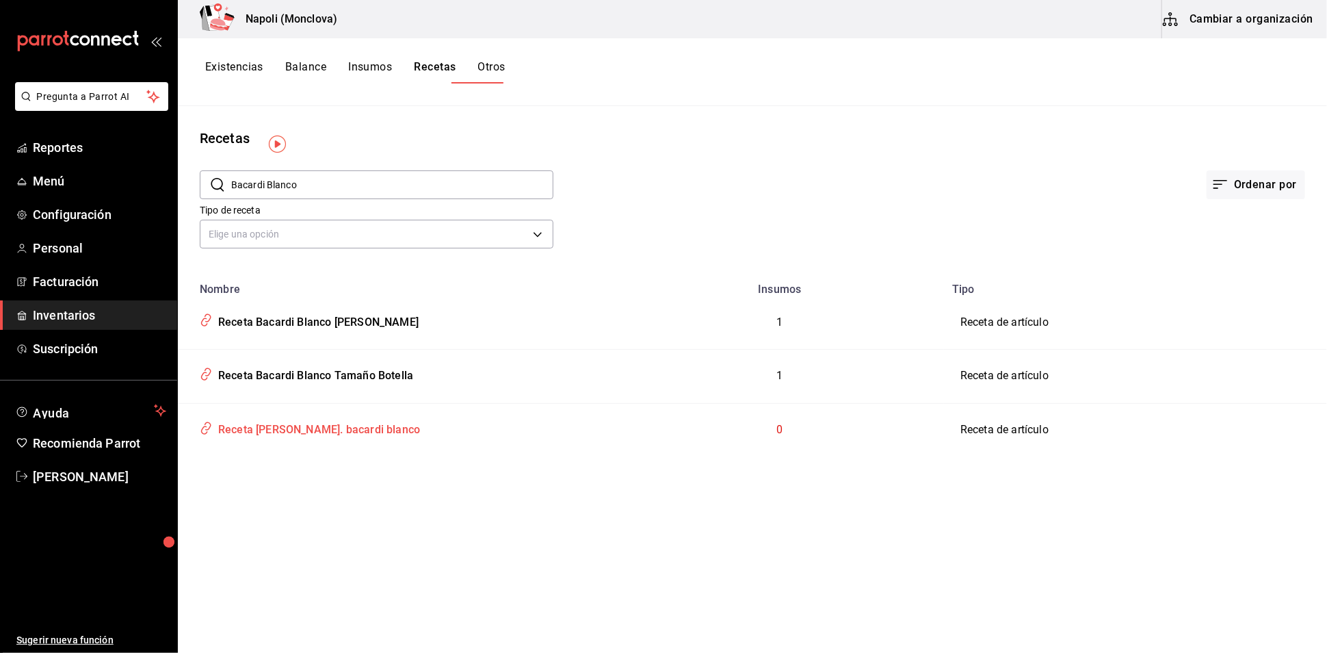
click at [311, 438] on div "Receta [PERSON_NAME]. bacardi blanco" at bounding box center [316, 427] width 207 height 21
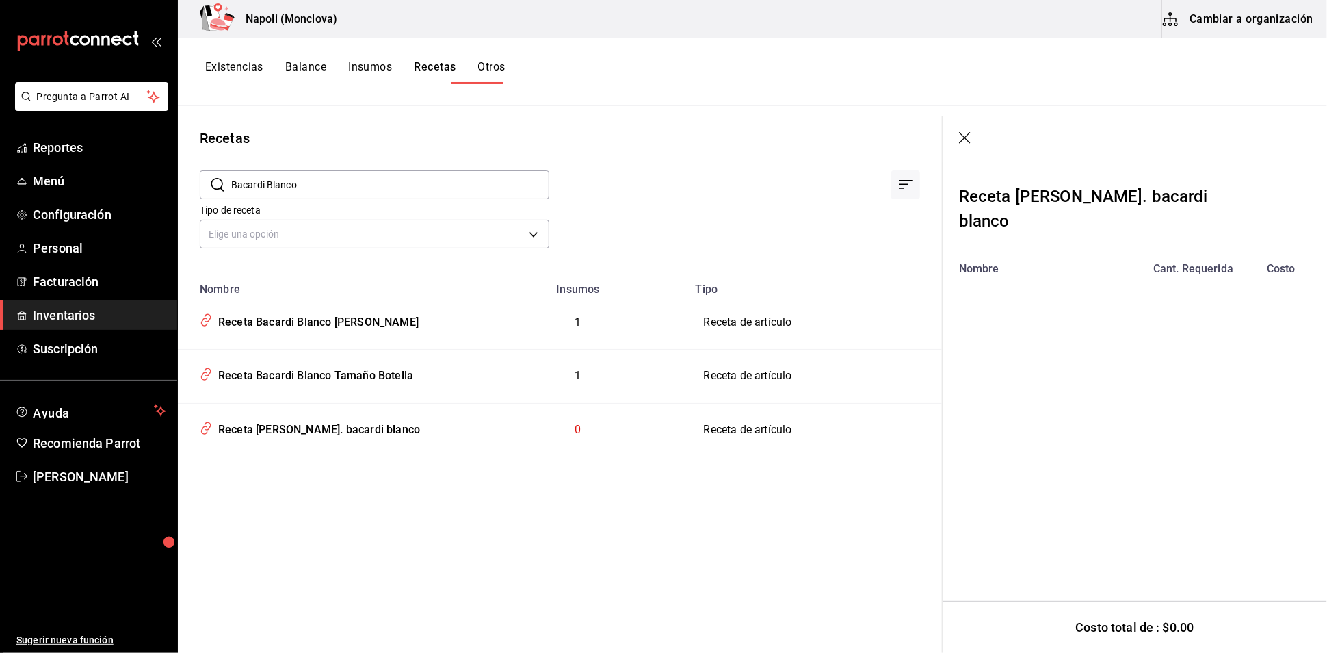
click at [959, 136] on icon "button" at bounding box center [966, 139] width 14 height 14
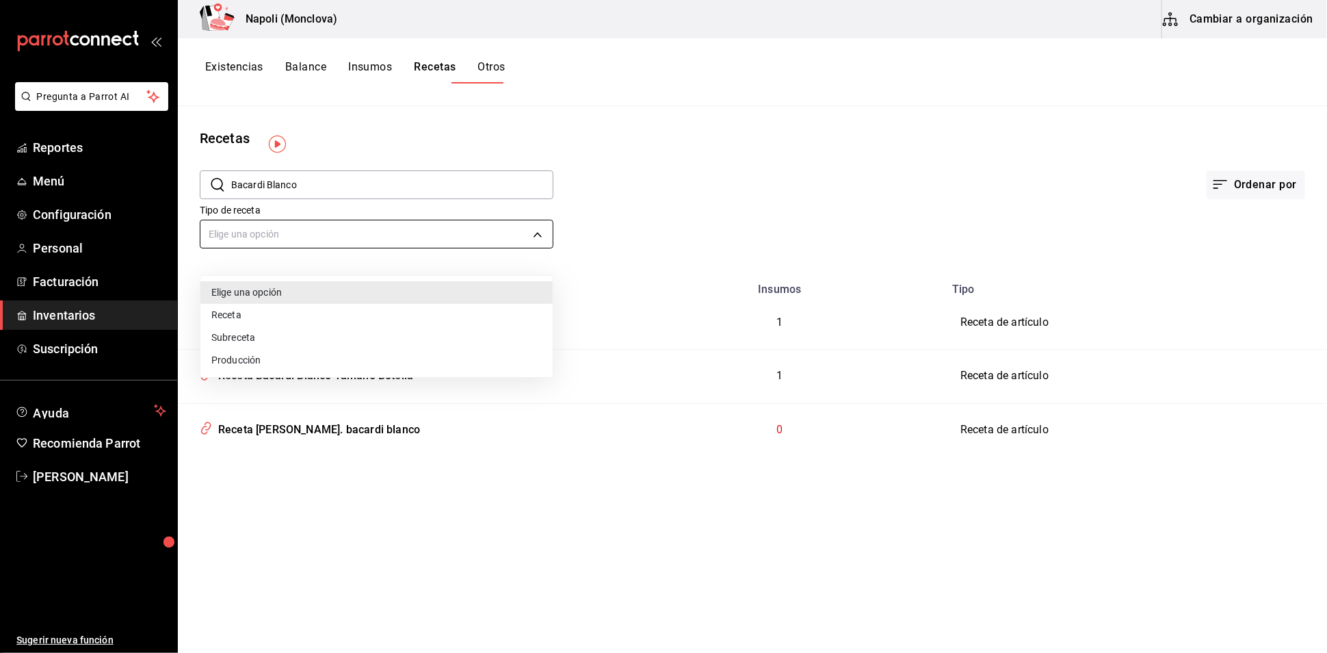
click at [549, 252] on body "Pregunta a Parrot AI Reportes Menú Configuración Personal Facturación Inventari…" at bounding box center [663, 321] width 1327 height 643
click at [395, 312] on li "Receta" at bounding box center [376, 315] width 352 height 23
type input "PRODUCT"
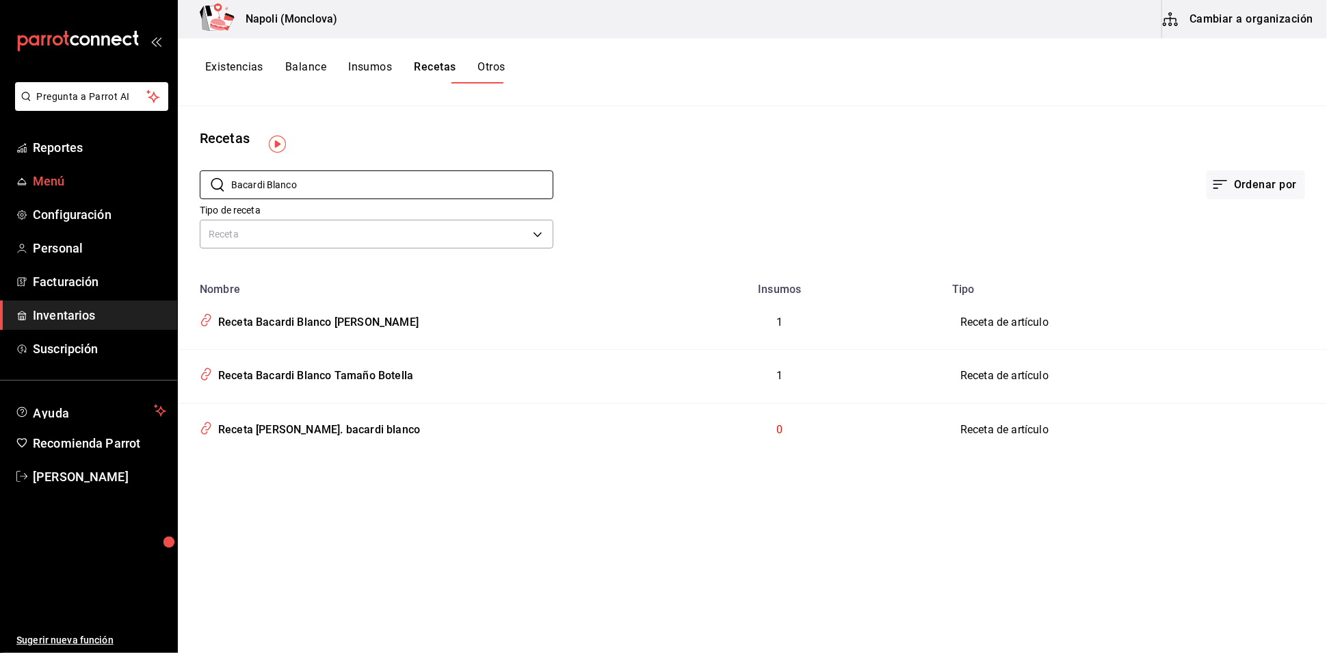
drag, startPoint x: 451, startPoint y: 199, endPoint x: 168, endPoint y: 234, distance: 285.4
click at [168, 234] on div "Pregunta a Parrot AI Reportes Menú Configuración Personal Facturación Inventari…" at bounding box center [663, 321] width 1327 height 643
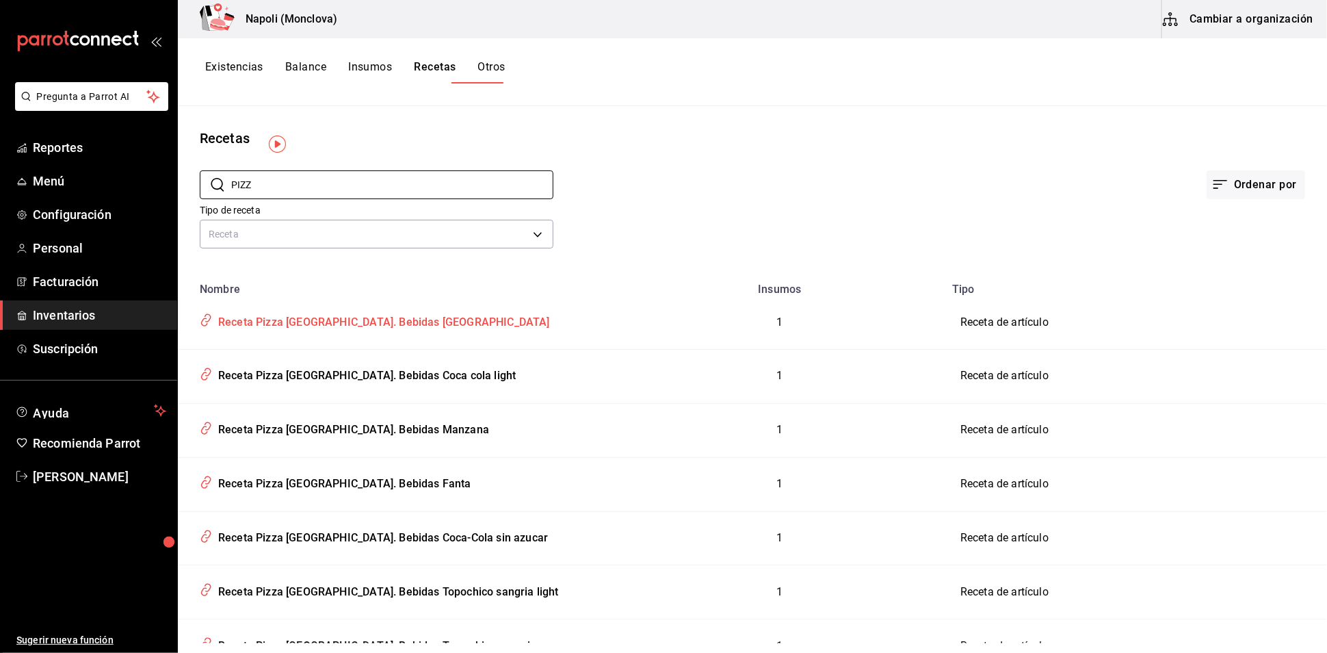
type input "PIZZ"
click at [350, 330] on div "Receta Pizza [GEOGRAPHIC_DATA]. Bebidas [GEOGRAPHIC_DATA]" at bounding box center [381, 319] width 337 height 21
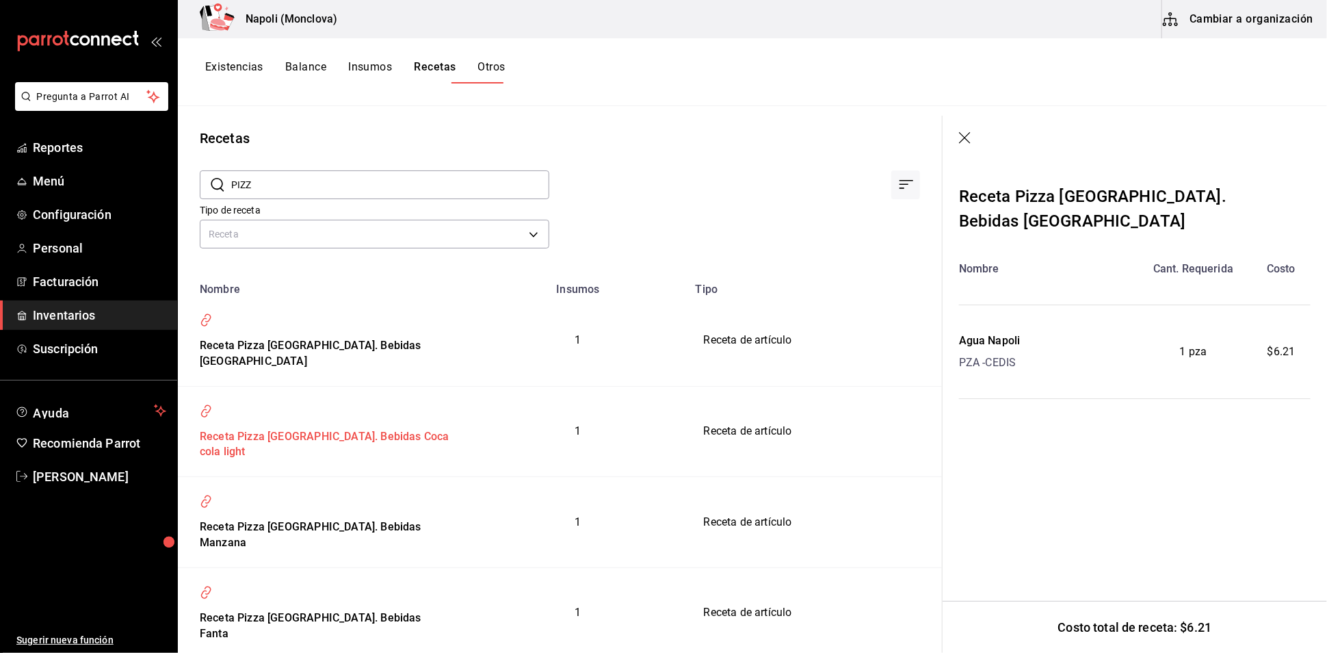
click at [389, 424] on div "Receta Pizza [GEOGRAPHIC_DATA]. Bebidas Coca cola light" at bounding box center [323, 442] width 259 height 37
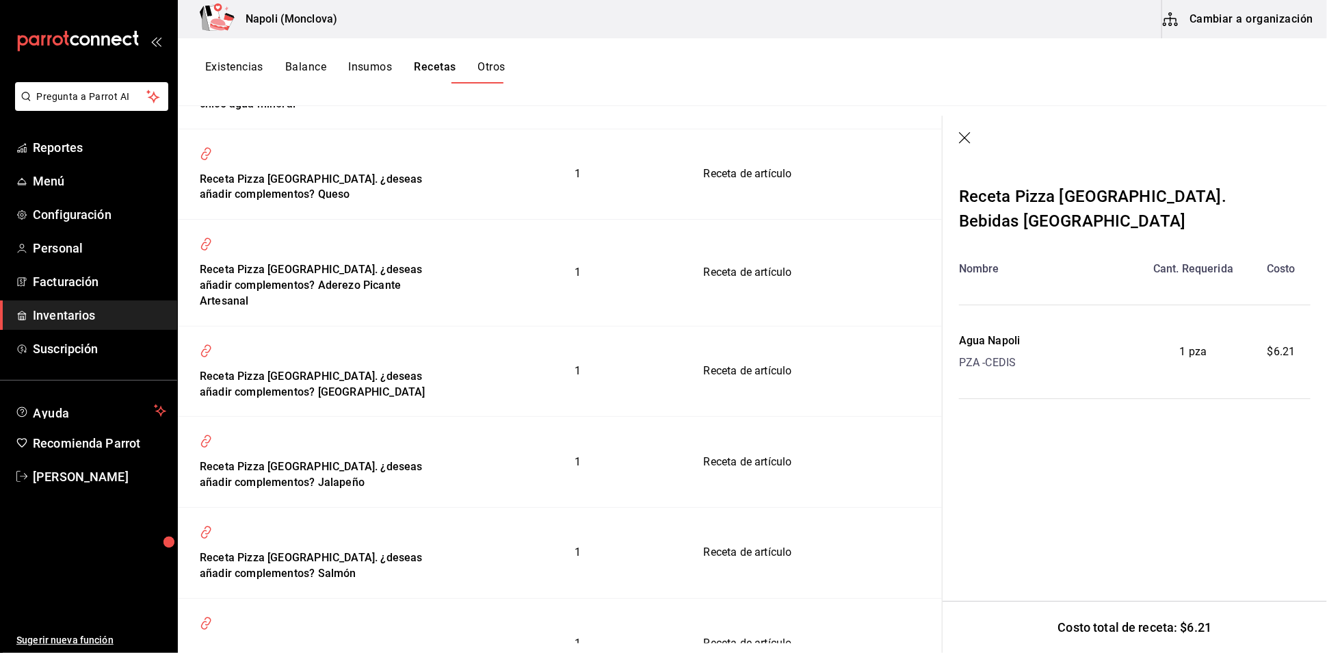
scroll to position [988, 0]
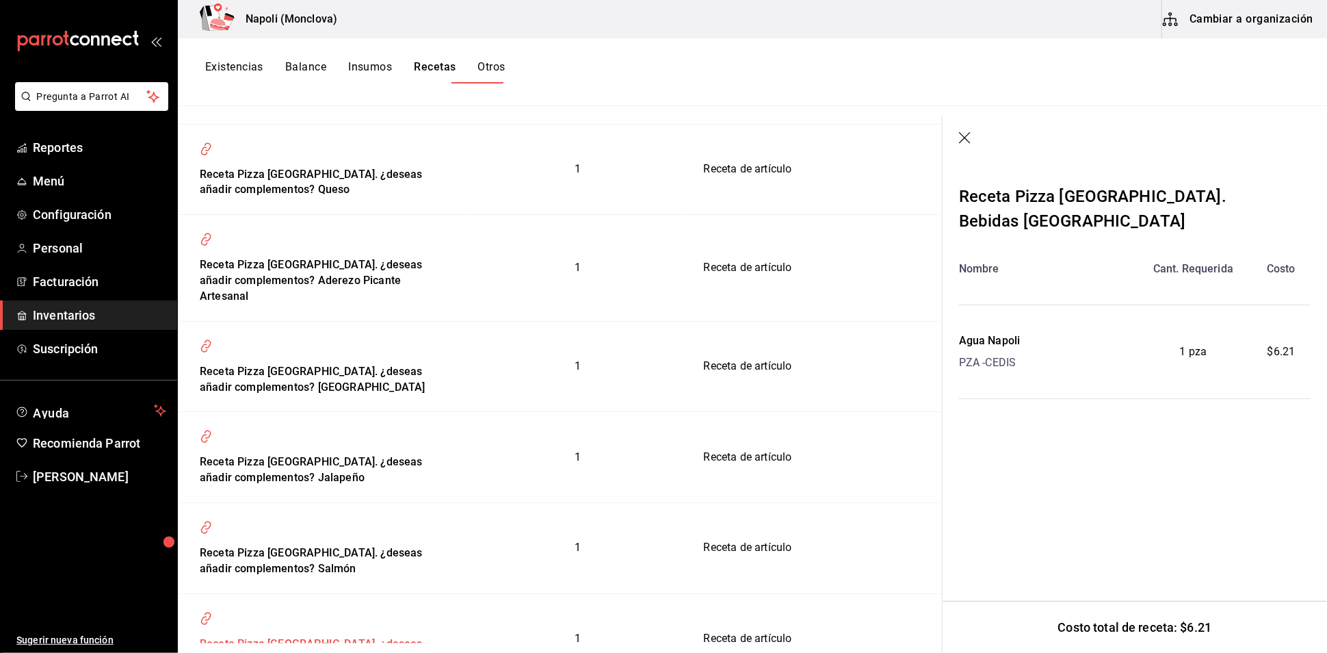
click at [359, 631] on div "Receta Pizza [GEOGRAPHIC_DATA]. ¿deseas añadir complementos? [PERSON_NAME]" at bounding box center [323, 649] width 259 height 37
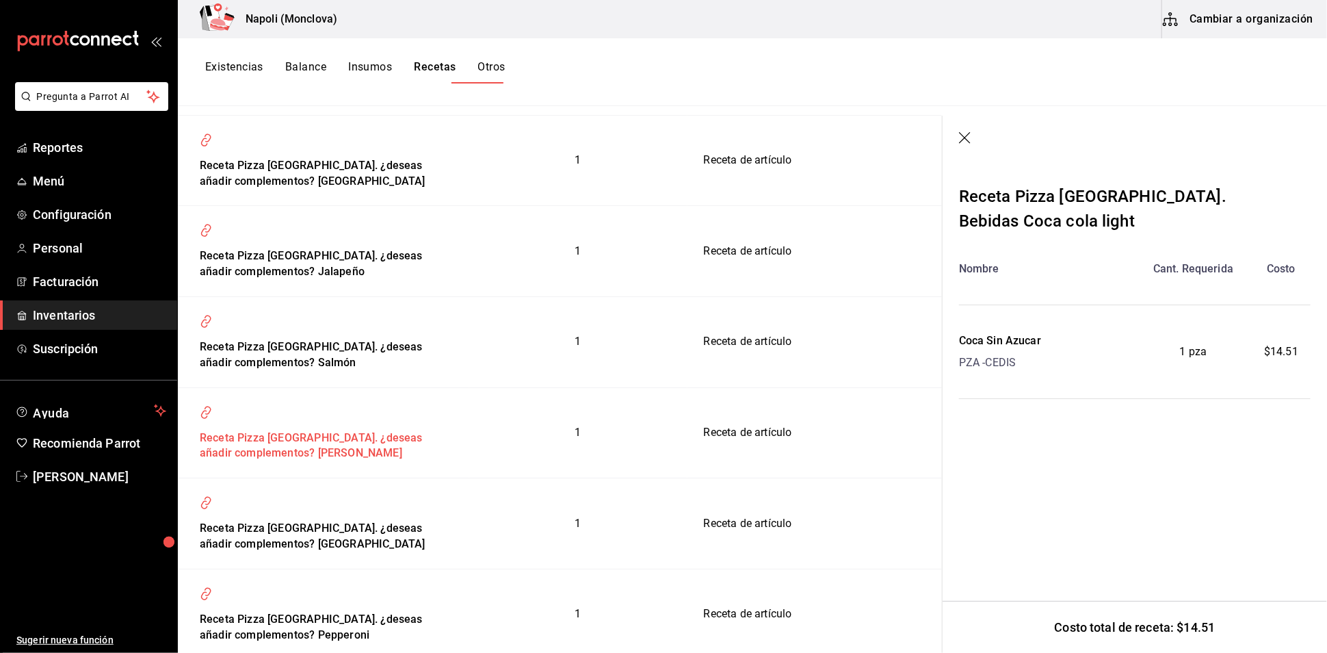
scroll to position [1520, 0]
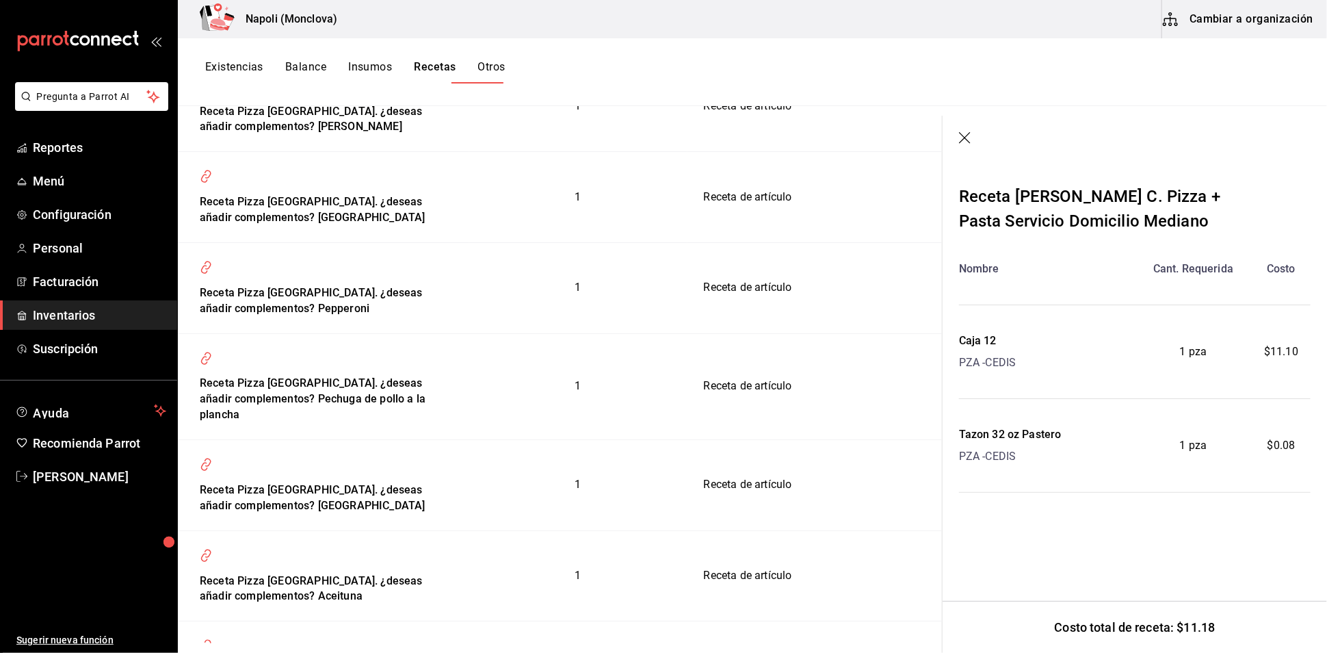
click at [959, 139] on icon "button" at bounding box center [966, 139] width 14 height 14
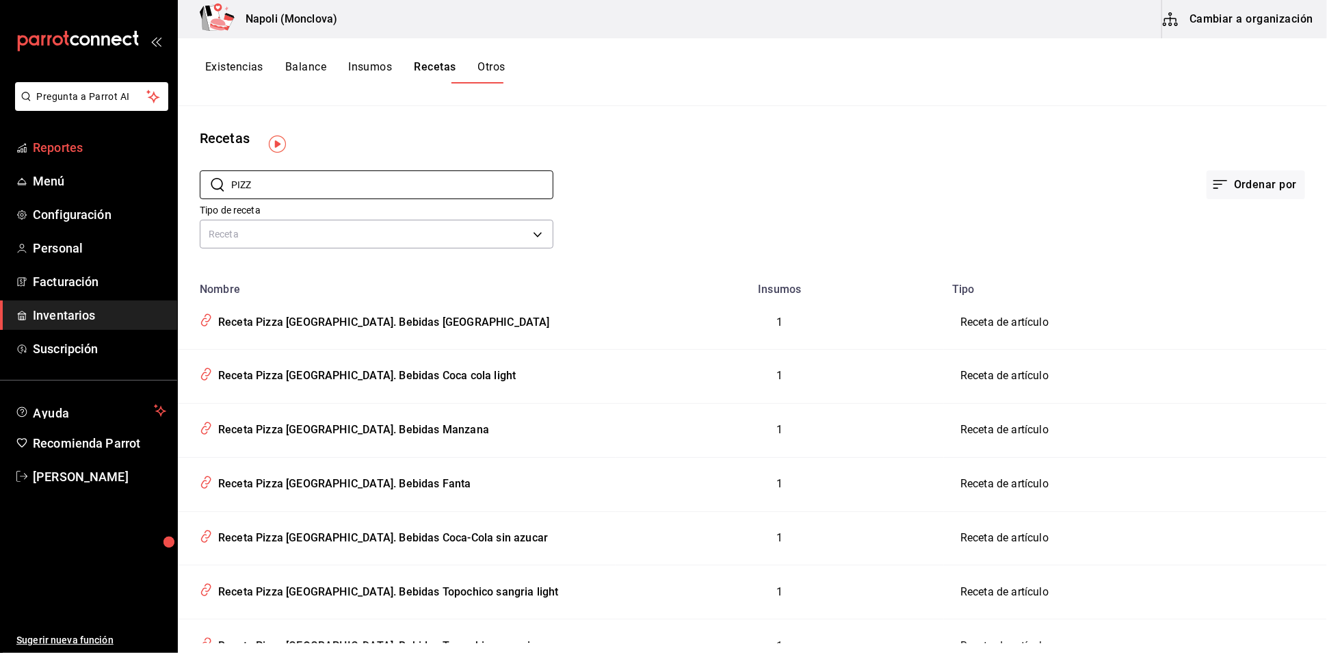
drag, startPoint x: 308, startPoint y: 188, endPoint x: 170, endPoint y: 193, distance: 137.6
click at [175, 195] on div "Pregunta a Parrot AI Reportes Menú Configuración Personal Facturación Inventari…" at bounding box center [663, 321] width 1327 height 643
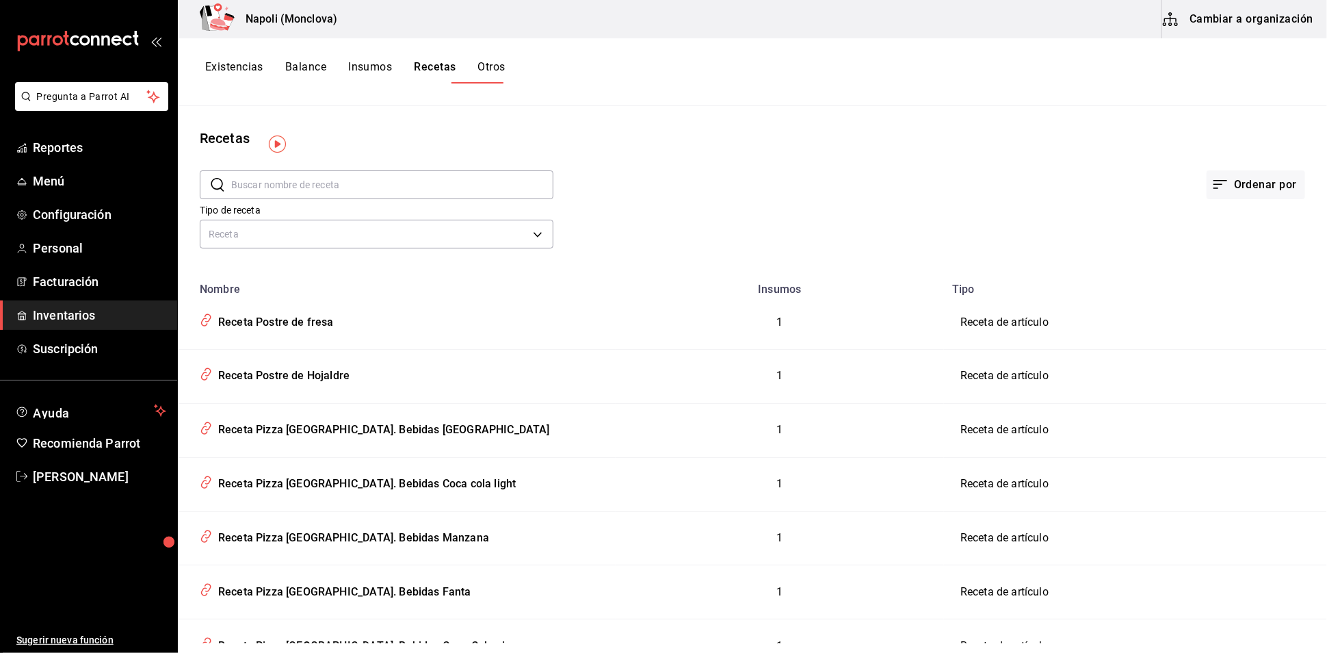
paste input "Bacardi Blanco"
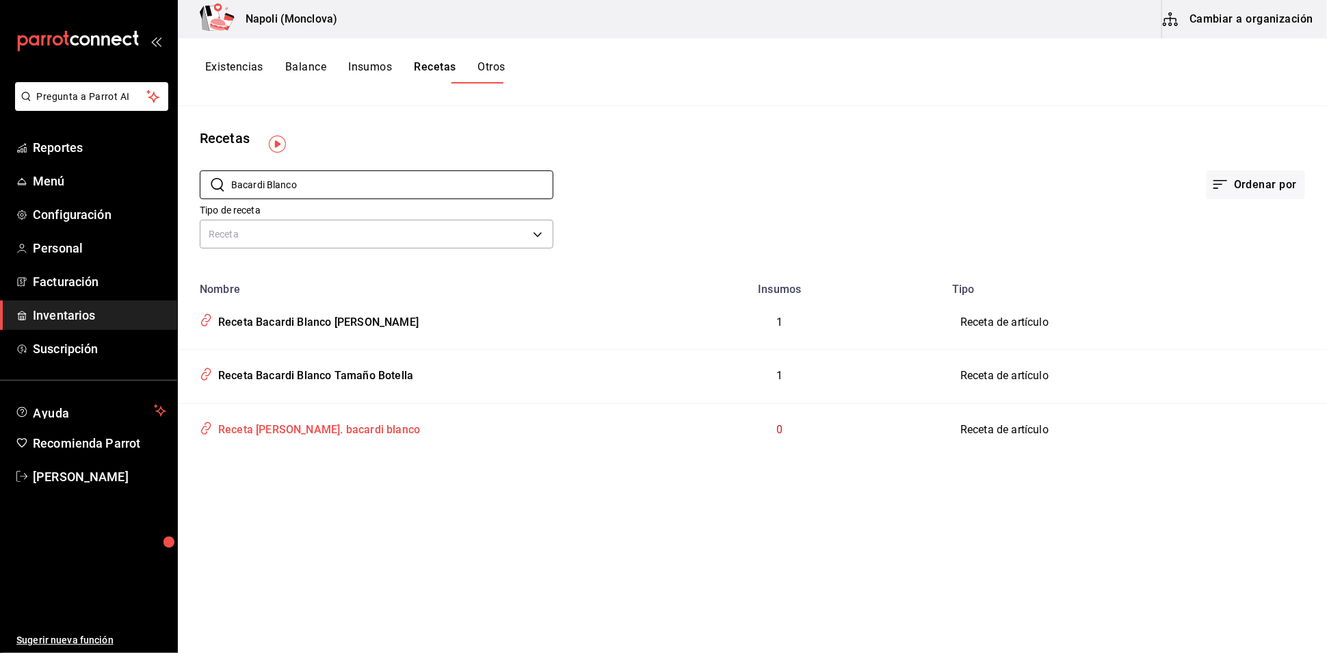
type input "Bacardi Blanco"
click at [316, 438] on div "Receta [PERSON_NAME]. bacardi blanco" at bounding box center [316, 427] width 207 height 21
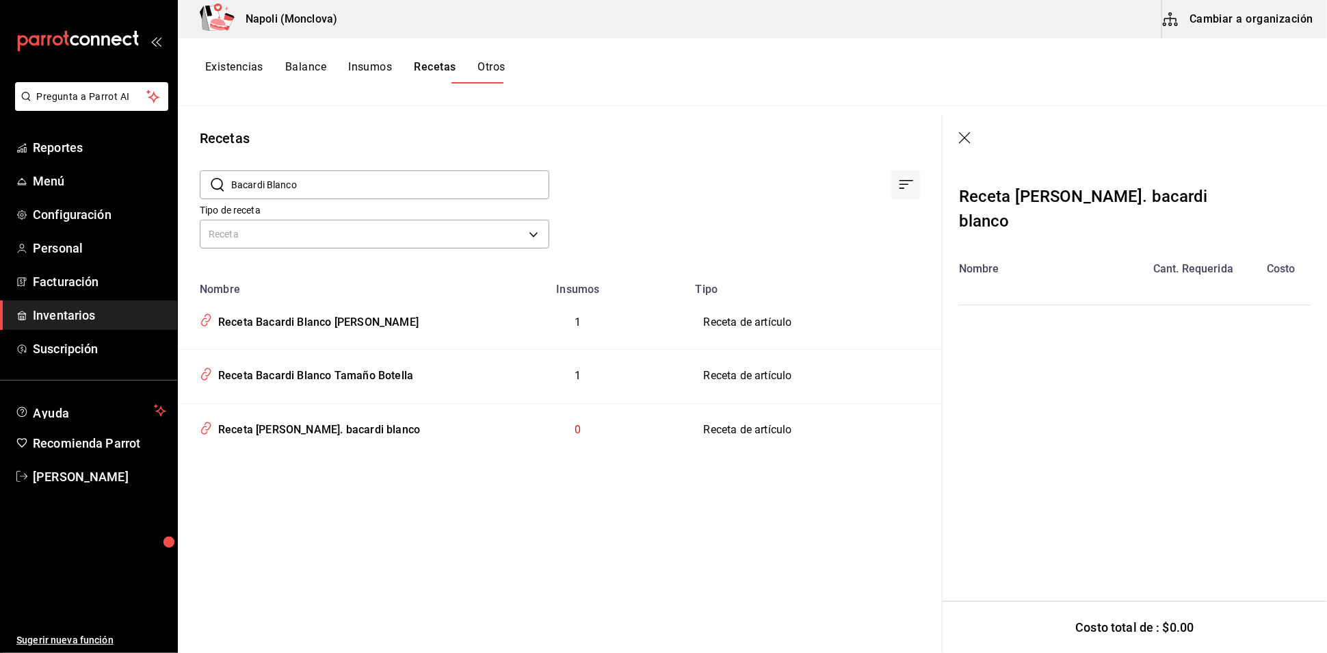
click at [182, 164] on div "​ Bacardi Blanco ​" at bounding box center [364, 173] width 372 height 51
drag, startPoint x: 151, startPoint y: 382, endPoint x: 181, endPoint y: 370, distance: 31.6
click at [151, 324] on span "Inventarios" at bounding box center [99, 315] width 133 height 18
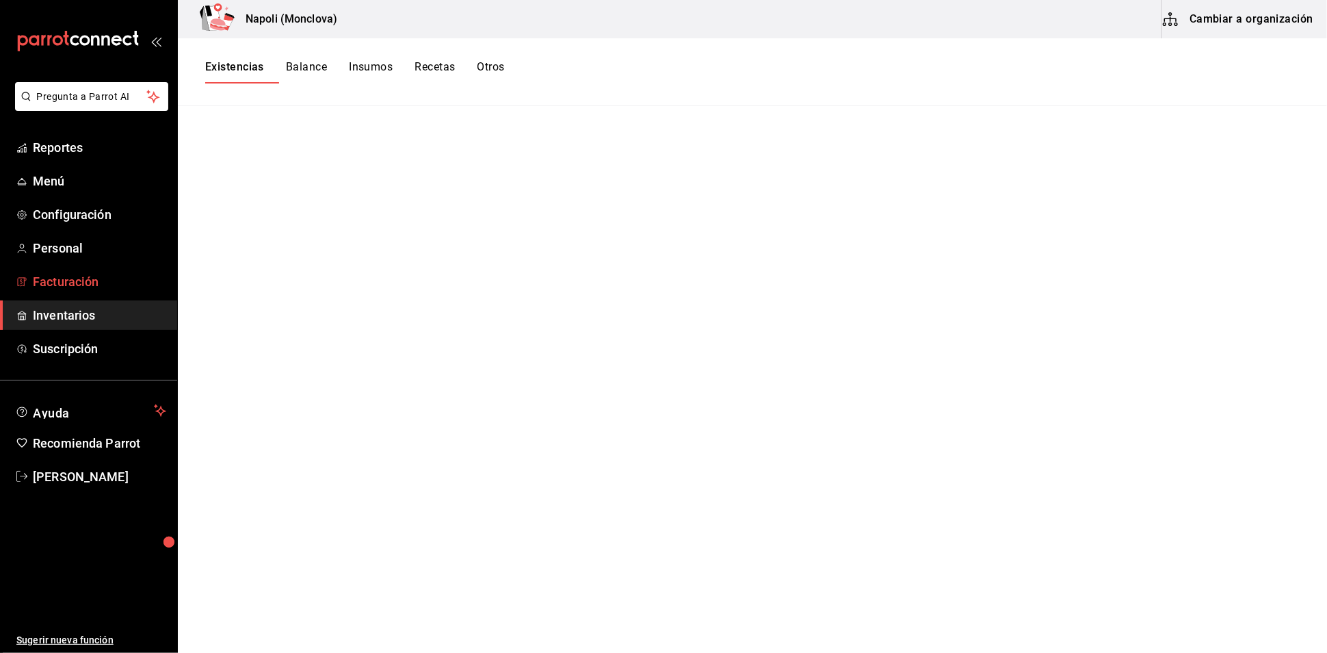
click at [108, 291] on span "Facturación" at bounding box center [99, 281] width 133 height 18
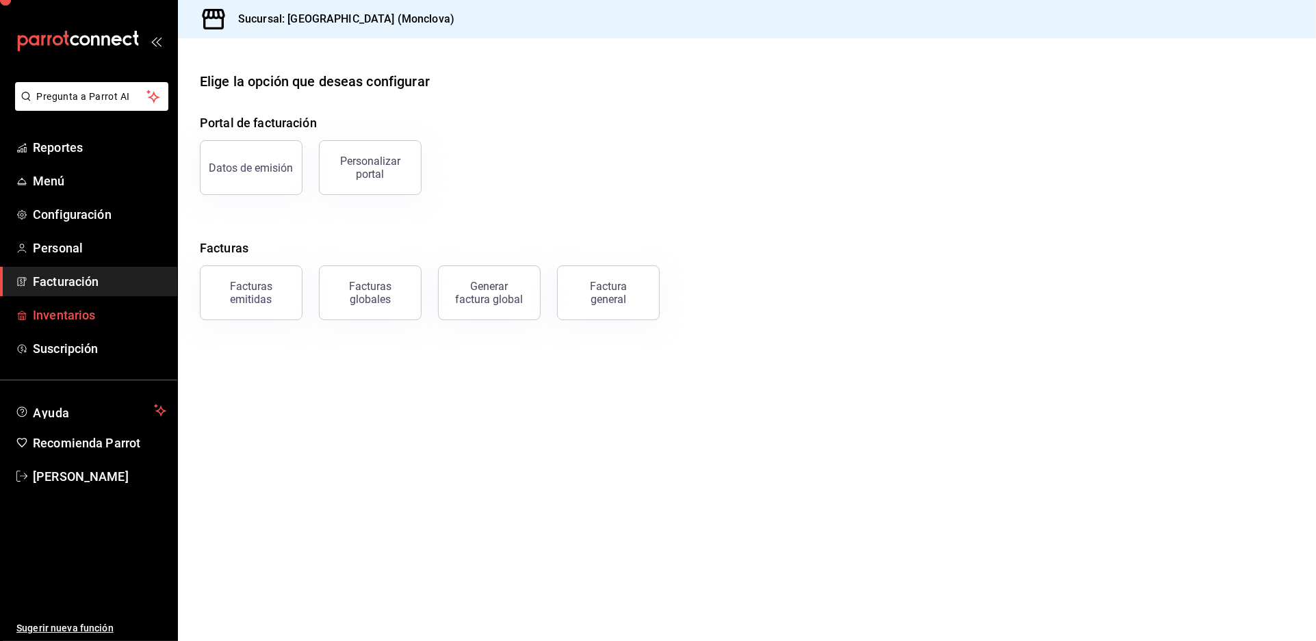
click at [109, 324] on span "Inventarios" at bounding box center [99, 315] width 133 height 18
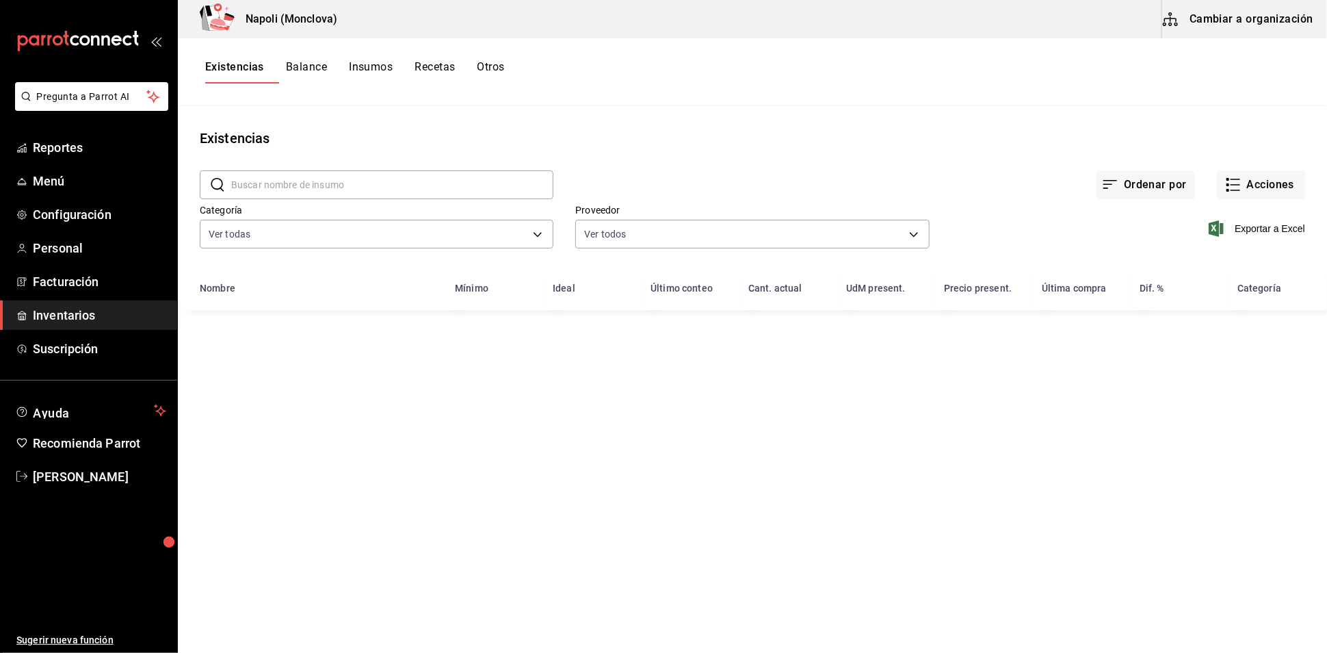
click at [320, 198] on input "text" at bounding box center [392, 184] width 322 height 27
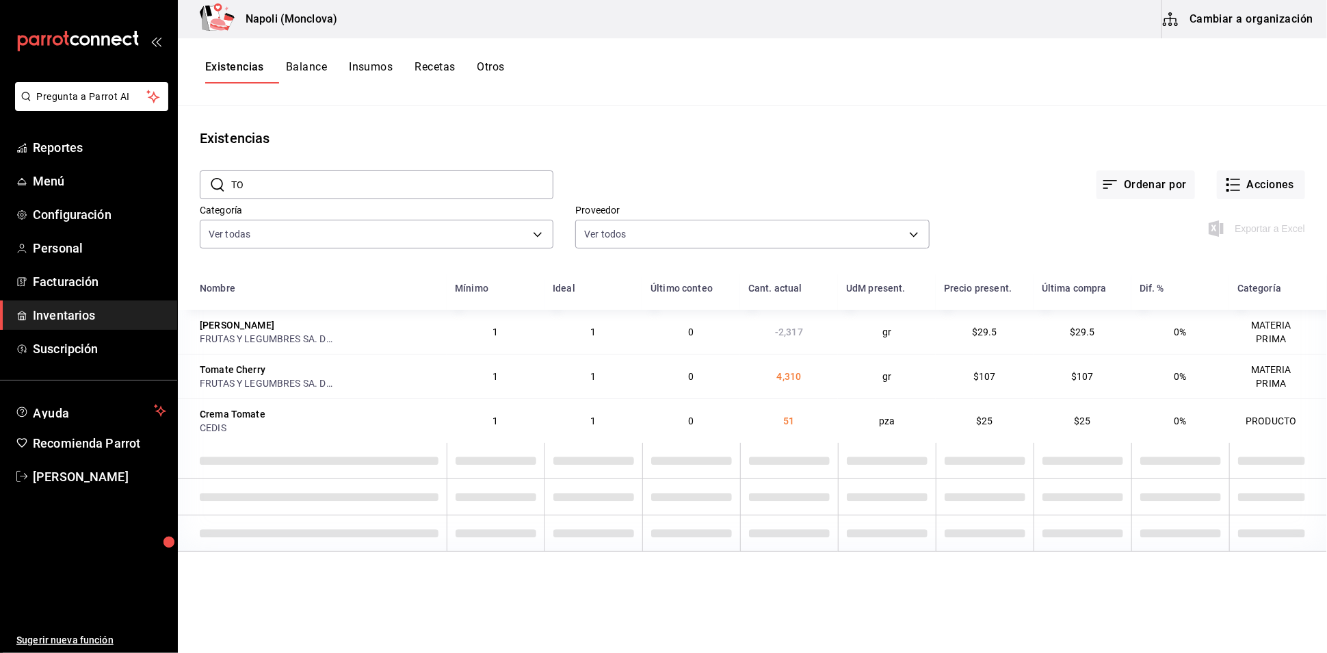
type input "T"
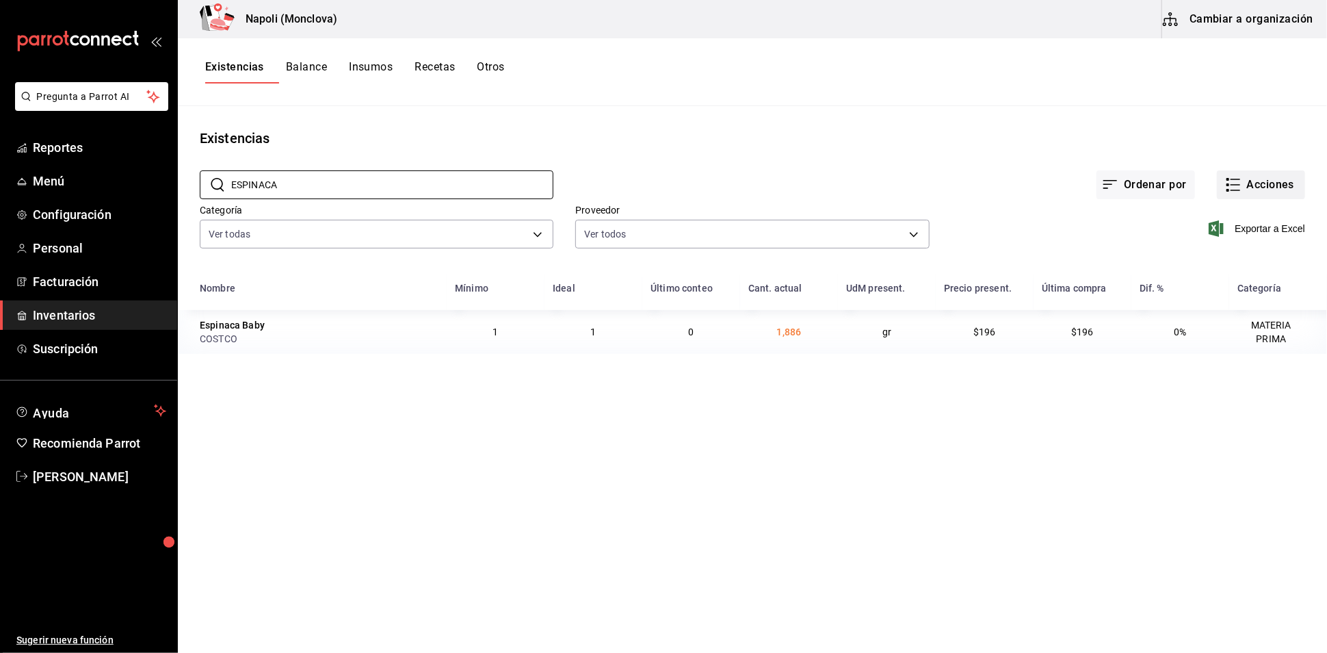
type input "ESPINACA"
click at [1217, 199] on button "Acciones" at bounding box center [1261, 184] width 88 height 29
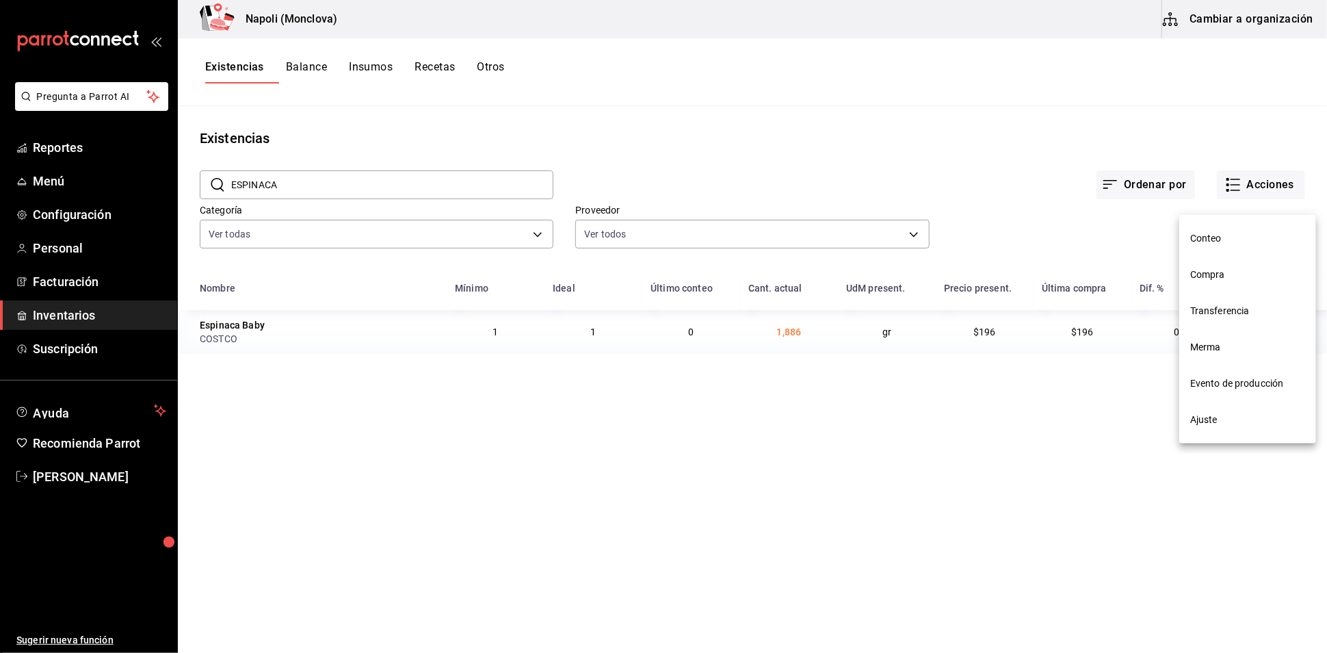
click at [1234, 269] on span "Compra" at bounding box center [1248, 275] width 115 height 14
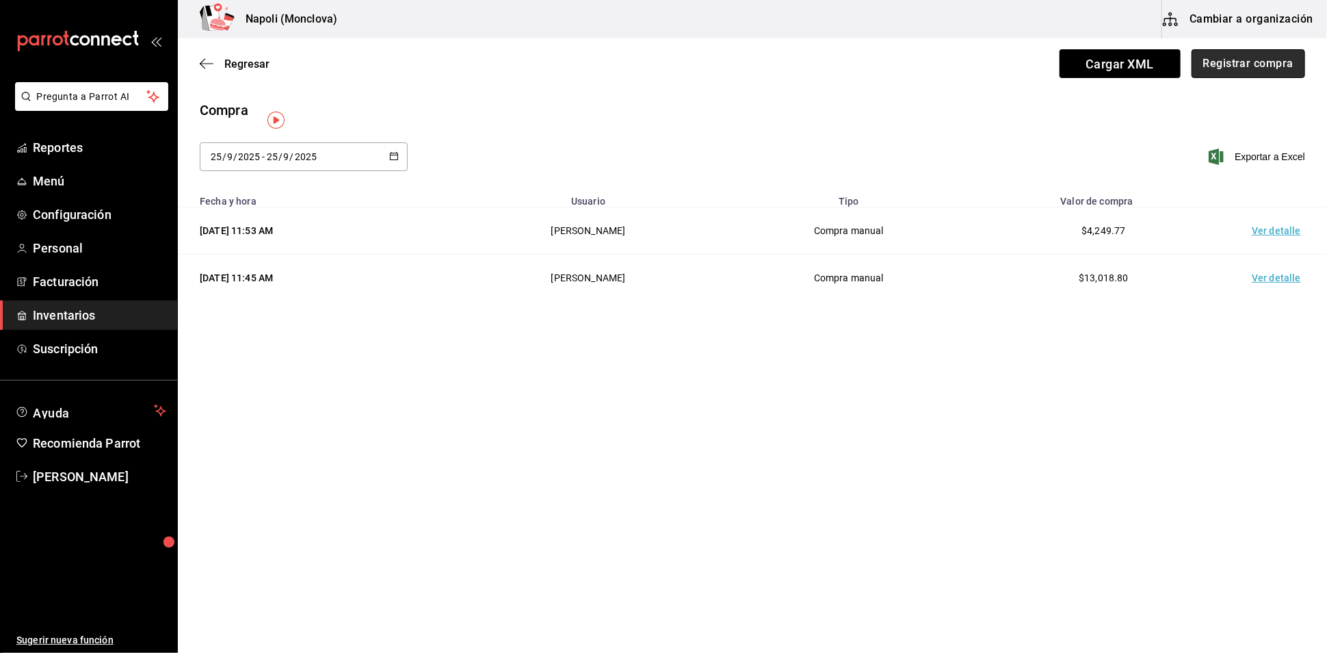
click at [1198, 63] on button "Registrar compra" at bounding box center [1249, 63] width 114 height 29
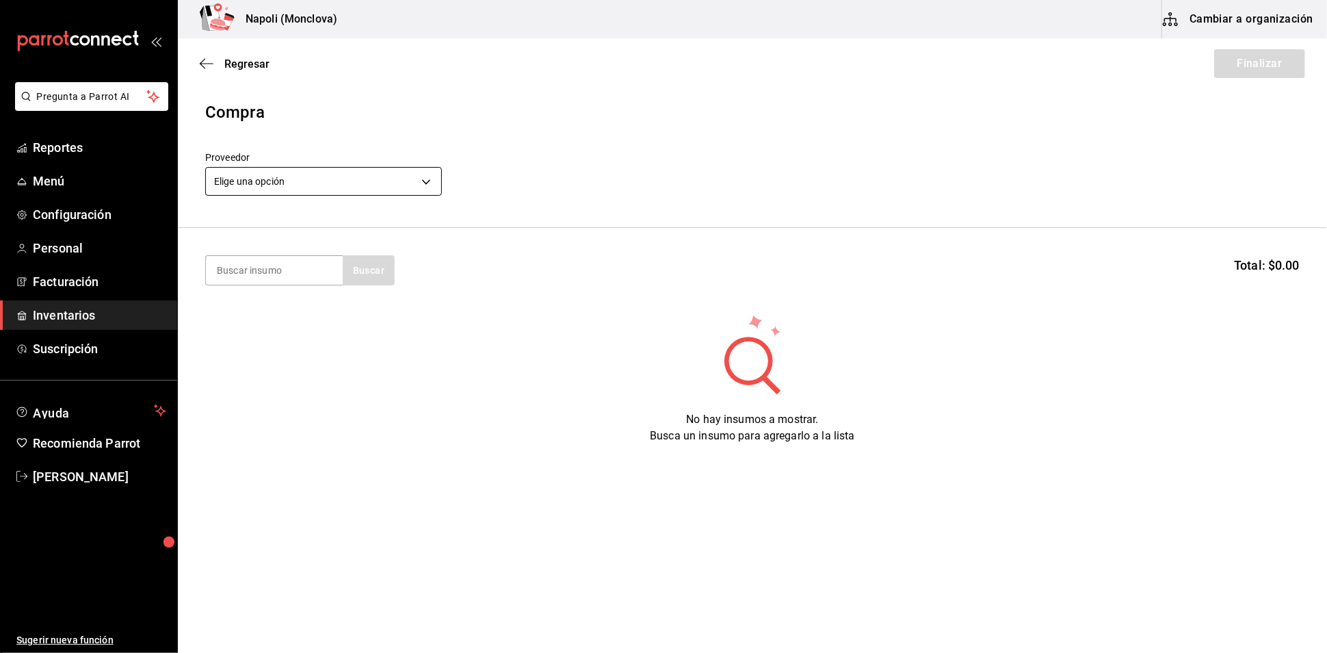
click at [428, 183] on body "Pregunta a Parrot AI Reportes Menú Configuración Personal Facturación Inventari…" at bounding box center [663, 287] width 1327 height 575
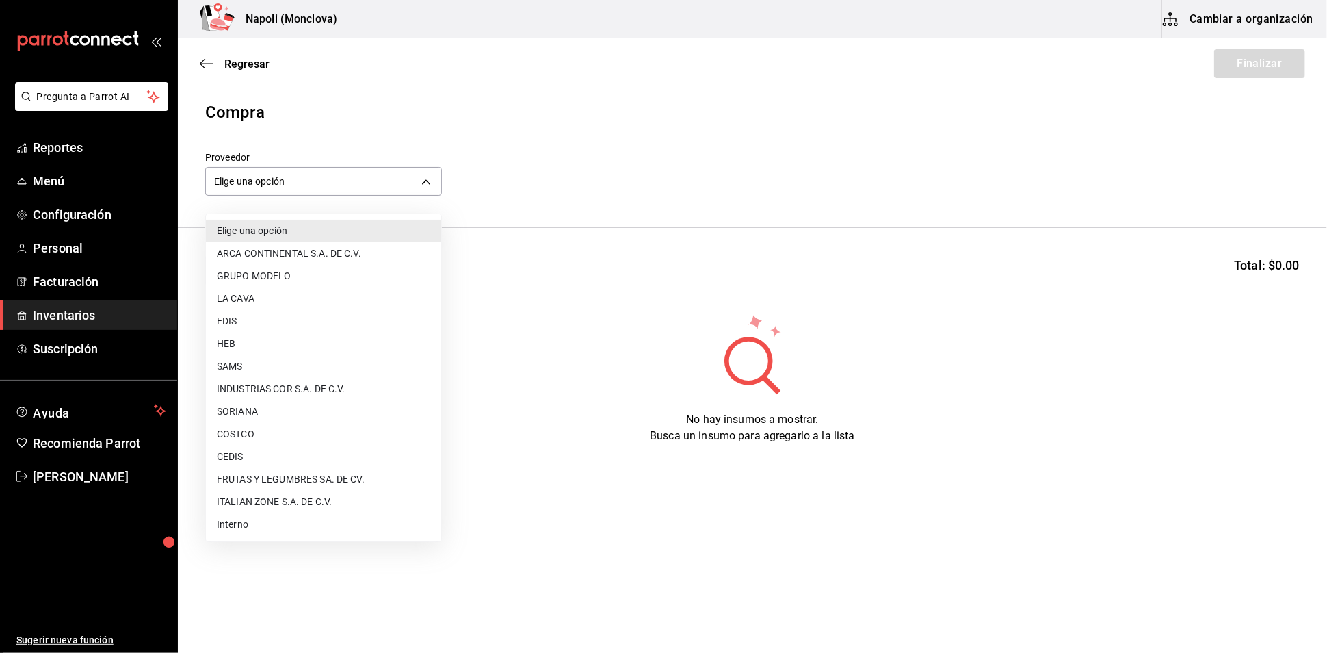
click at [300, 454] on li "CEDIS" at bounding box center [323, 456] width 235 height 23
type input "8bbbf040-4be4-464d-a164-6baf154bd563"
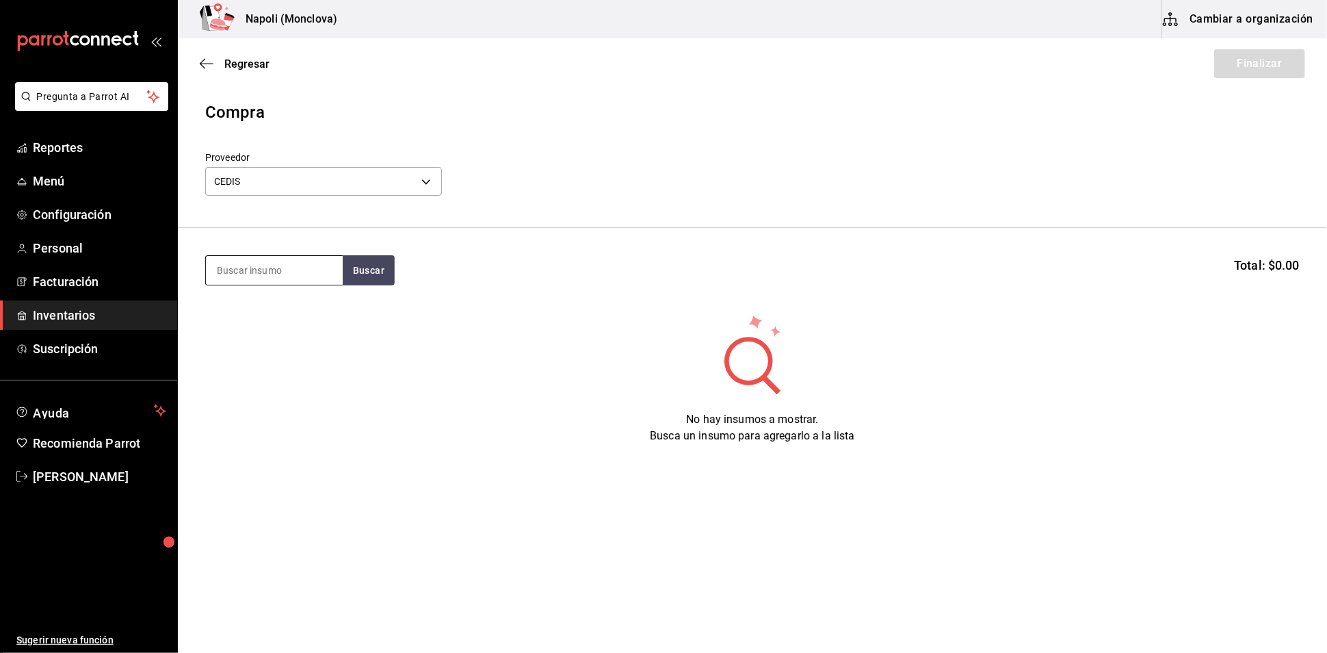
click at [270, 281] on input at bounding box center [274, 270] width 137 height 29
type input "ESPINACA"
click at [371, 283] on button "Buscar" at bounding box center [369, 270] width 52 height 30
click at [418, 200] on body "Pregunta a Parrot AI Reportes Menú Configuración Personal Facturación Inventari…" at bounding box center [663, 287] width 1327 height 575
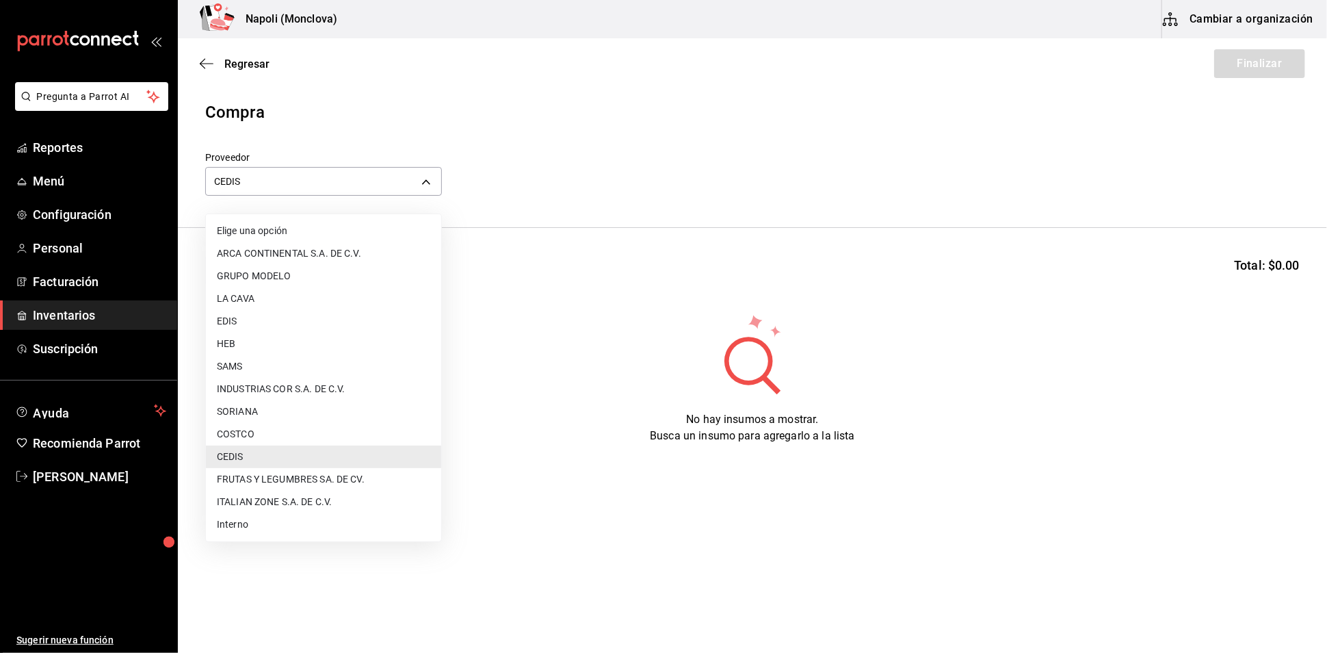
click at [300, 431] on li "COSTCO" at bounding box center [323, 434] width 235 height 23
type input "297da1de-2487-48f5-9e1b-f813c29ab2ab"
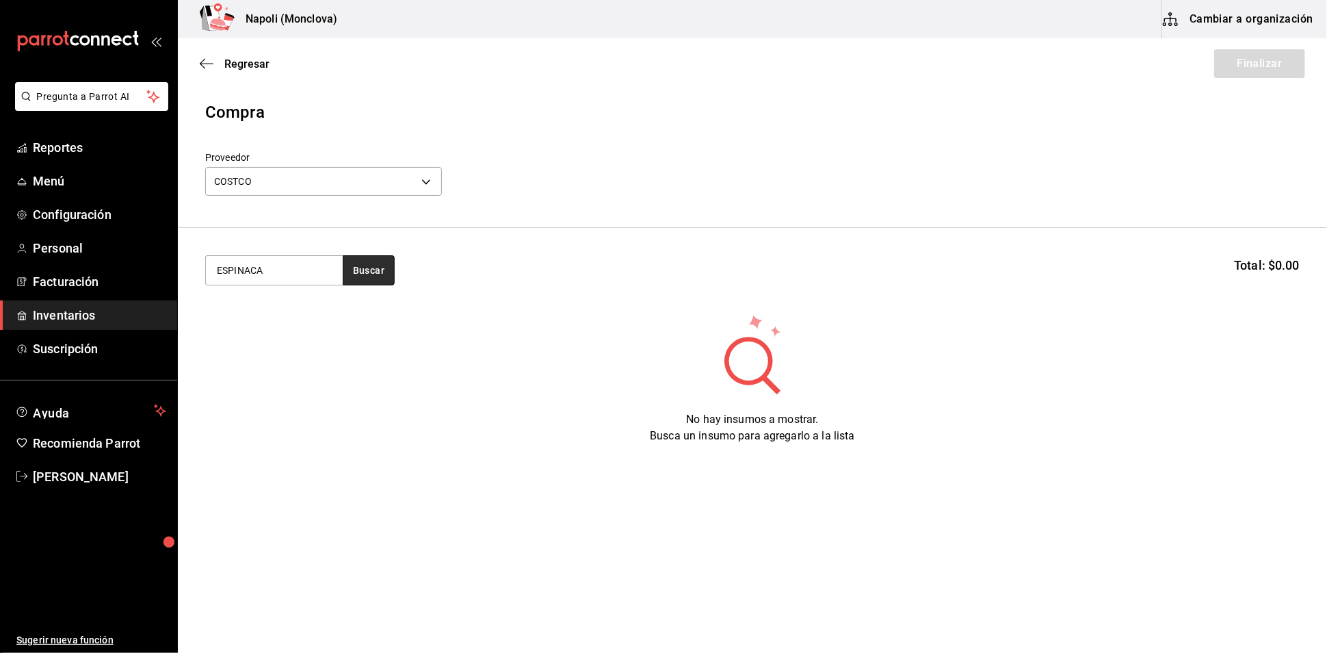
click at [379, 285] on button "Buscar" at bounding box center [369, 270] width 52 height 30
click at [262, 333] on div "gr - COSTCO" at bounding box center [252, 332] width 73 height 14
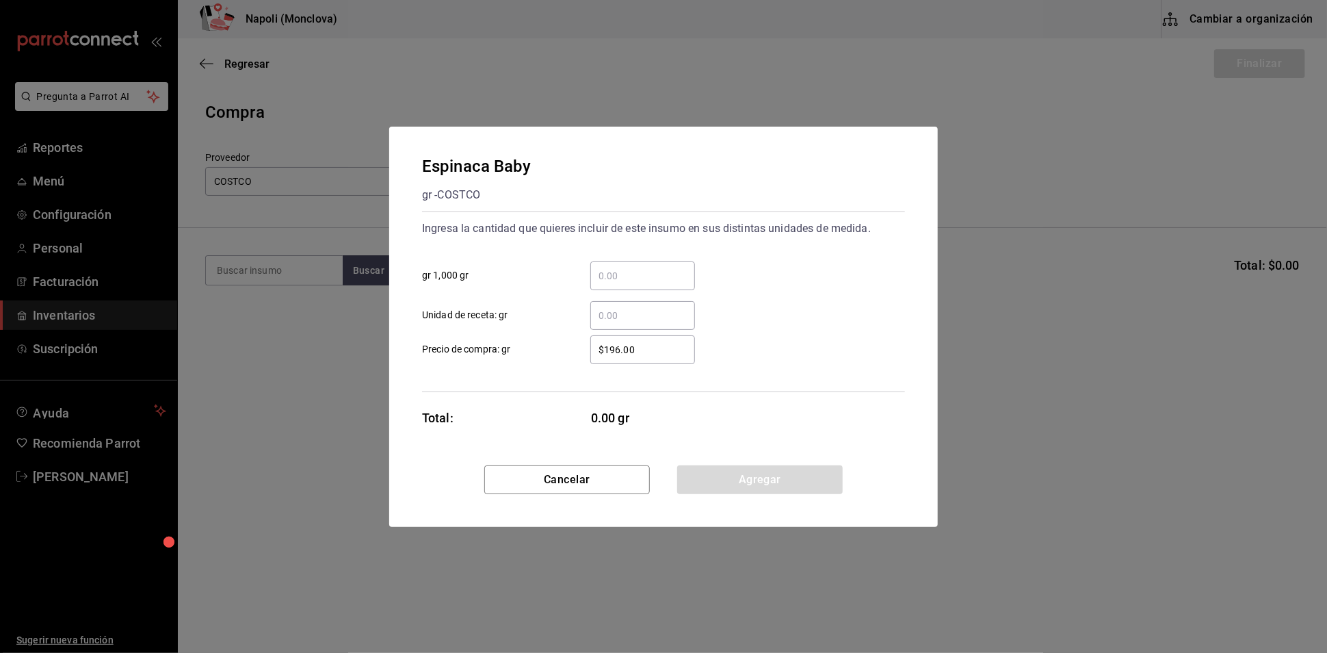
click at [612, 268] on input "​ gr 1,000 gr" at bounding box center [642, 276] width 105 height 16
click at [610, 480] on button "Cancelar" at bounding box center [567, 479] width 166 height 29
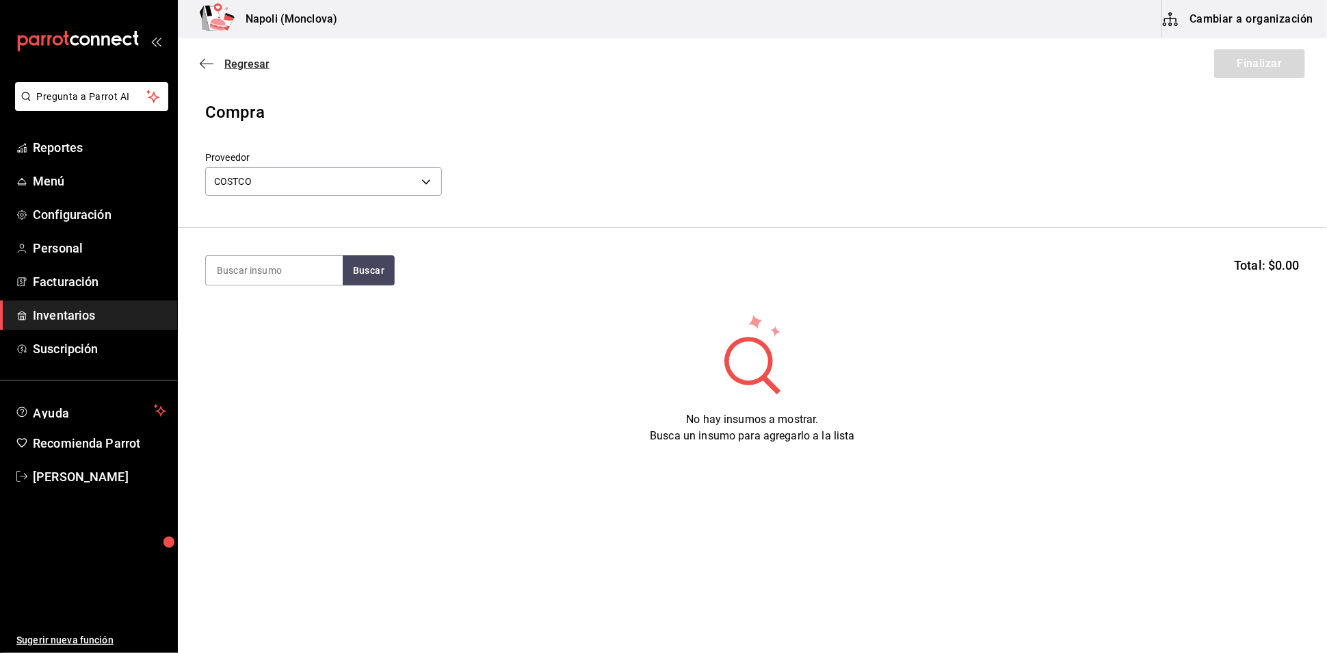
click at [243, 63] on span "Regresar" at bounding box center [246, 63] width 45 height 13
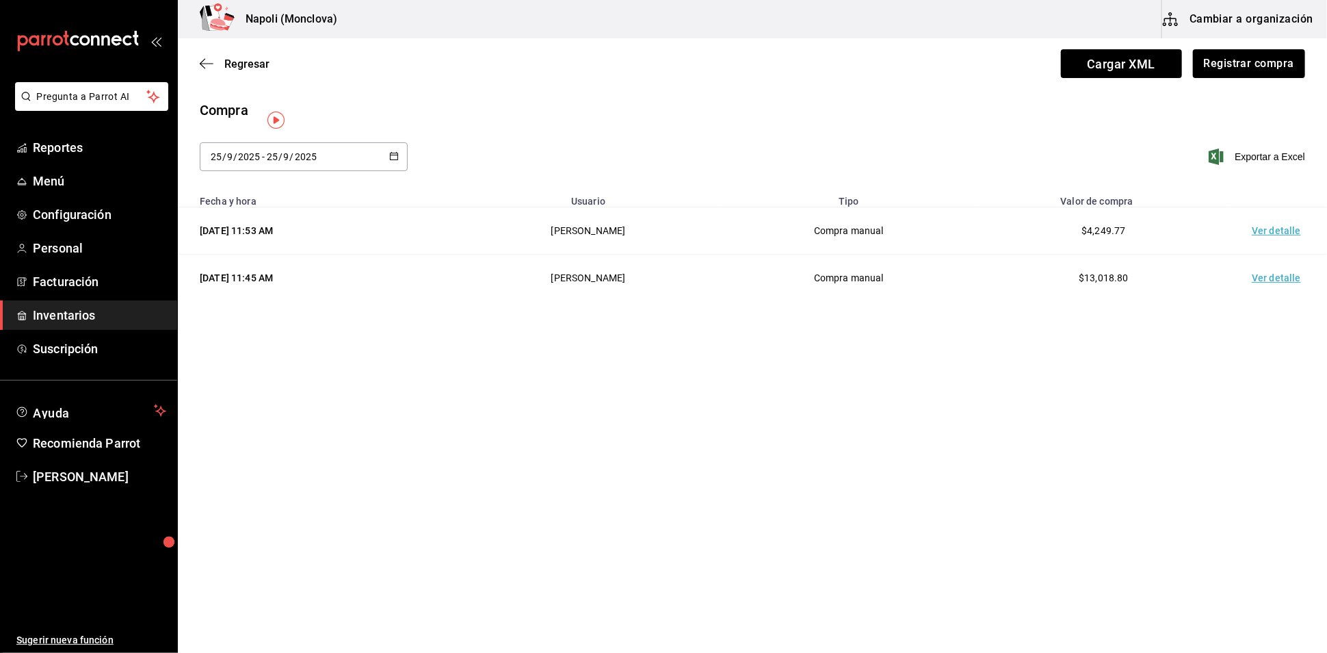
click at [243, 63] on span "Regresar" at bounding box center [246, 63] width 45 height 13
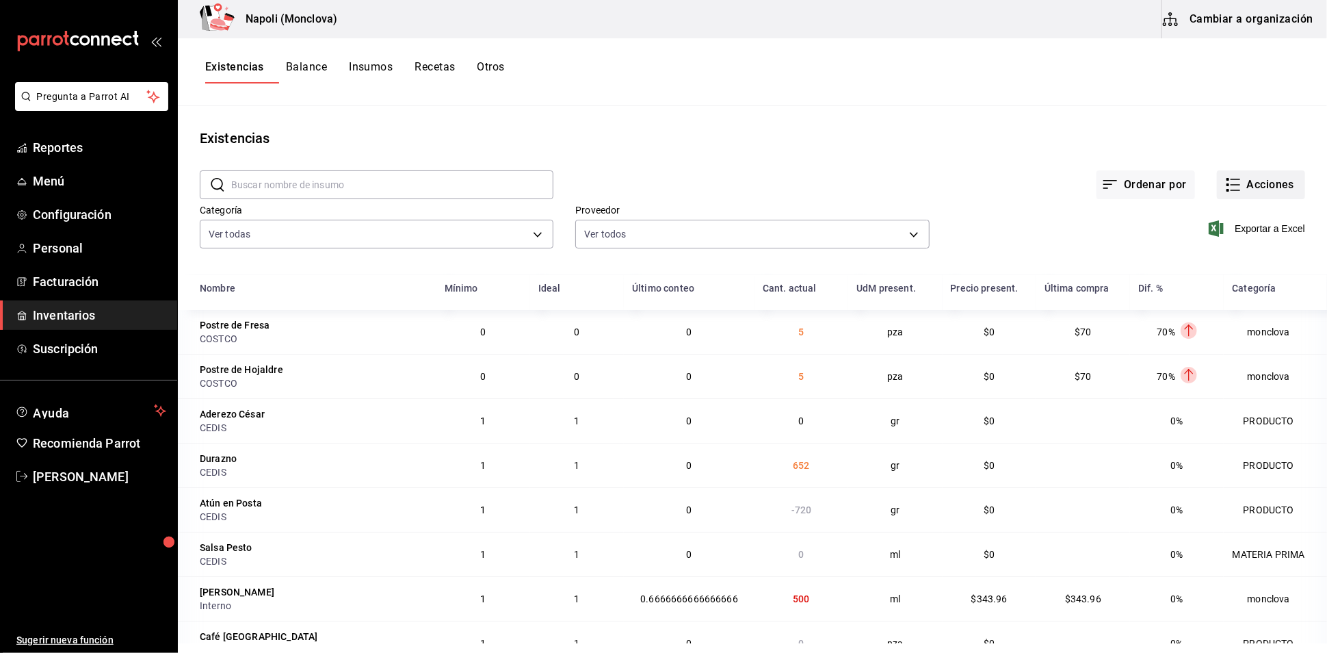
click at [1247, 199] on button "Acciones" at bounding box center [1261, 184] width 88 height 29
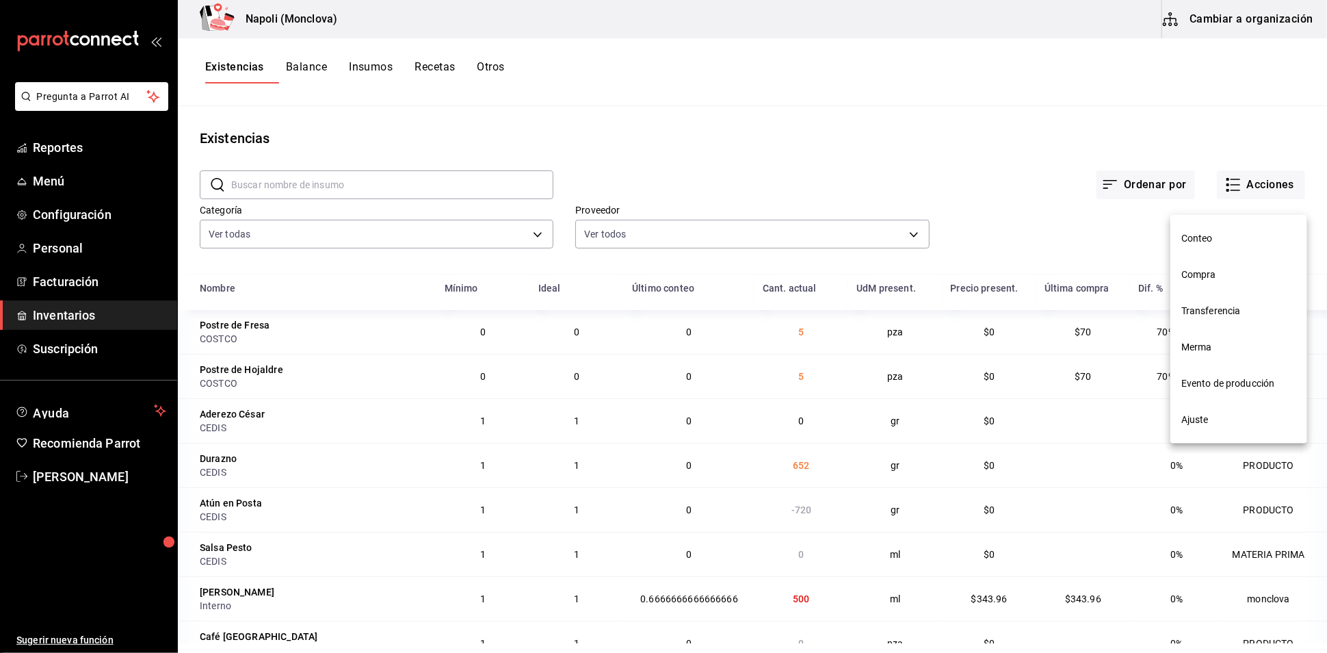
click at [1222, 413] on span "Ajuste" at bounding box center [1239, 420] width 115 height 14
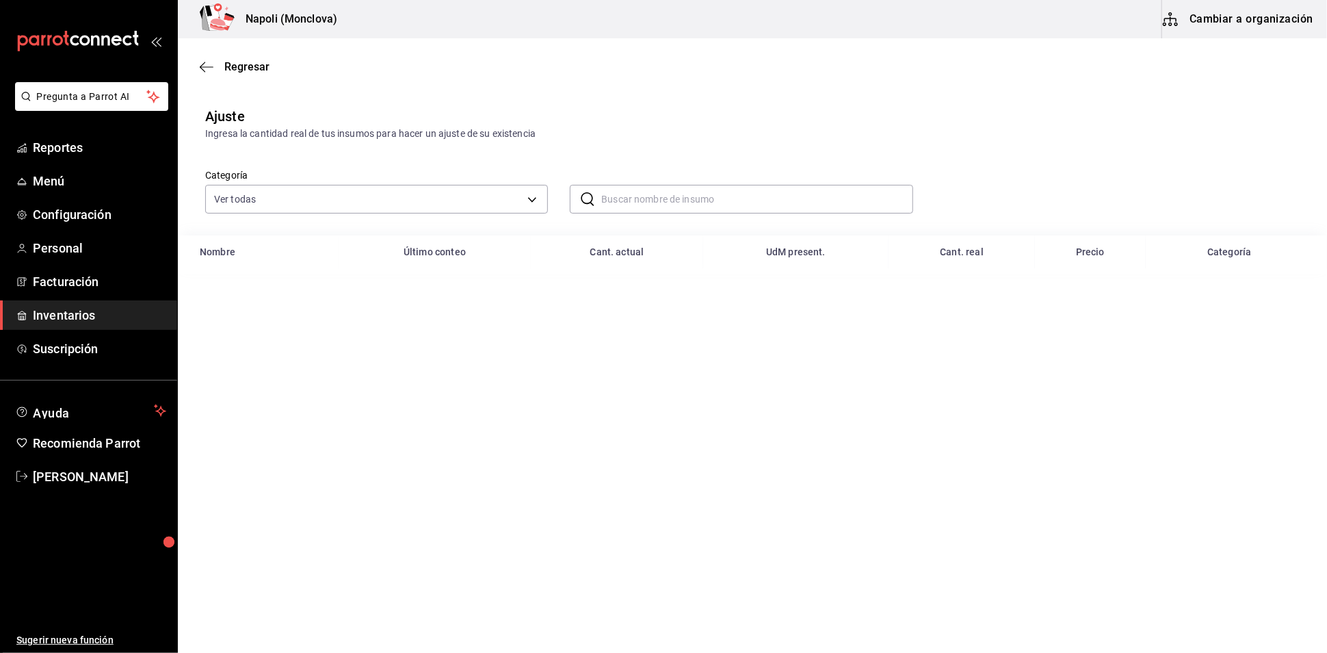
click at [710, 213] on input "text" at bounding box center [756, 198] width 311 height 27
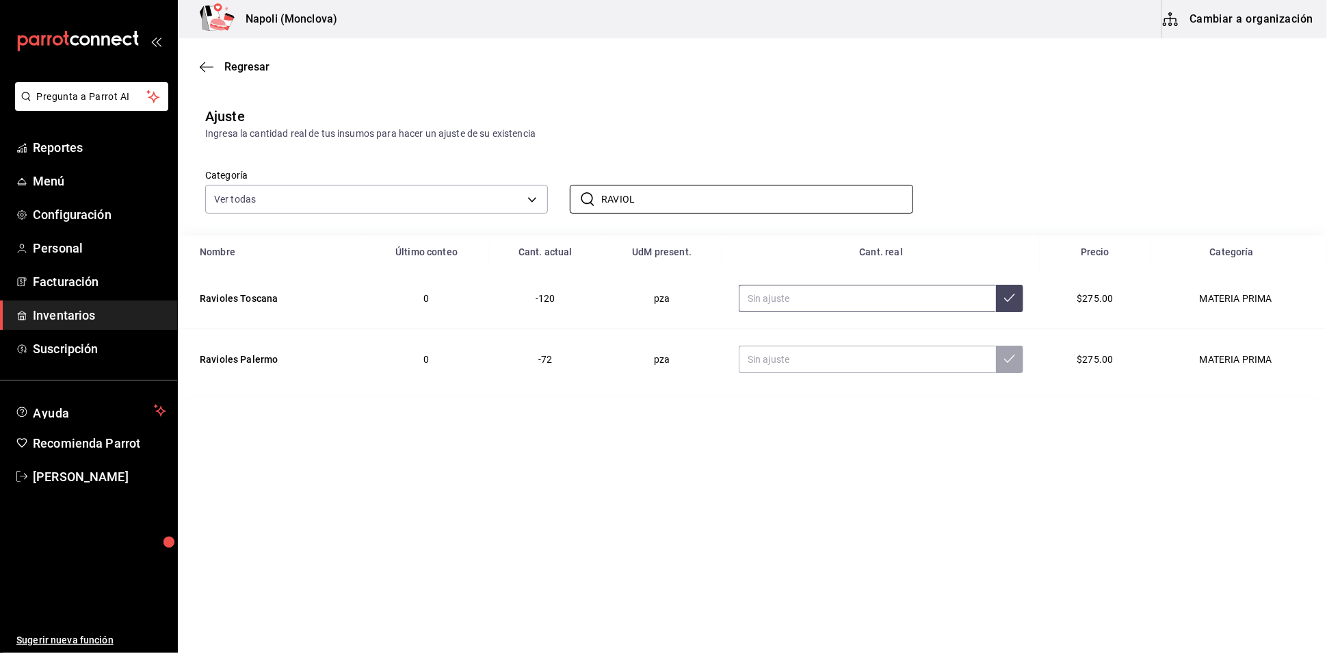
type input "RAVIOL"
click at [883, 312] on input "text" at bounding box center [867, 298] width 257 height 27
click at [870, 373] on input "text" at bounding box center [867, 359] width 257 height 27
type input "224.00"
click at [848, 312] on input "text" at bounding box center [867, 298] width 257 height 27
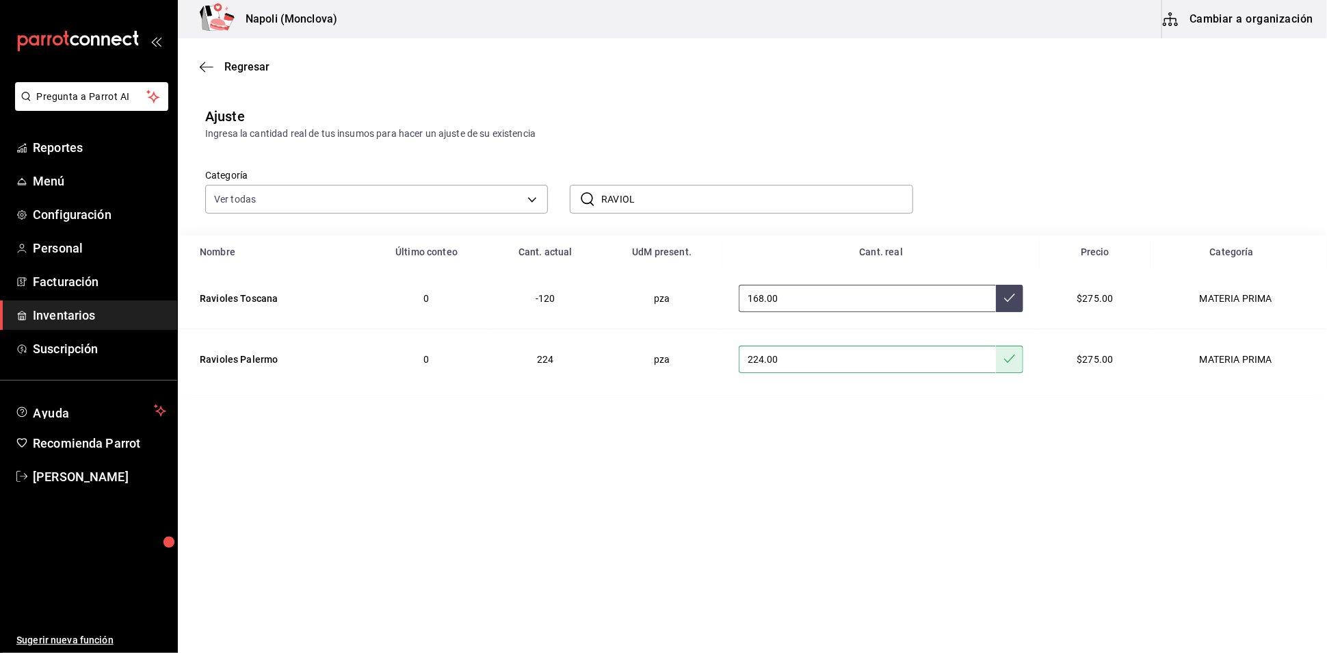
type input "168.00"
click at [242, 73] on span "Regresar" at bounding box center [246, 66] width 45 height 13
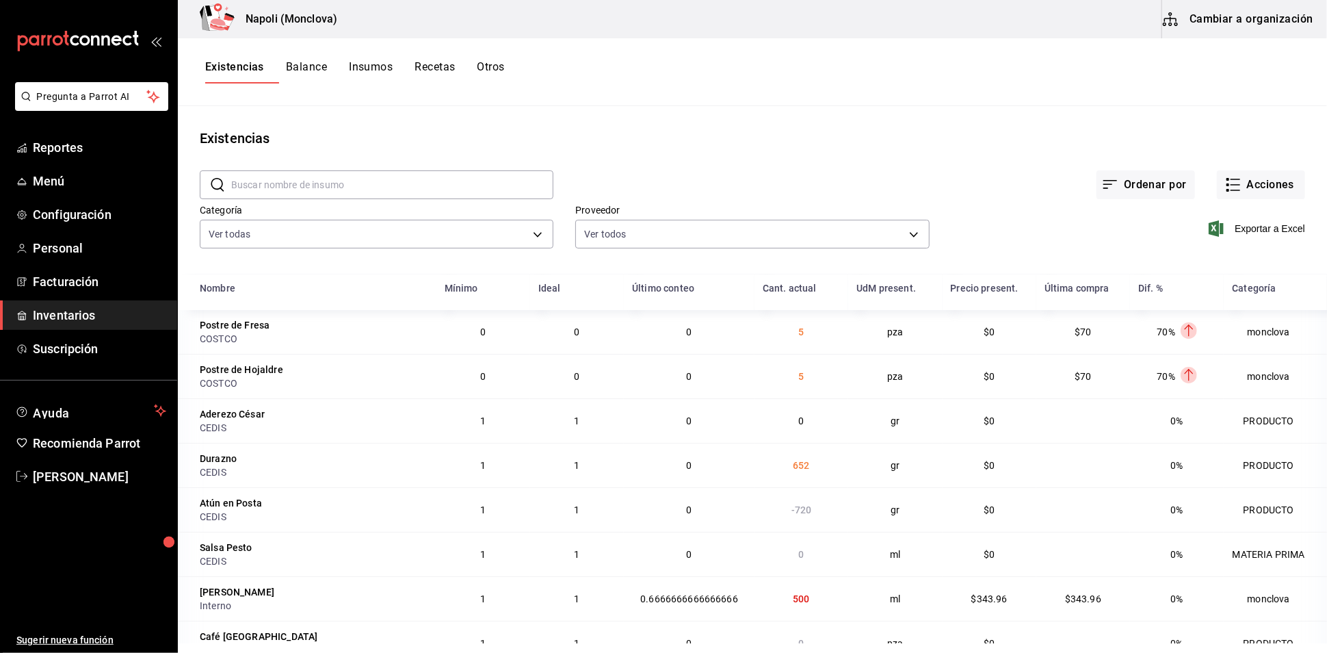
click at [477, 194] on input "text" at bounding box center [392, 184] width 322 height 27
drag, startPoint x: 477, startPoint y: 194, endPoint x: 469, endPoint y: 194, distance: 8.2
click at [469, 194] on input "text" at bounding box center [392, 184] width 322 height 27
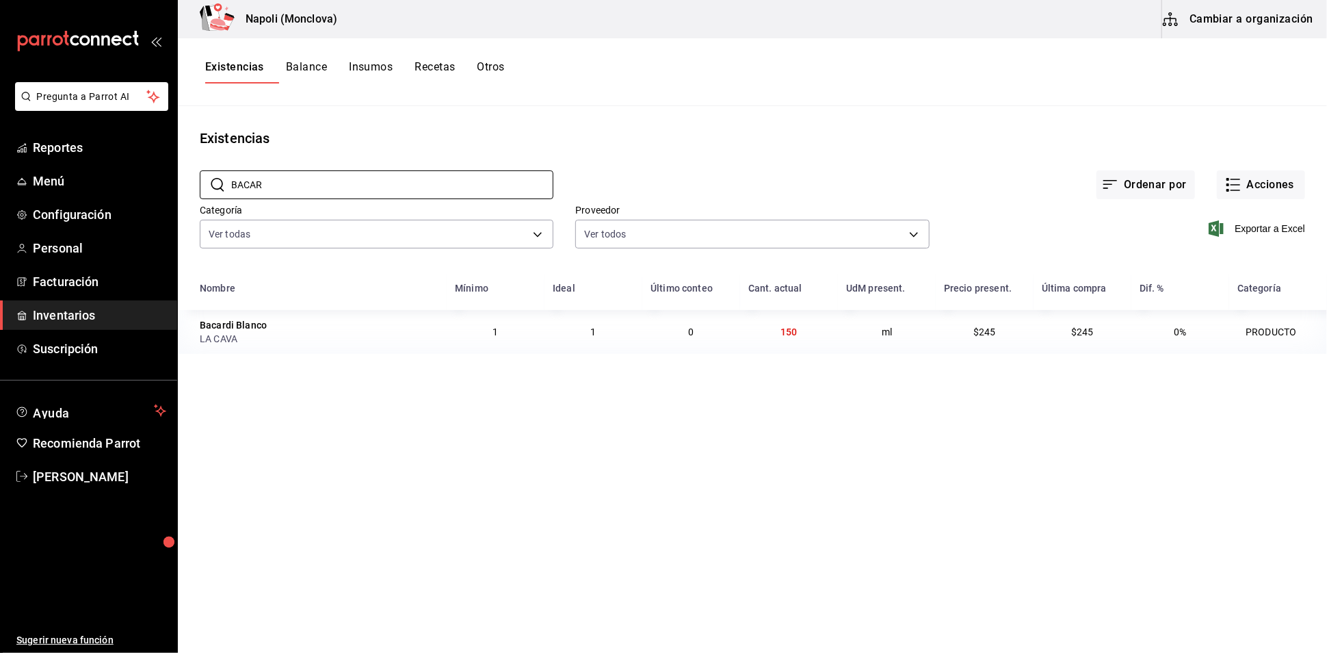
type input "BACAR"
drag, startPoint x: 263, startPoint y: 355, endPoint x: 189, endPoint y: 355, distance: 74.6
click at [189, 354] on td "Bacardi Blanco LA CAVA" at bounding box center [312, 332] width 269 height 44
copy div "Bacardi Blanco"
click at [327, 64] on button "Balance" at bounding box center [306, 71] width 41 height 23
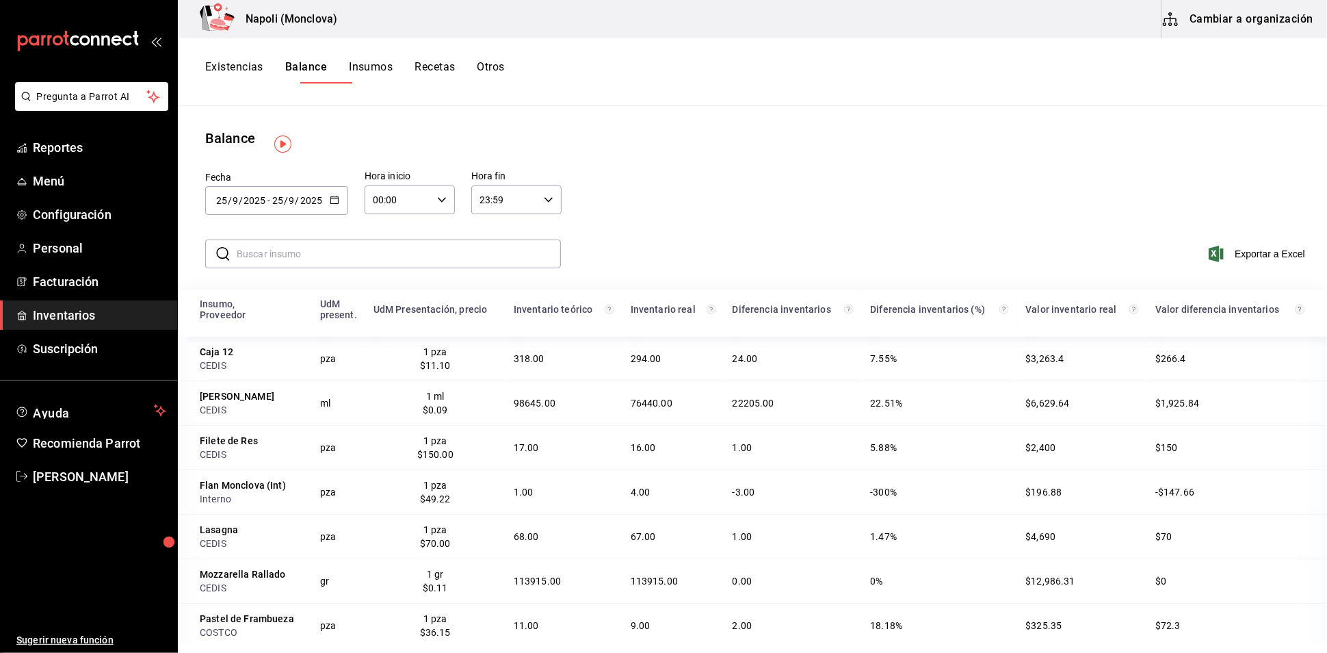
click at [304, 255] on input "text" at bounding box center [399, 253] width 324 height 27
paste input "Bacardi Blanco"
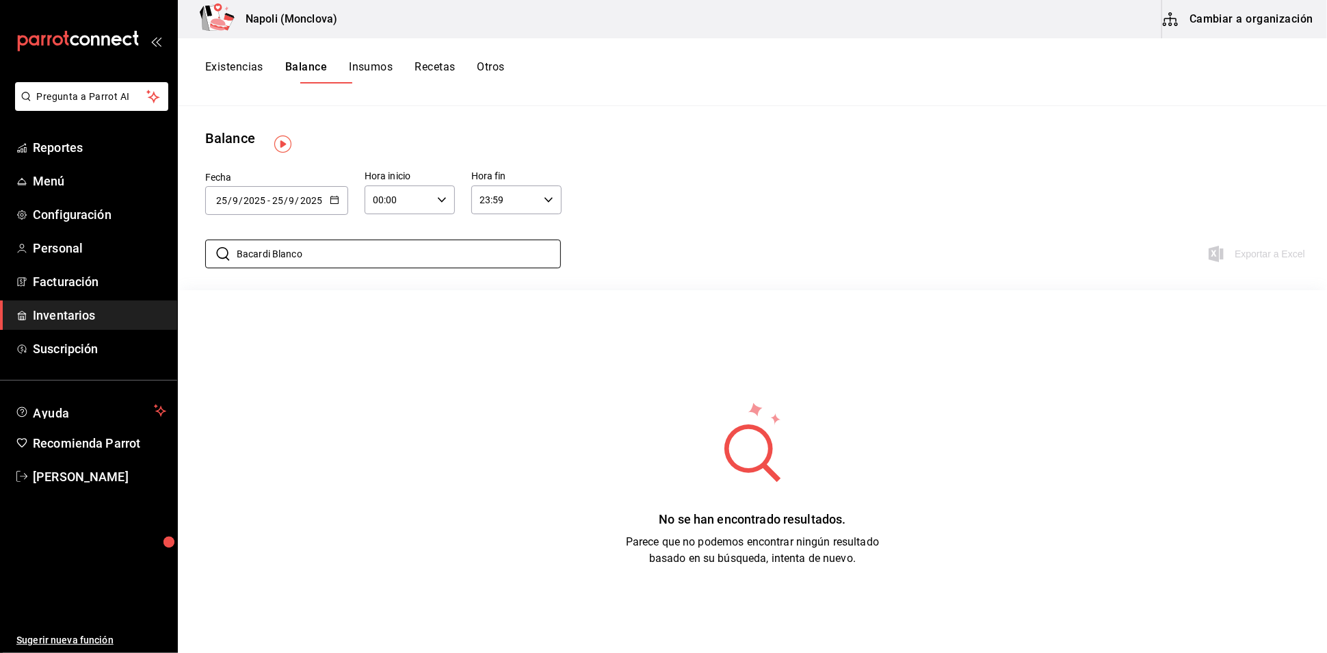
type input "Bacardi Blanco"
click at [333, 204] on icon "button" at bounding box center [335, 200] width 10 height 10
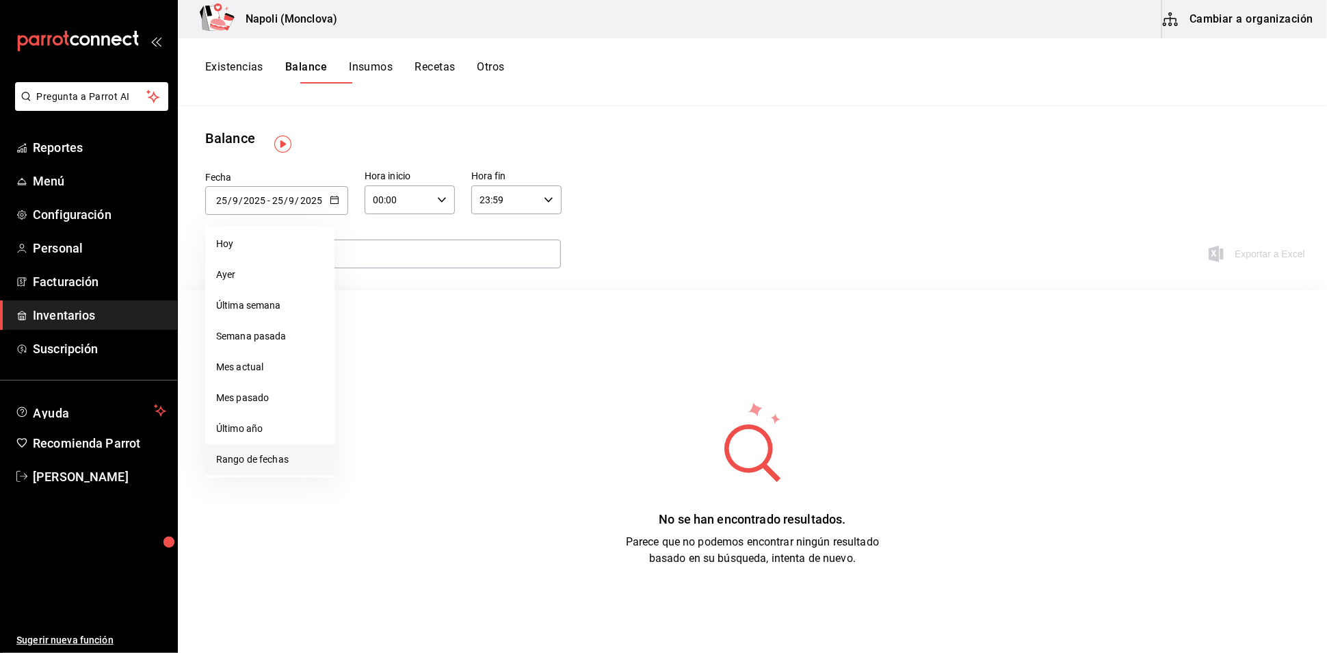
click at [300, 470] on li "Rango de fechas" at bounding box center [269, 459] width 129 height 31
click at [360, 300] on button "1" at bounding box center [363, 291] width 24 height 25
click at [409, 387] on abbr "24" at bounding box center [411, 382] width 9 height 10
type input "[DATE]"
type input "1"
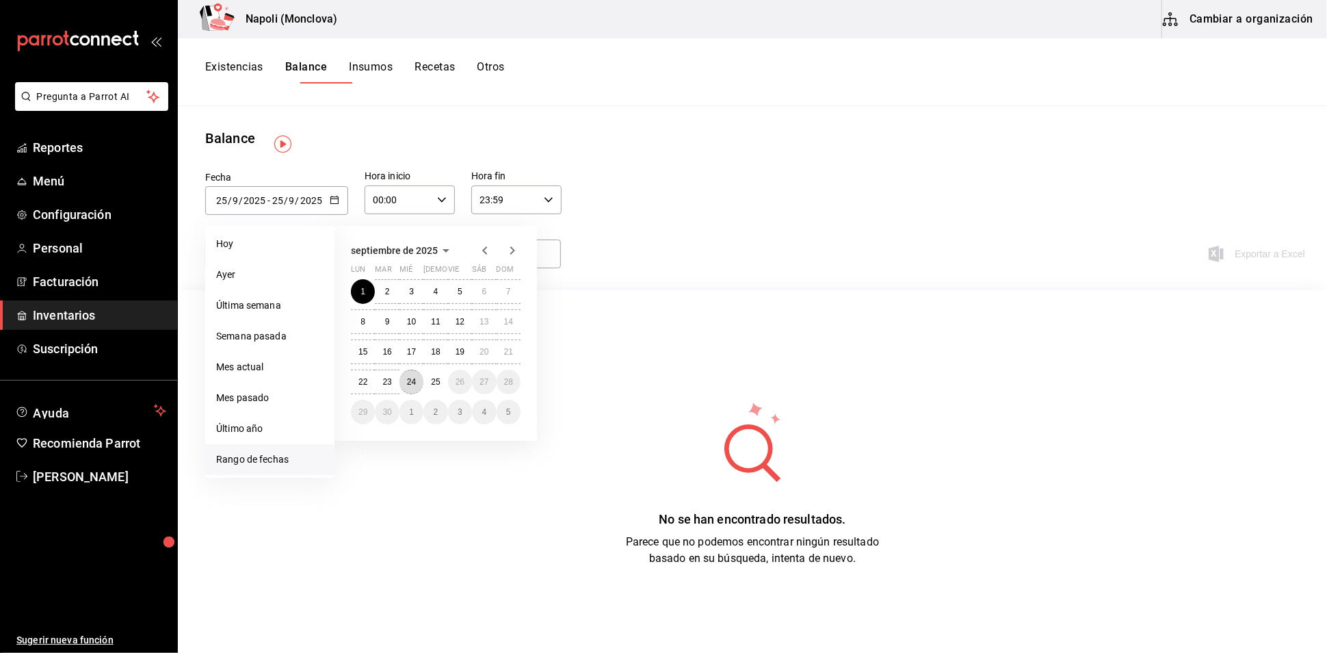
type input "[DATE]"
type input "24"
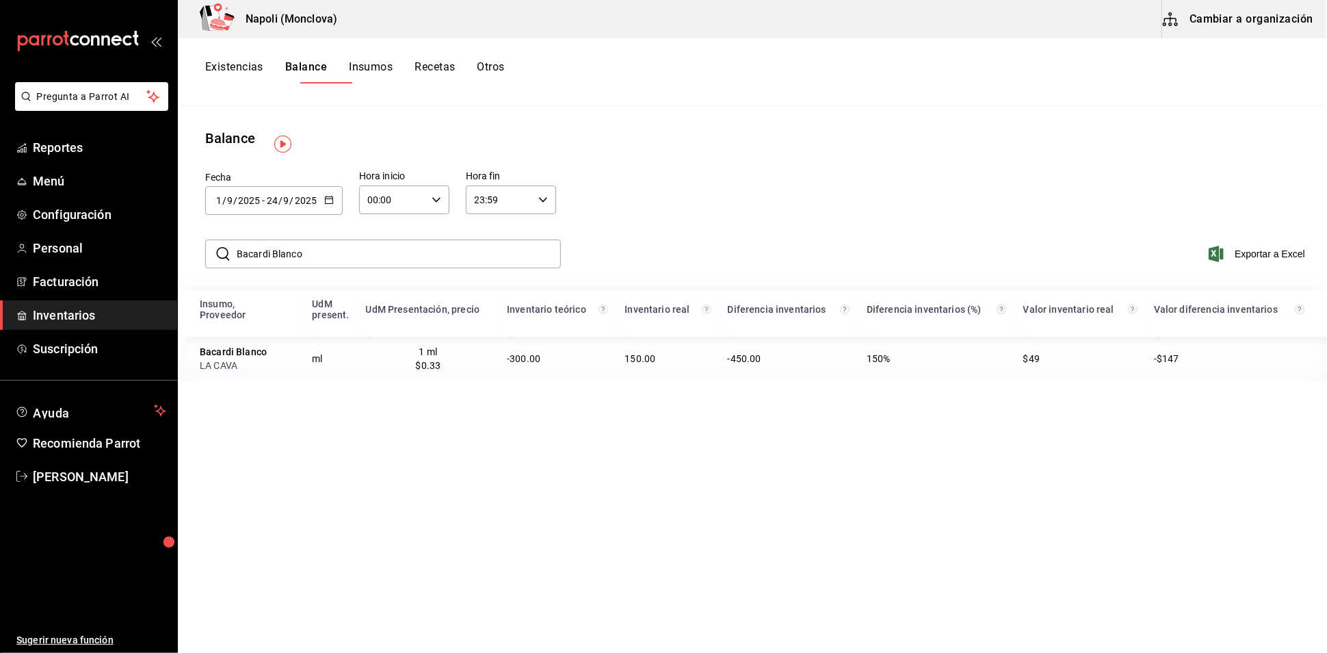
click at [393, 77] on button "Insumos" at bounding box center [371, 71] width 44 height 23
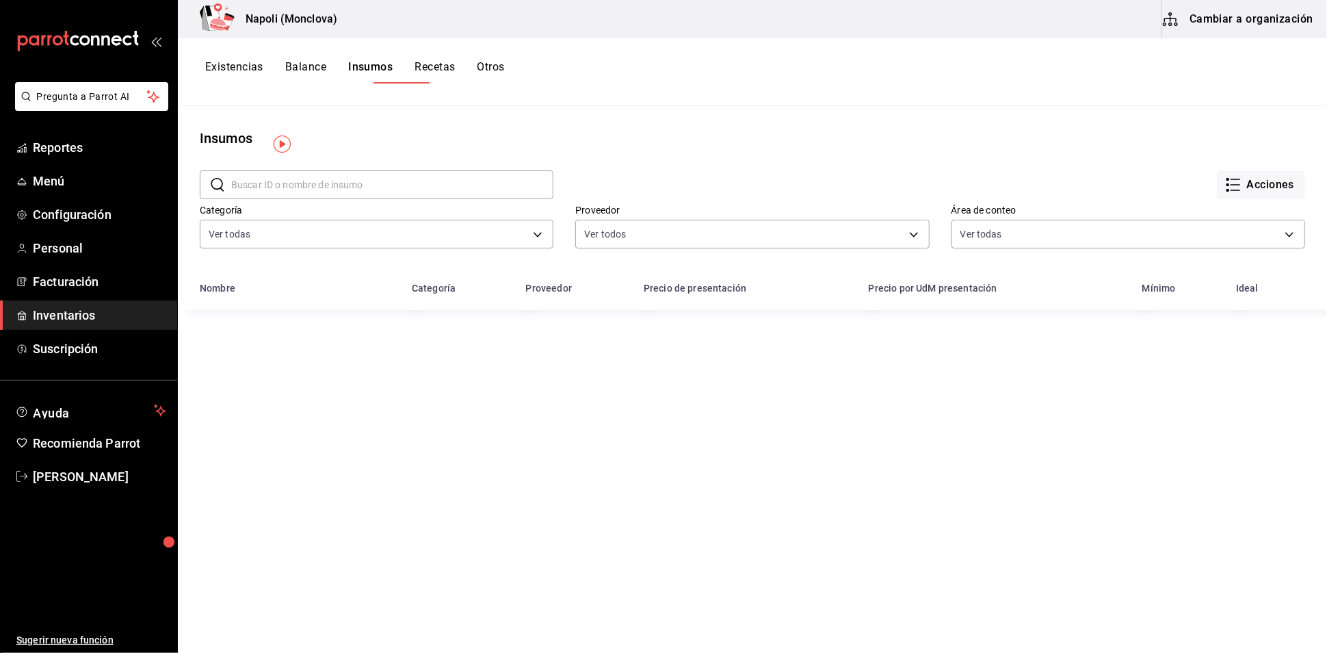
click at [324, 187] on input "text" at bounding box center [392, 184] width 322 height 27
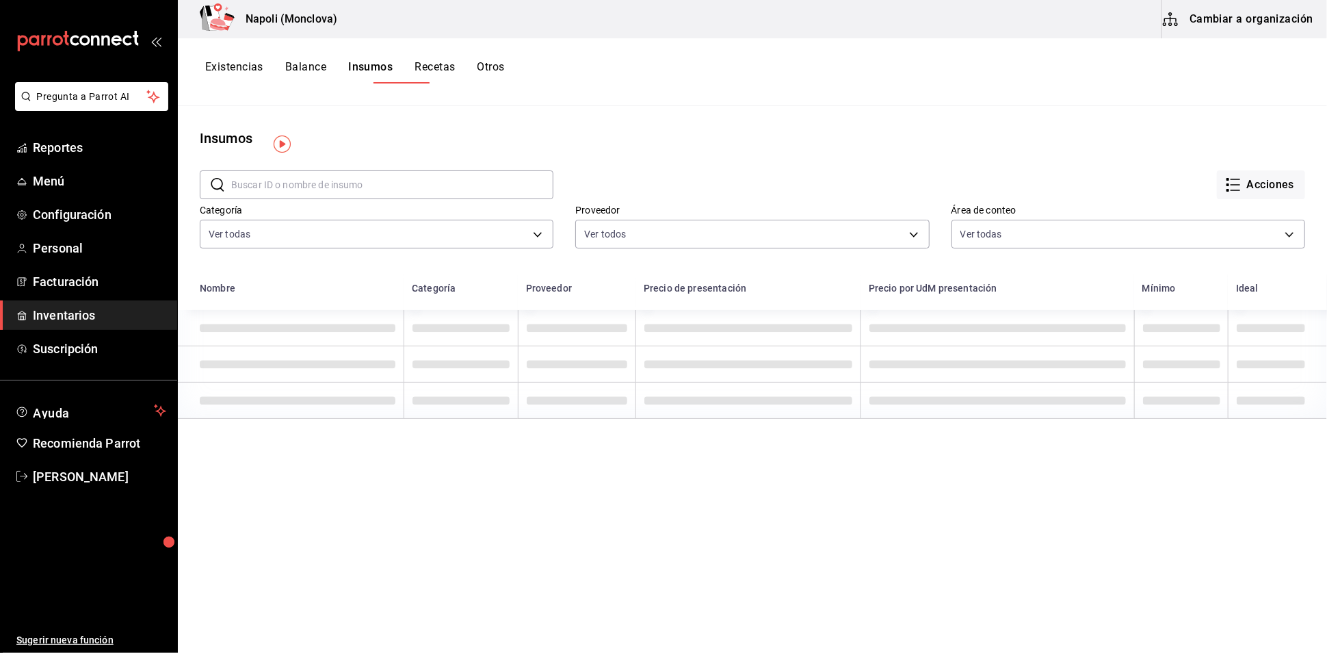
paste input "Bacardi Blanco"
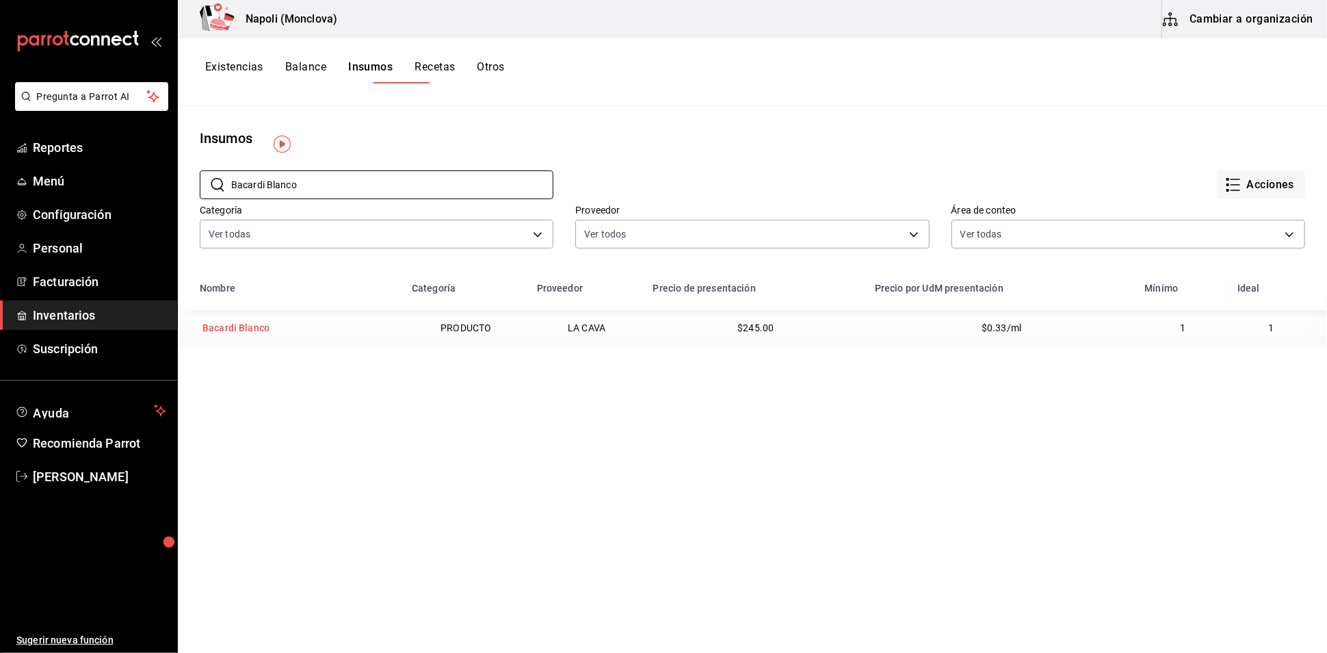
type input "Bacardi Blanco"
click at [239, 335] on div "Bacardi Blanco" at bounding box center [236, 328] width 67 height 14
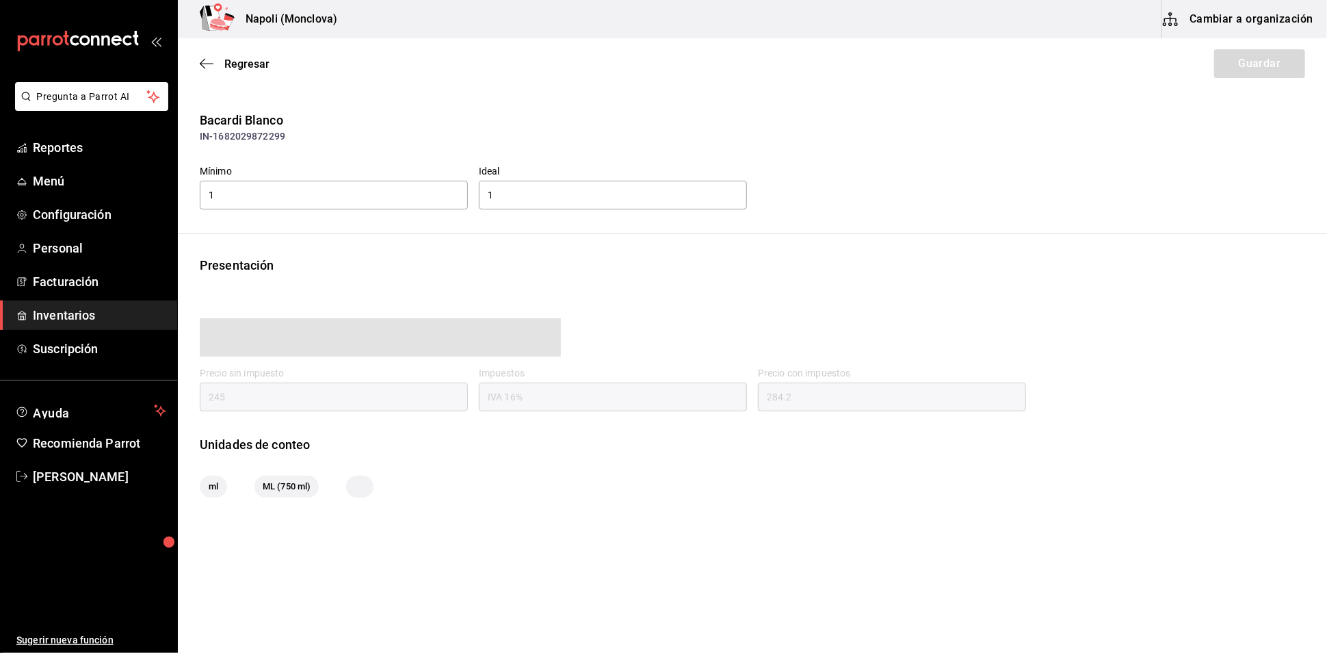
type input "284.20"
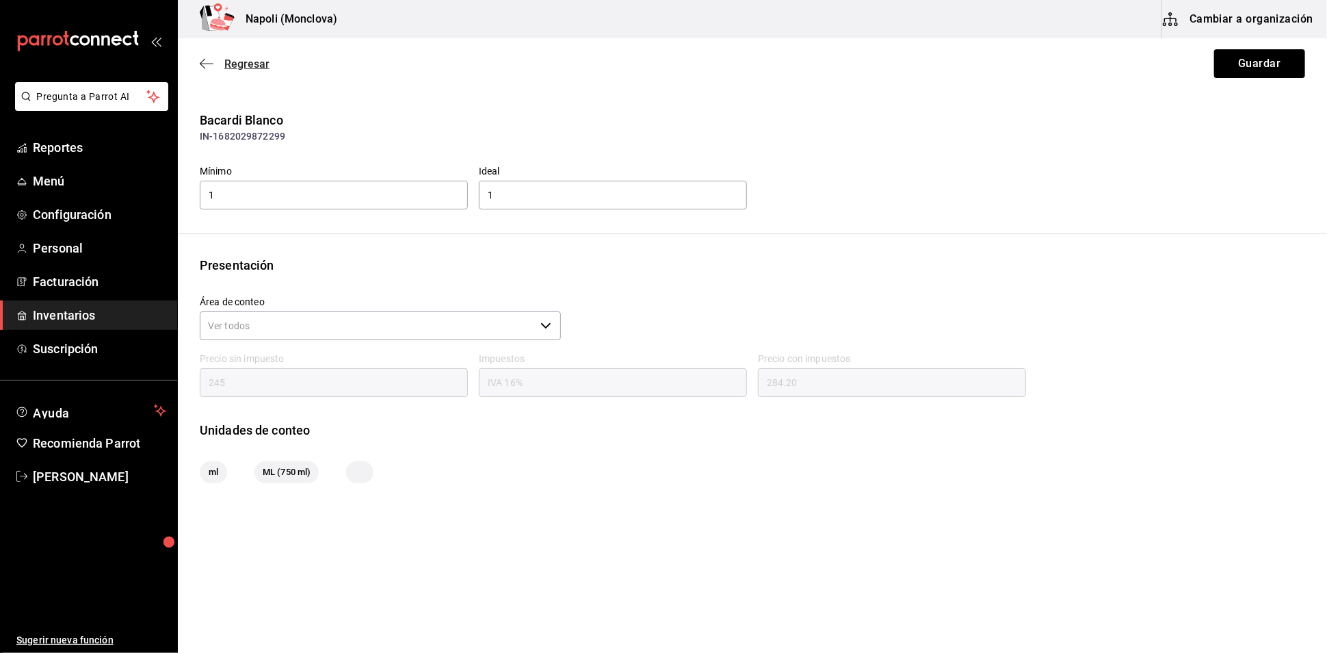
click at [252, 63] on span "Regresar" at bounding box center [246, 63] width 45 height 13
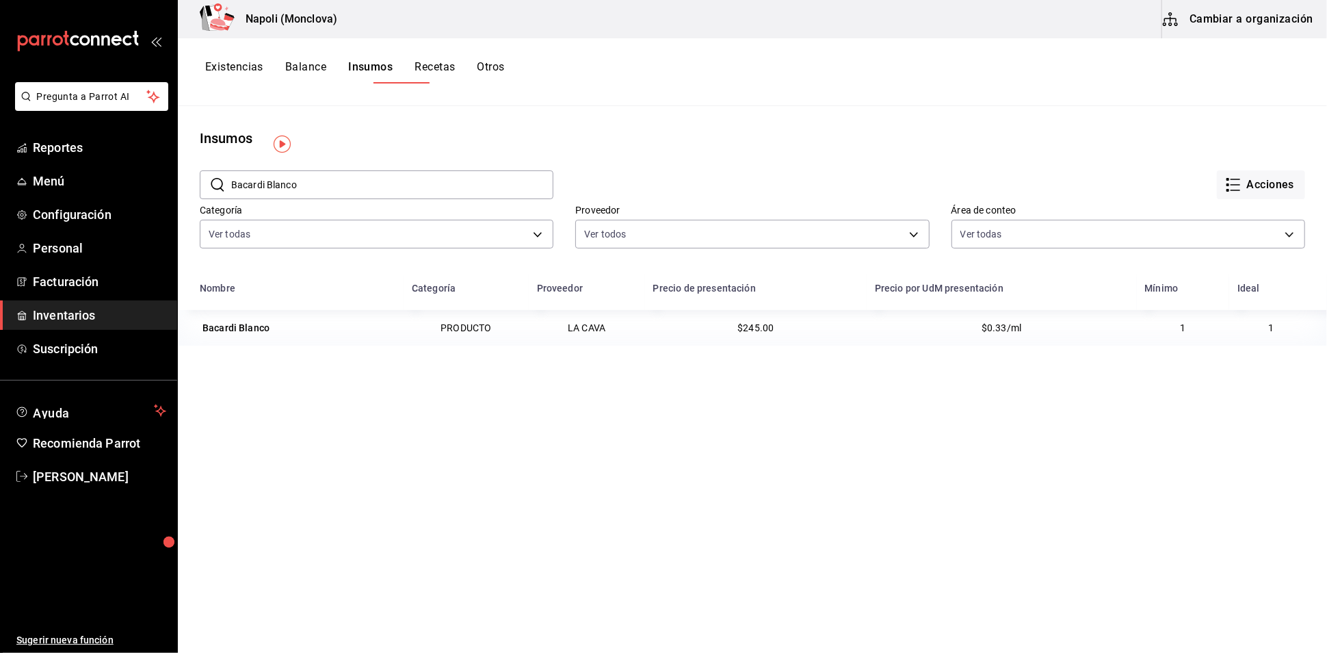
click at [455, 68] on button "Recetas" at bounding box center [435, 71] width 40 height 23
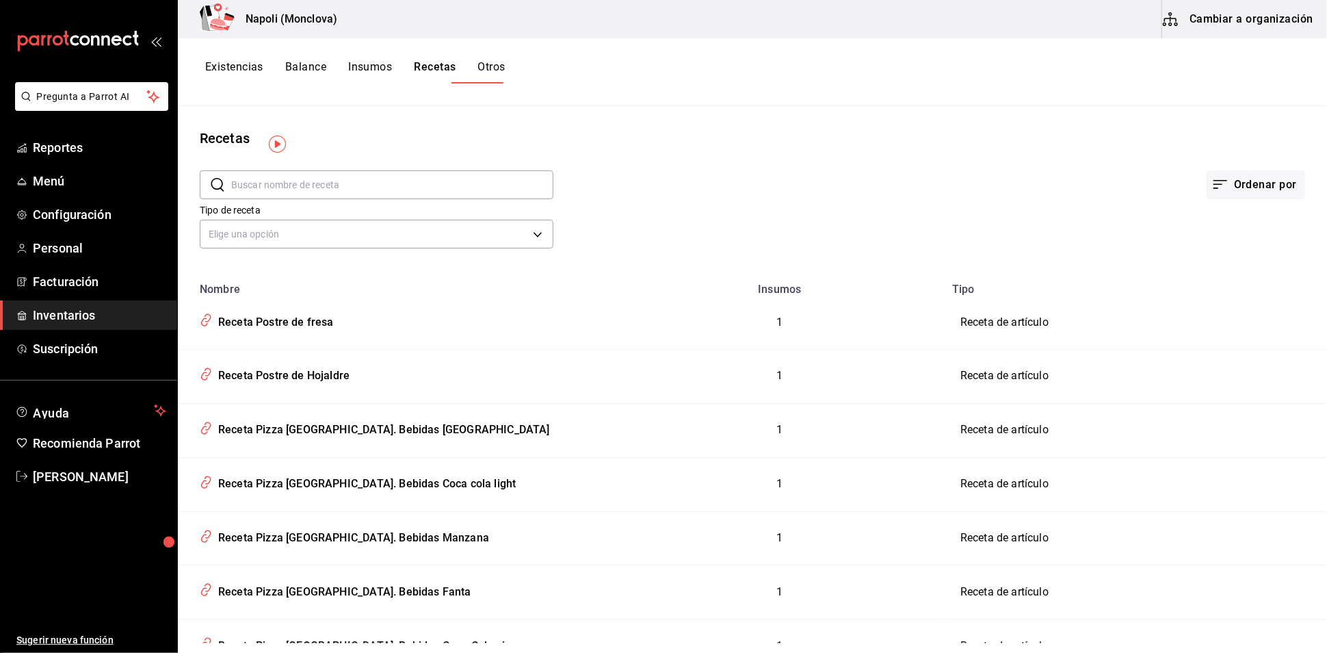
click at [315, 195] on input "text" at bounding box center [392, 184] width 322 height 27
paste input "Bacardi Blanco"
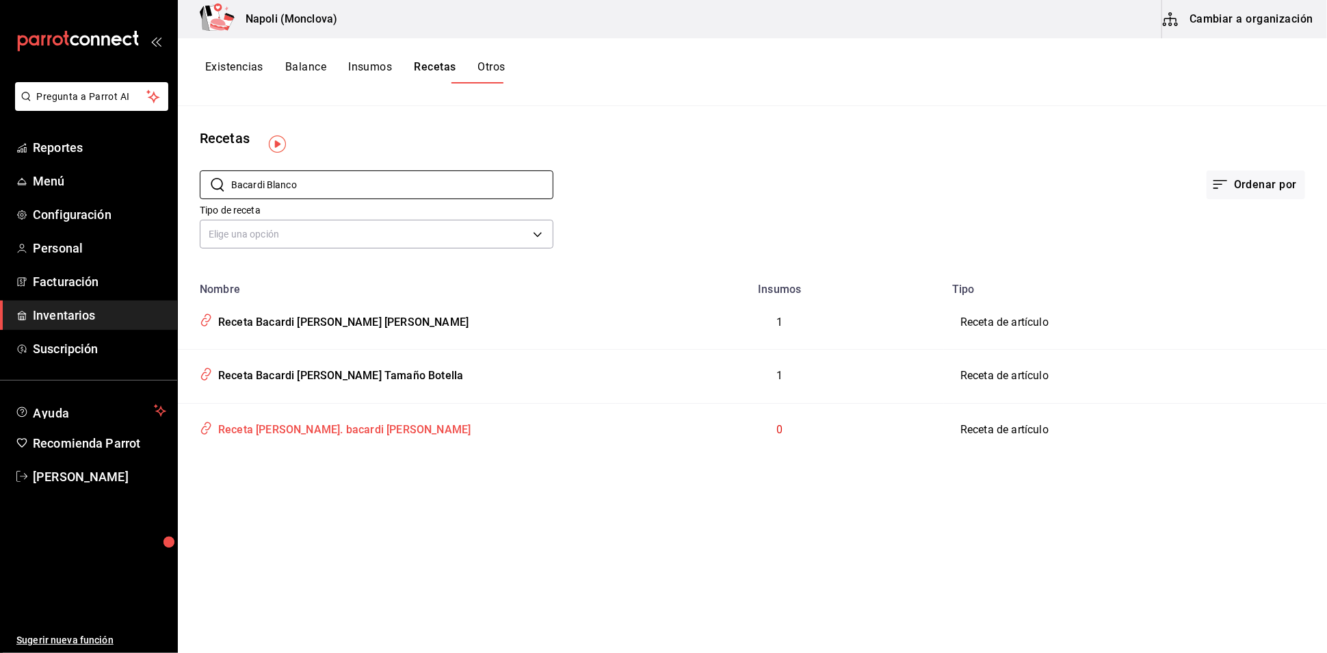
type input "Bacardi Blanco"
click at [319, 438] on div "Receta [PERSON_NAME]. bacardi blanco" at bounding box center [342, 427] width 258 height 21
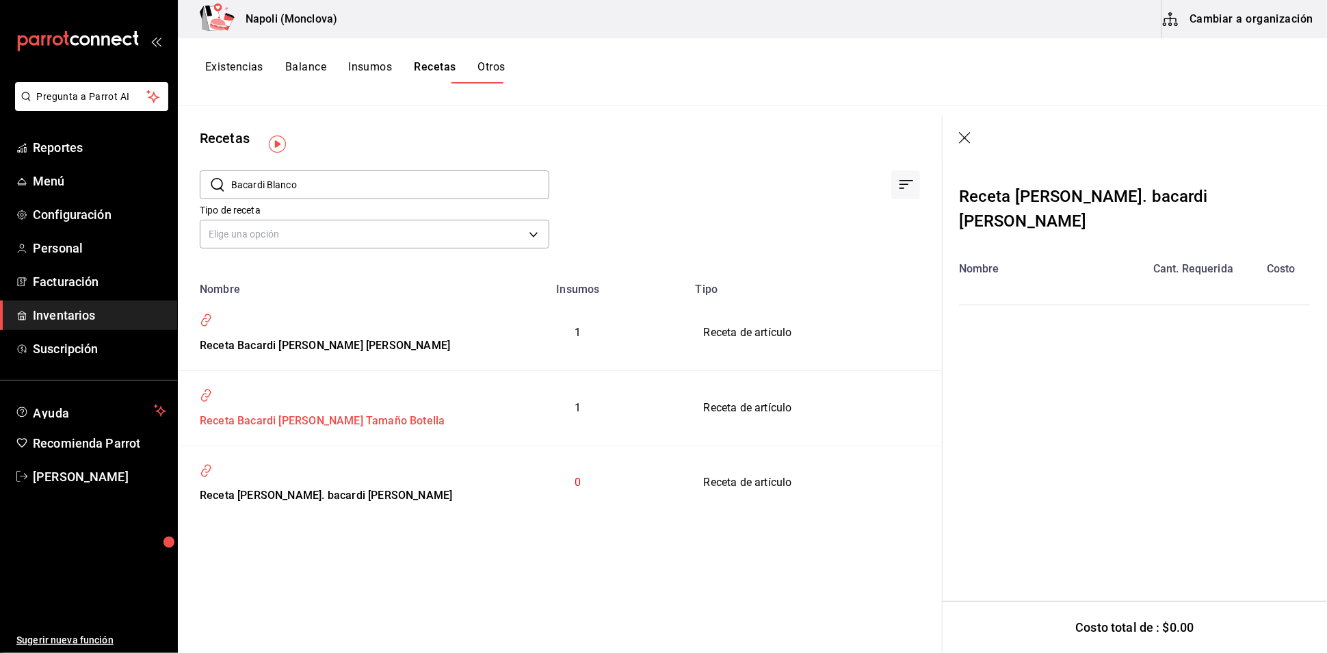
click at [338, 408] on div "Receta Bacardi Blanco Tamaño Botella" at bounding box center [319, 418] width 250 height 21
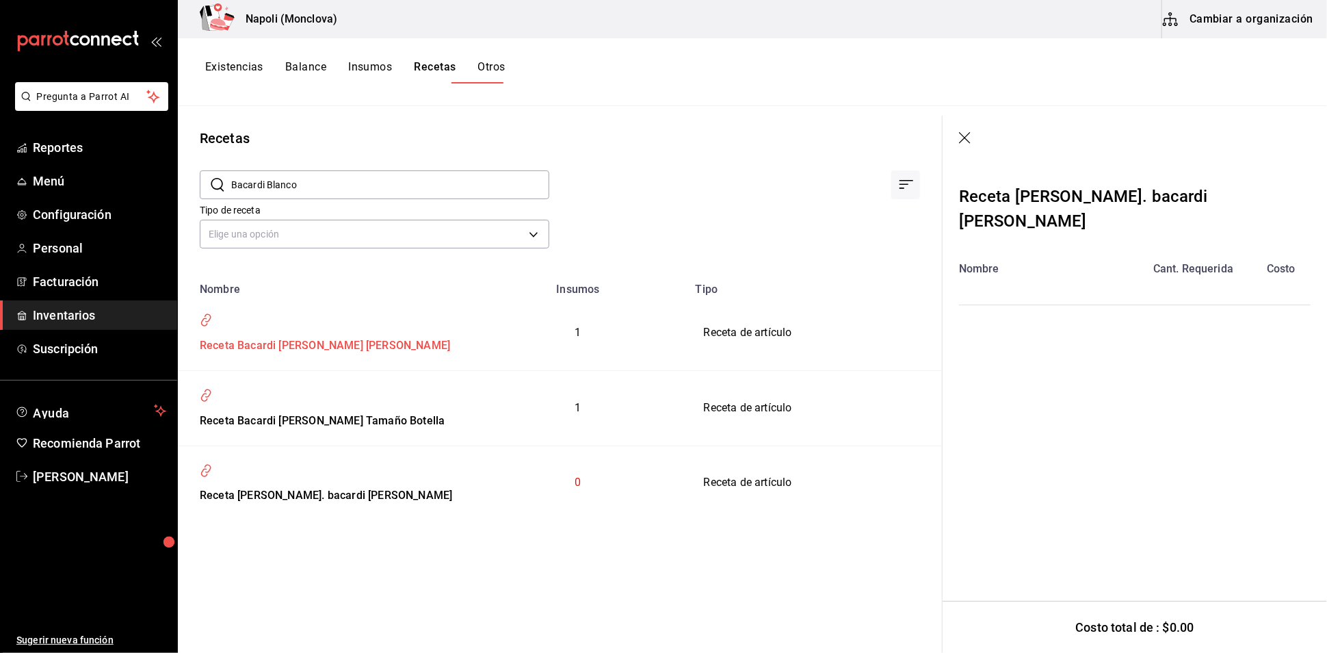
click at [358, 333] on div "Receta Bacardi Blanco [PERSON_NAME]" at bounding box center [322, 343] width 256 height 21
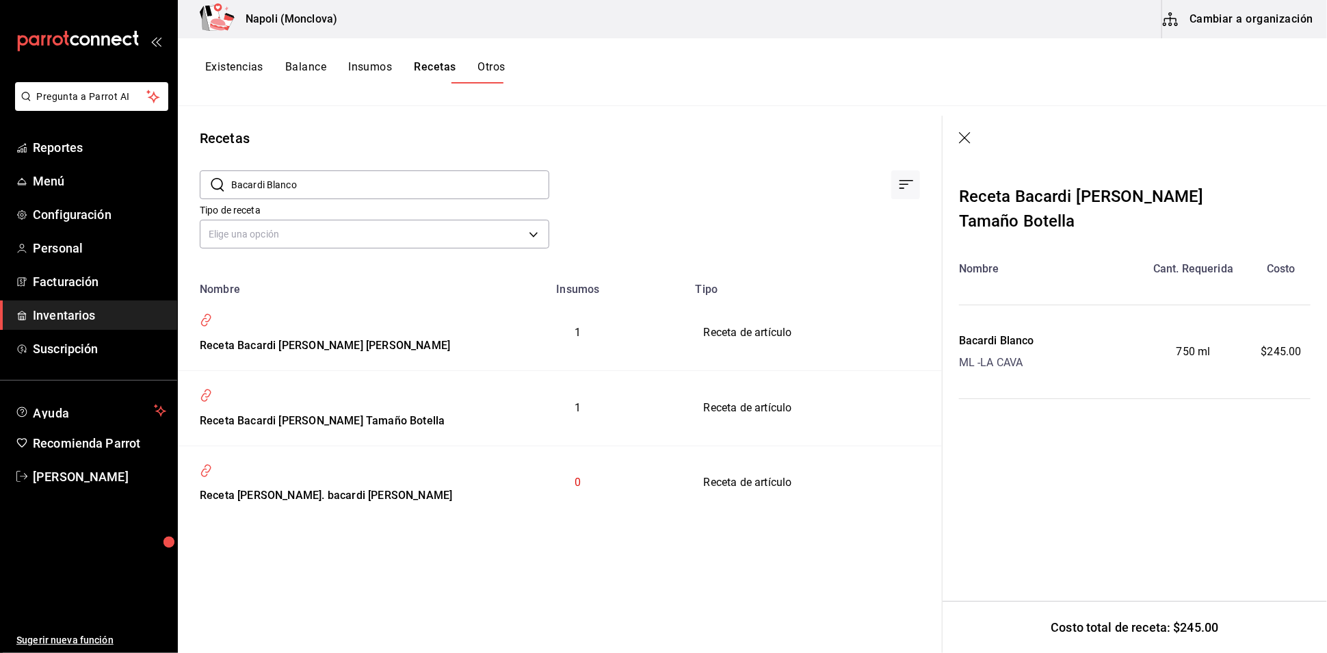
click at [943, 137] on header at bounding box center [1135, 139] width 385 height 47
click at [959, 139] on icon "button" at bounding box center [966, 139] width 14 height 14
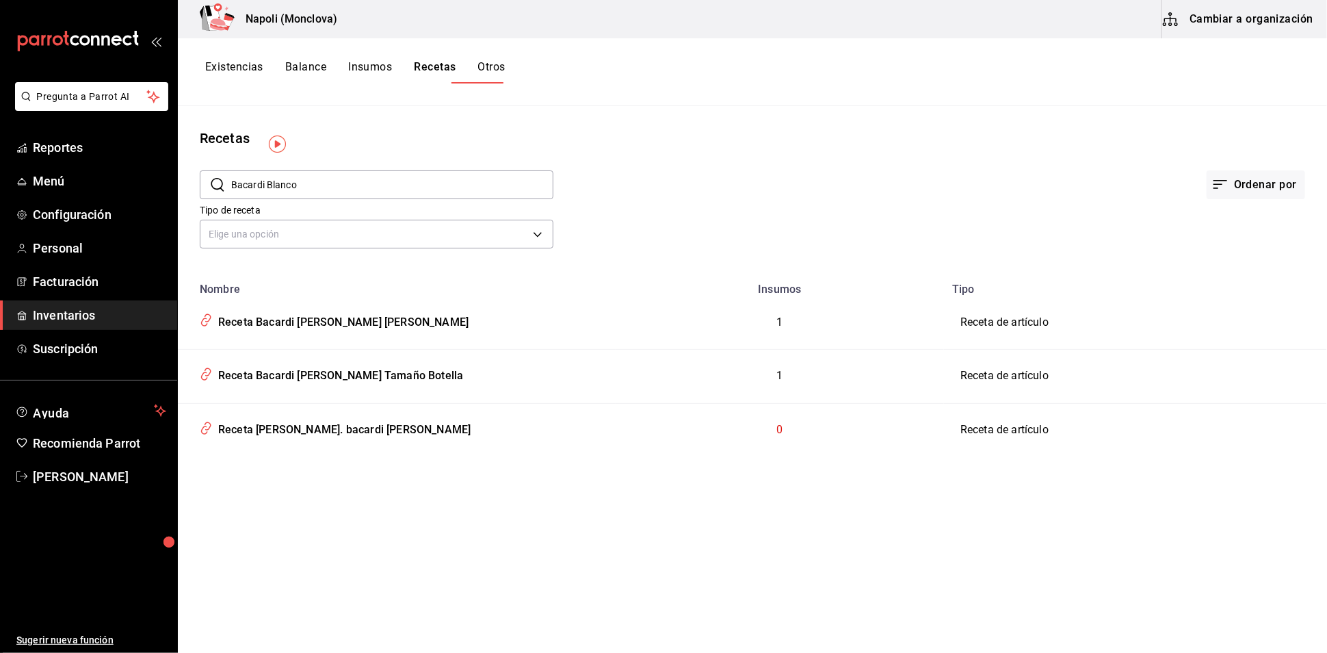
click at [506, 68] on button "Otros" at bounding box center [491, 71] width 27 height 23
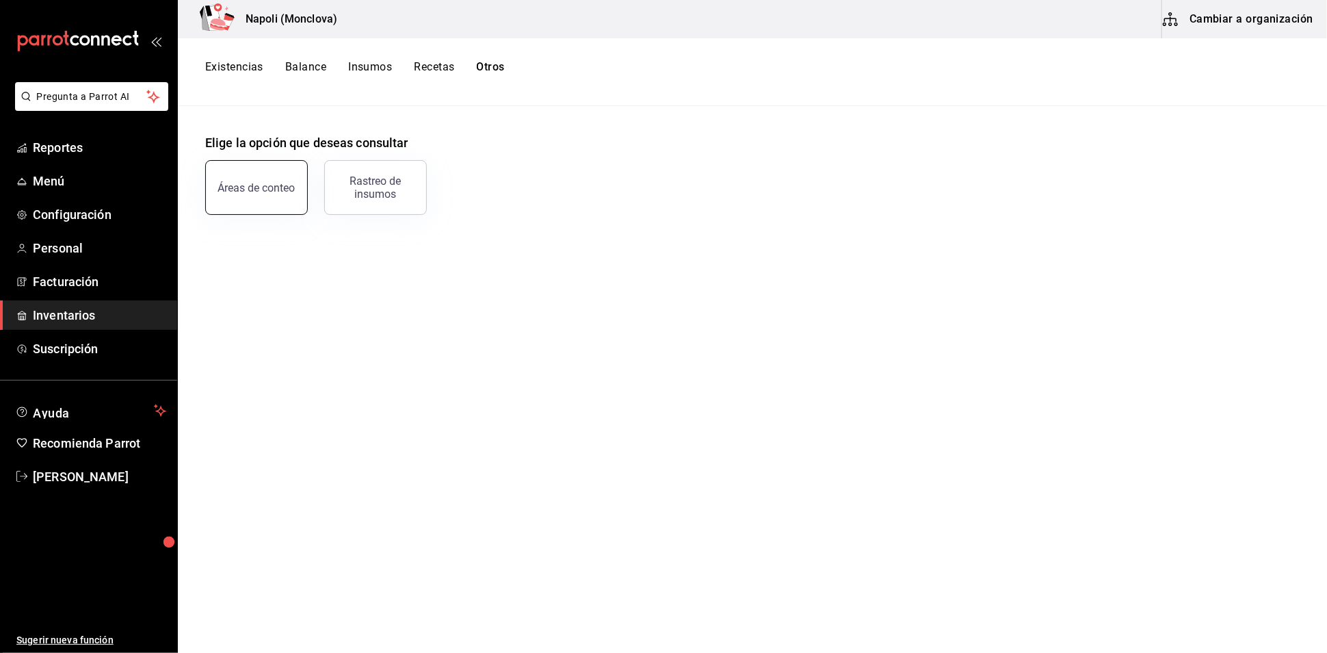
click at [258, 181] on div "Áreas de conteo" at bounding box center [256, 187] width 77 height 13
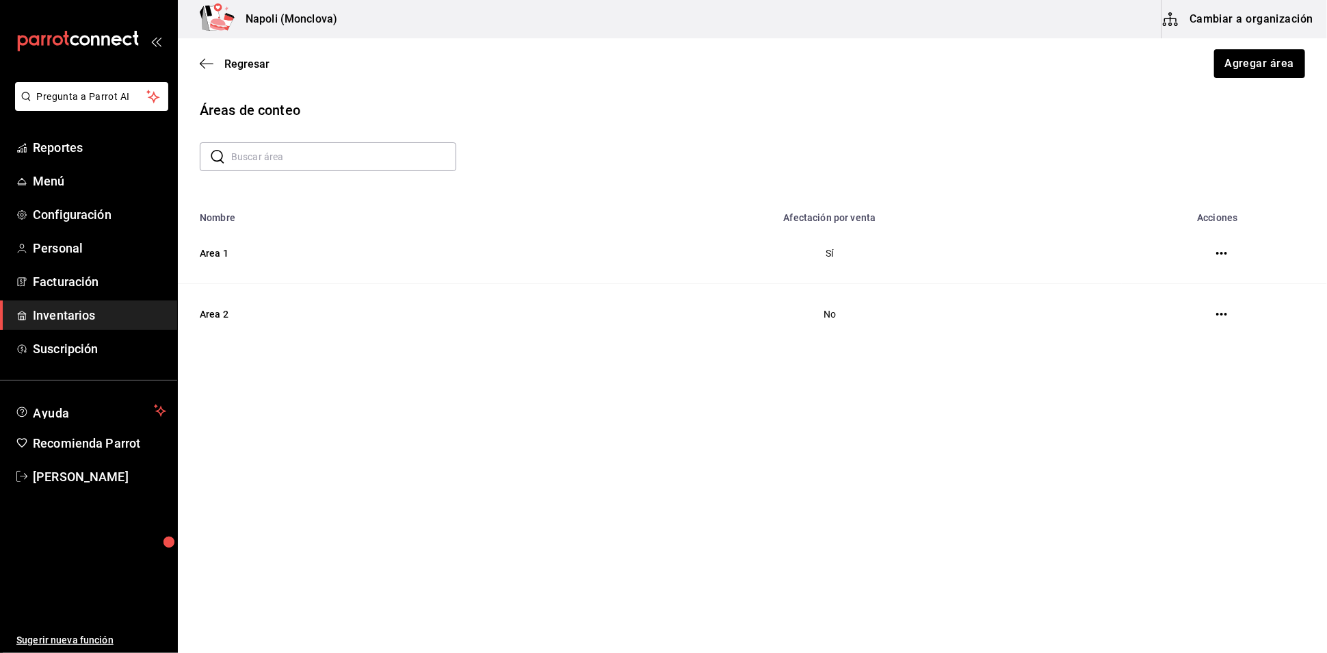
click at [274, 169] on input "text" at bounding box center [343, 156] width 225 height 27
click at [221, 274] on td "Area 1" at bounding box center [358, 253] width 360 height 61
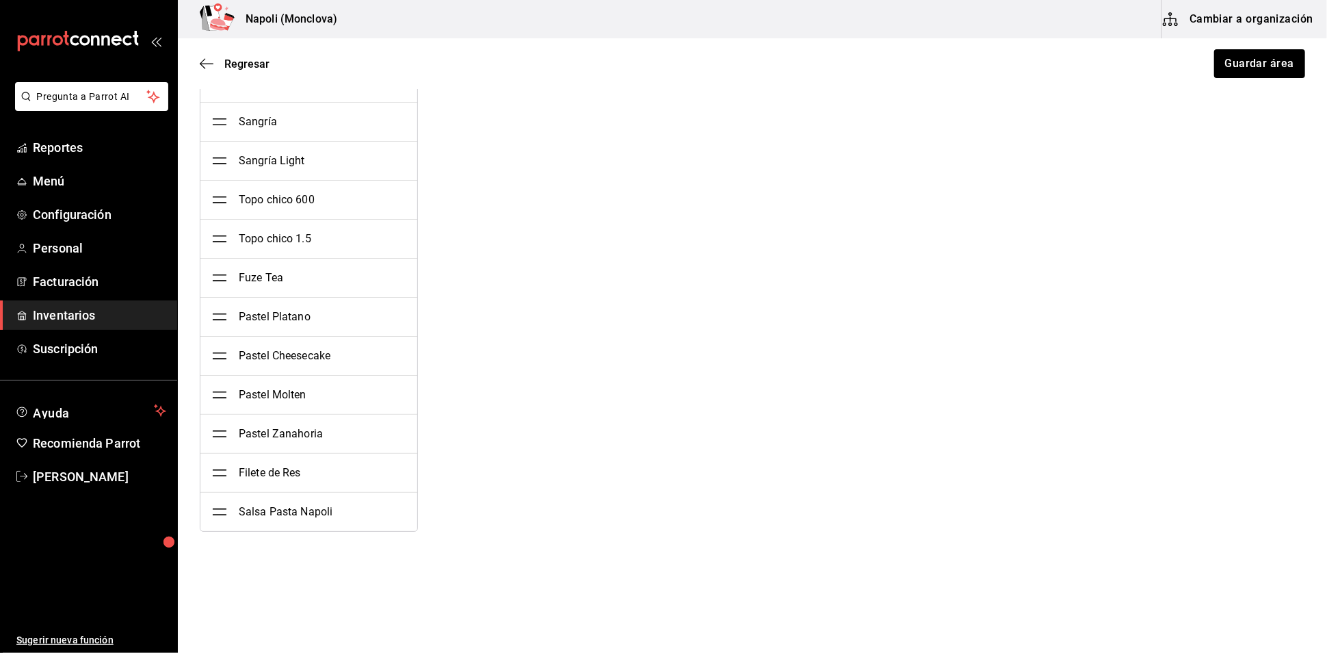
scroll to position [10491, 0]
type textarea "x"
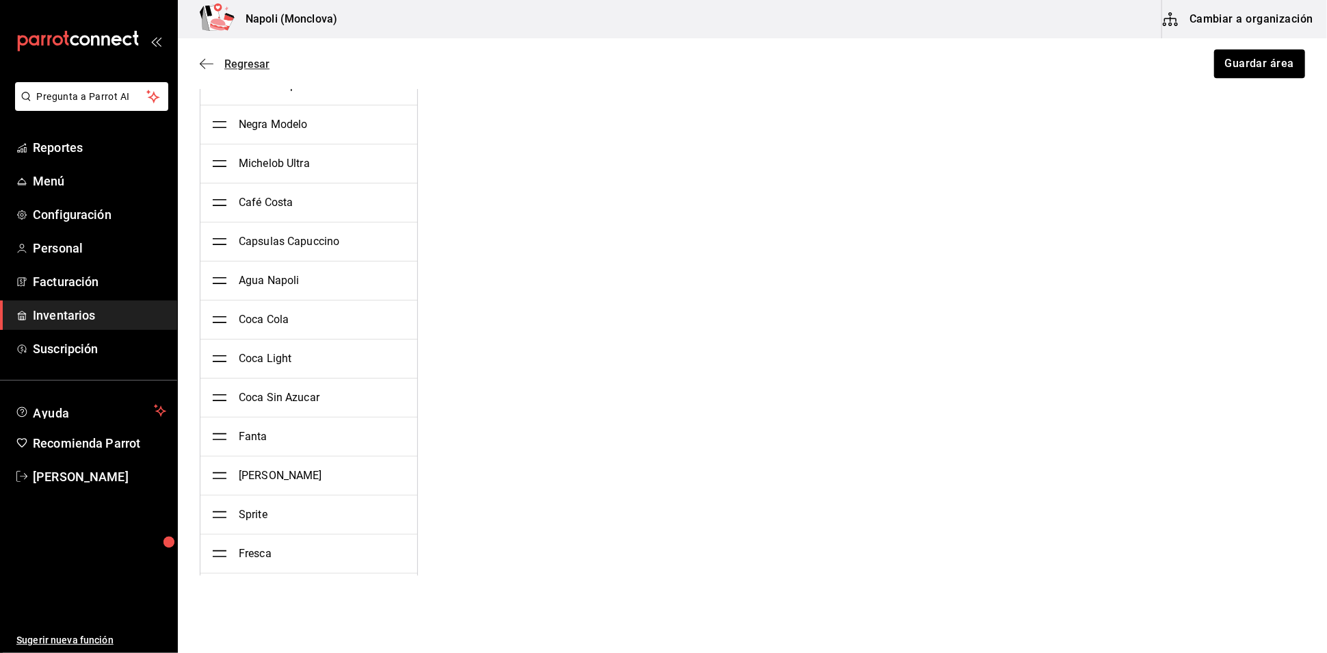
click at [237, 62] on span "Regresar" at bounding box center [246, 63] width 45 height 13
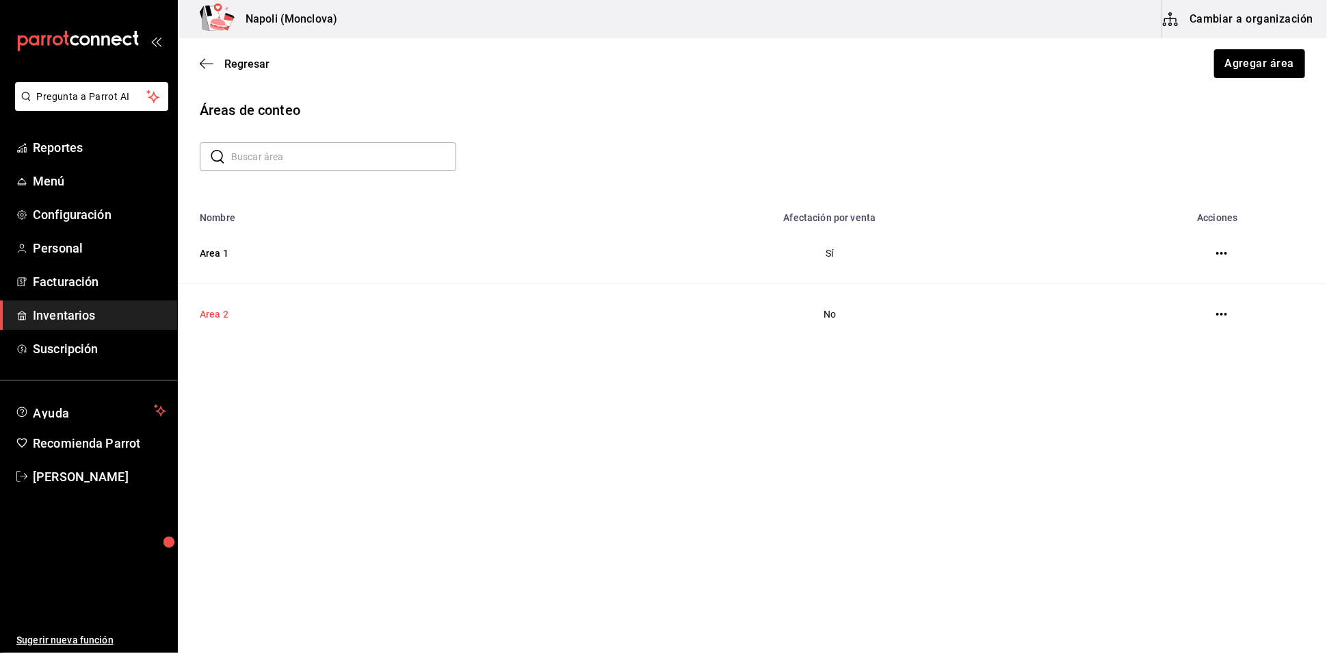
click at [233, 330] on td "Area 2" at bounding box center [358, 314] width 360 height 61
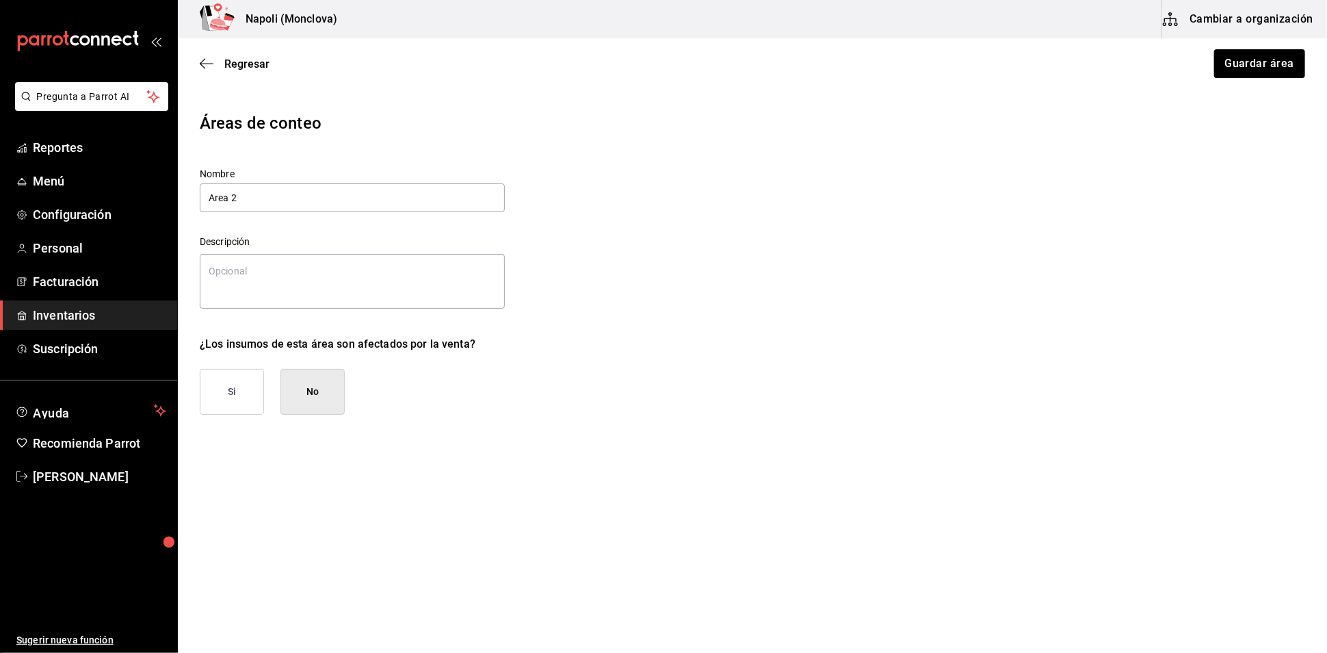
type textarea "x"
click at [261, 70] on span "Regresar" at bounding box center [246, 63] width 45 height 13
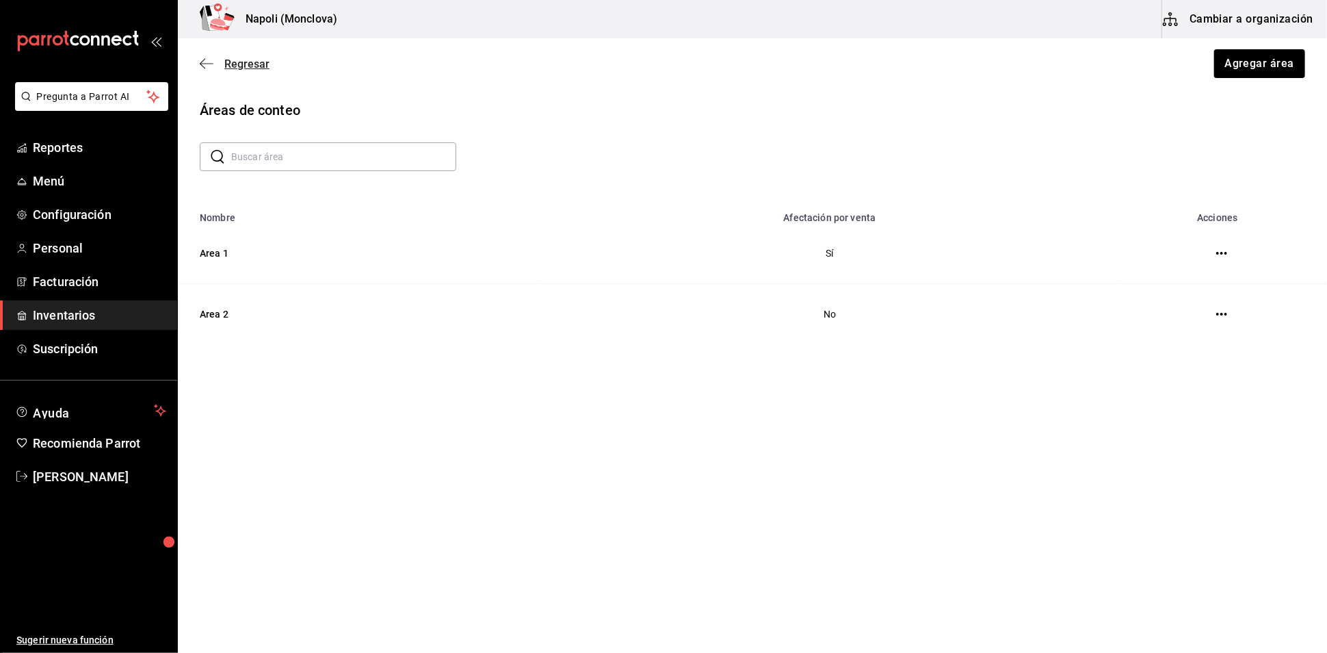
click at [220, 68] on span "Regresar" at bounding box center [235, 63] width 70 height 13
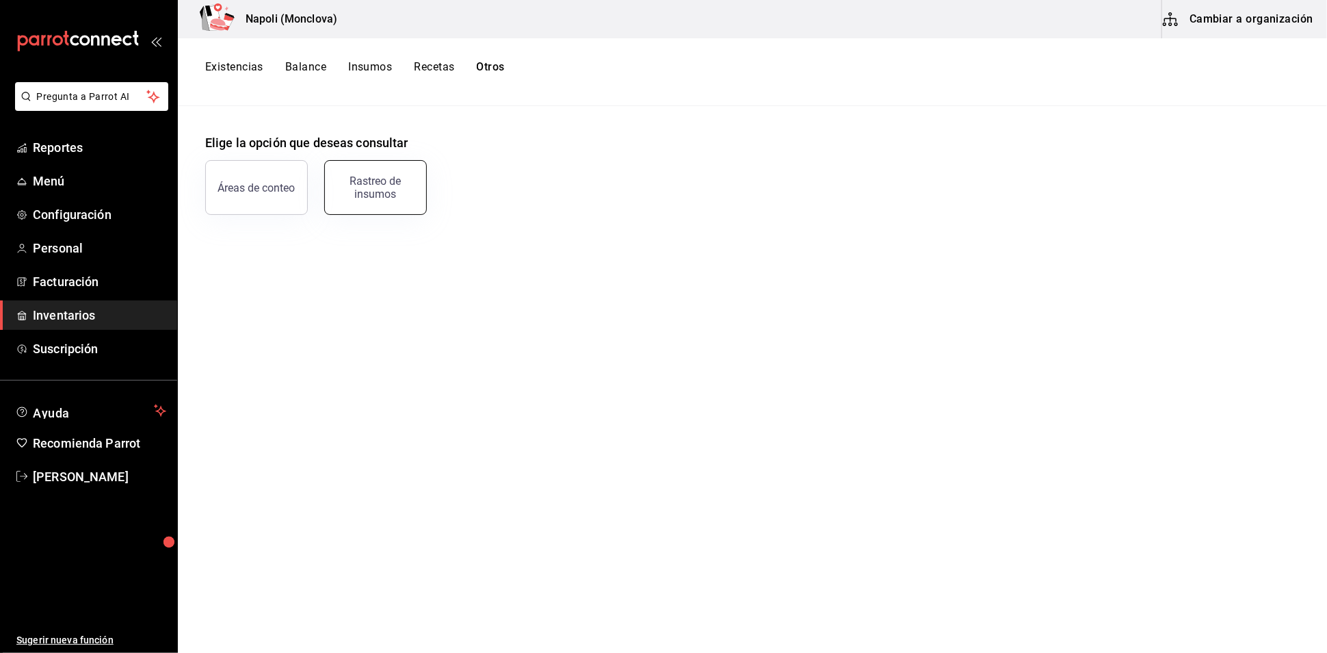
click at [402, 189] on div "Rastreo de insumos" at bounding box center [375, 187] width 85 height 26
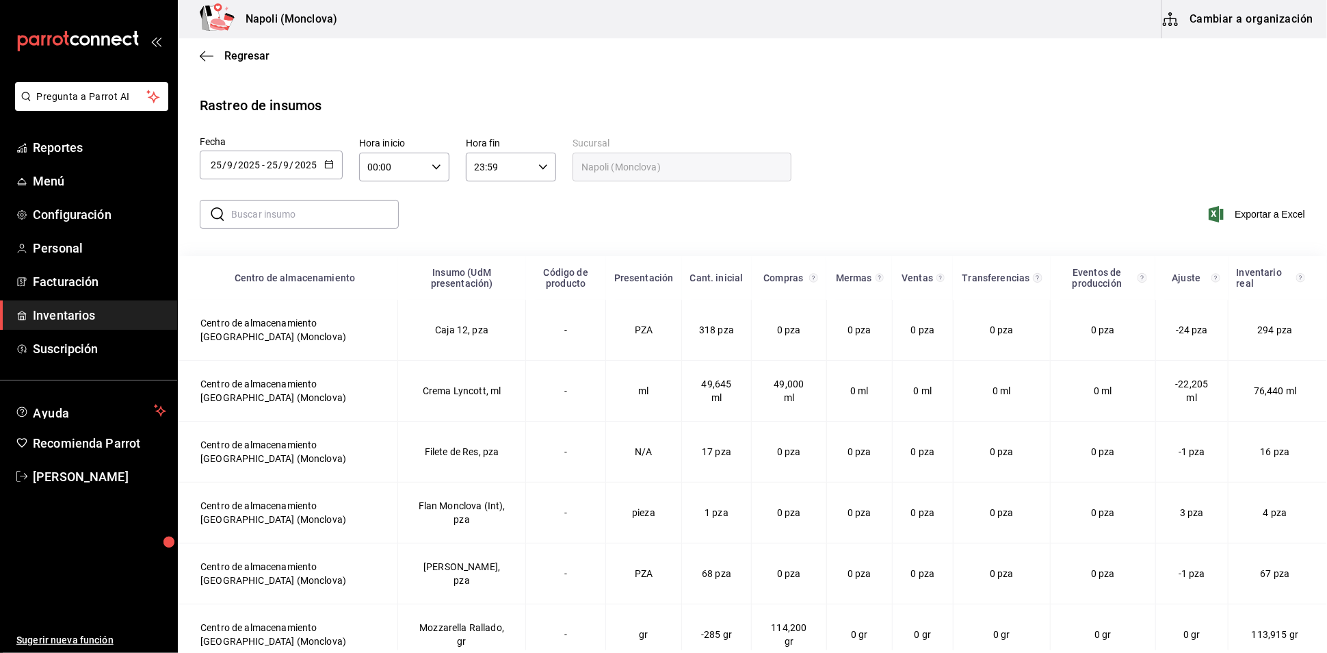
click at [266, 225] on input "text" at bounding box center [315, 213] width 168 height 27
paste input "Bacardi Blanco"
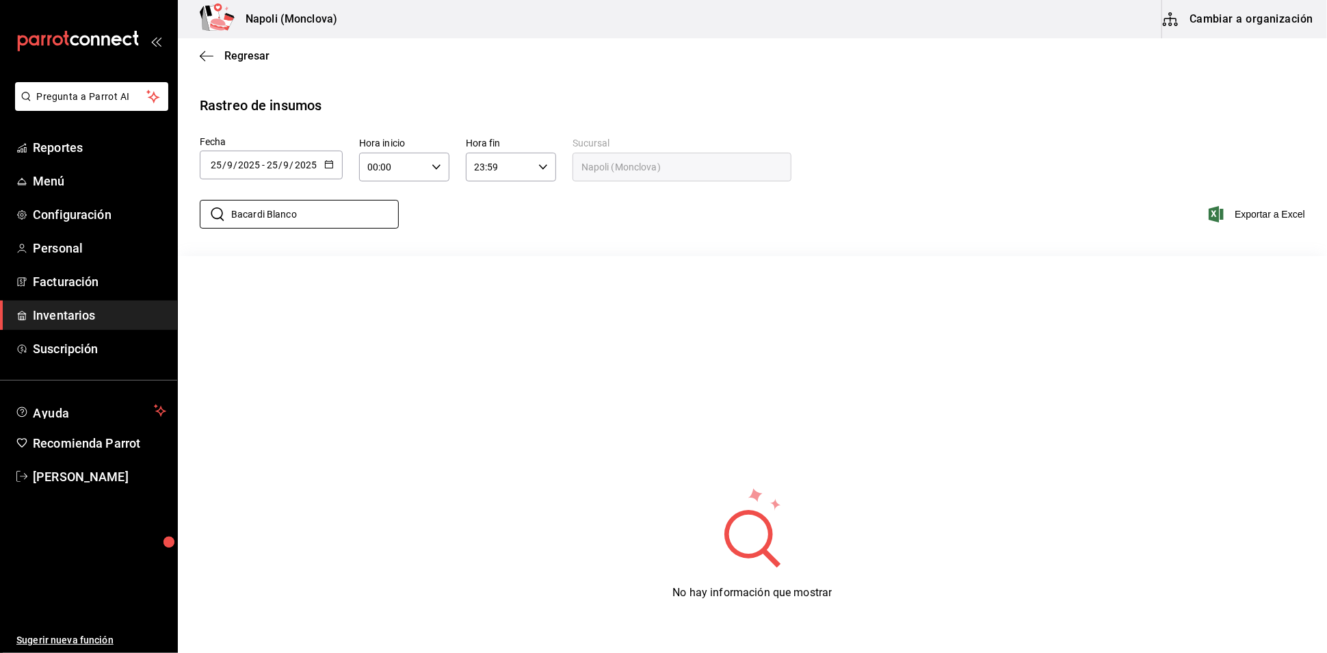
type input "Bacardi Blanco"
click at [333, 169] on icon "button" at bounding box center [329, 164] width 10 height 10
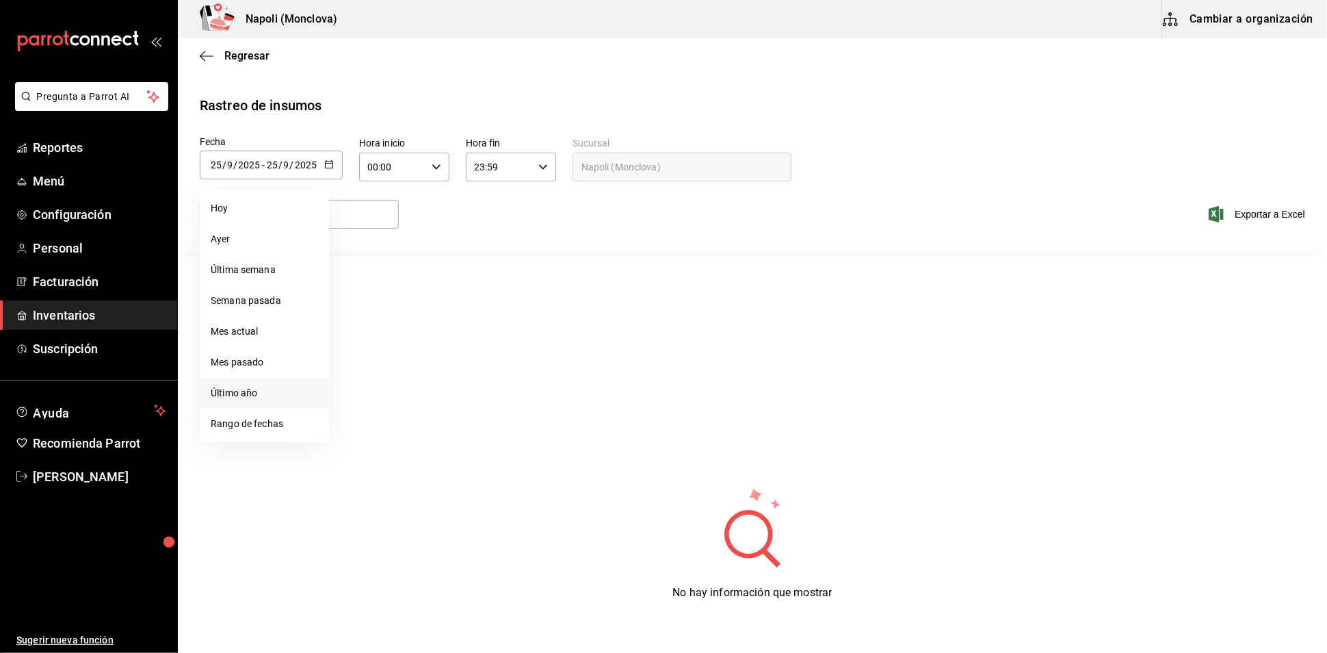
click at [269, 408] on li "Último año" at bounding box center [264, 393] width 129 height 31
type input "2025-01-01"
type input "1"
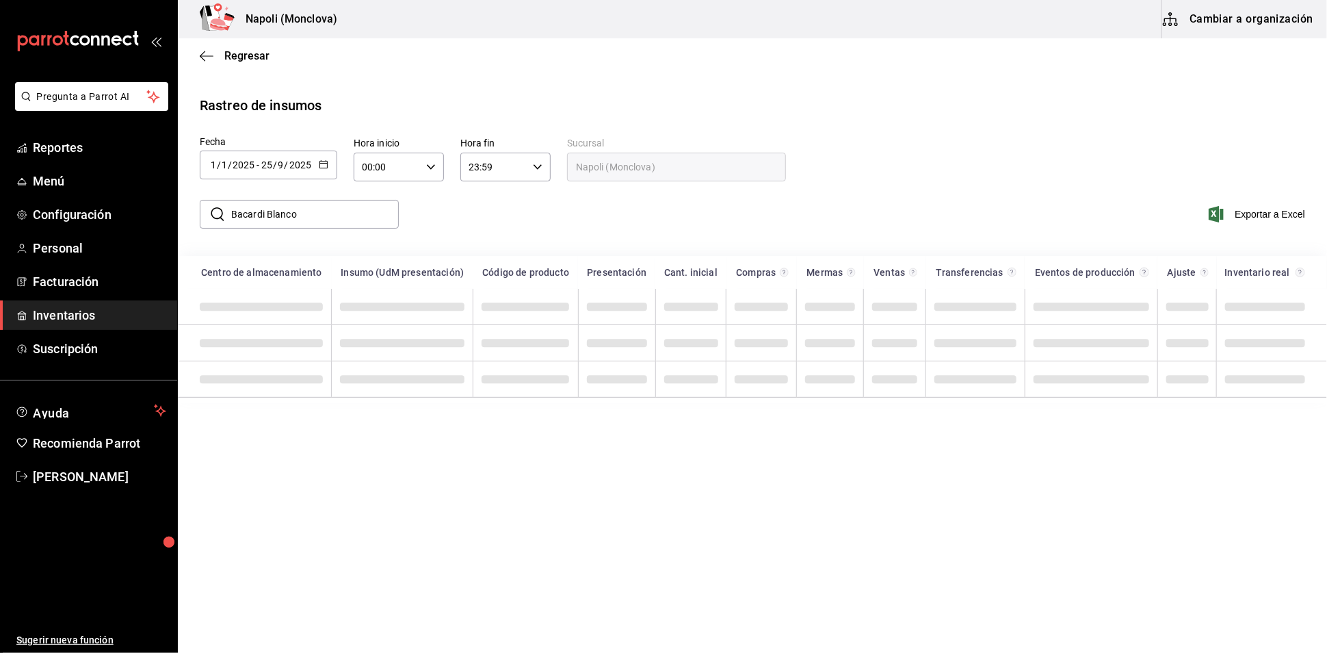
click at [328, 169] on icon "button" at bounding box center [324, 164] width 10 height 10
click at [306, 429] on li "Rango de fechas" at bounding box center [264, 423] width 129 height 31
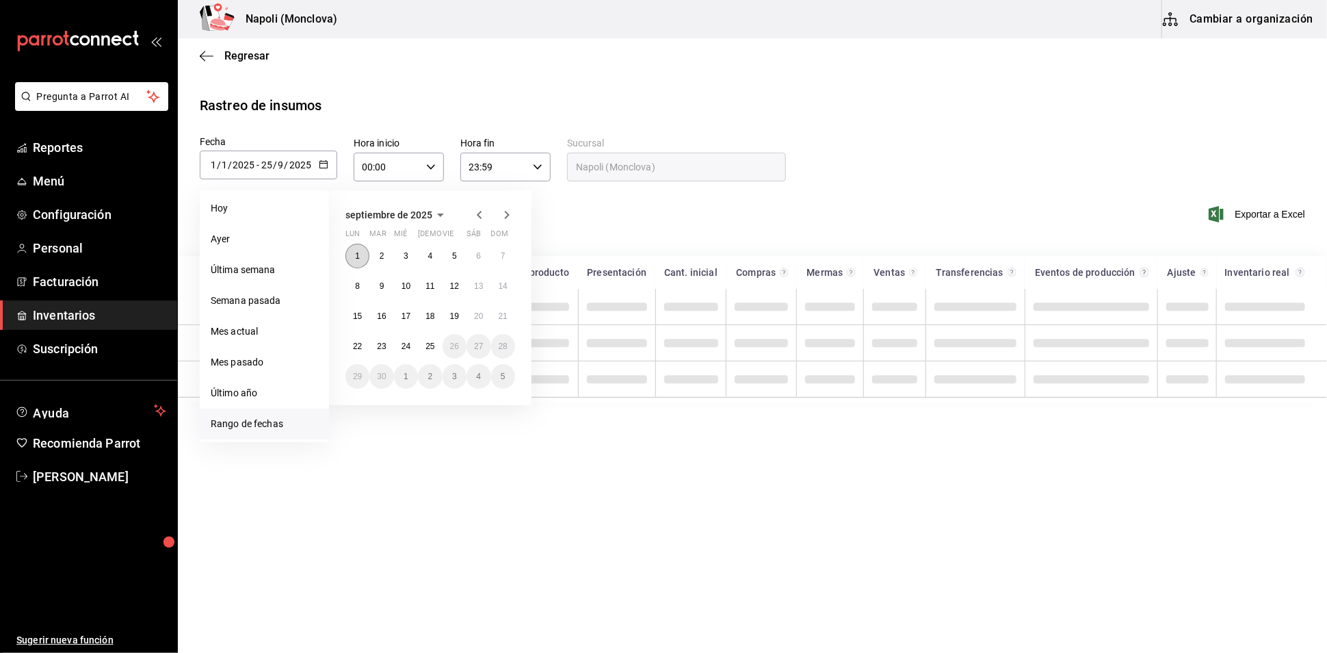
click at [358, 268] on button "1" at bounding box center [358, 256] width 24 height 25
click at [411, 348] on abbr "24" at bounding box center [406, 346] width 9 height 10
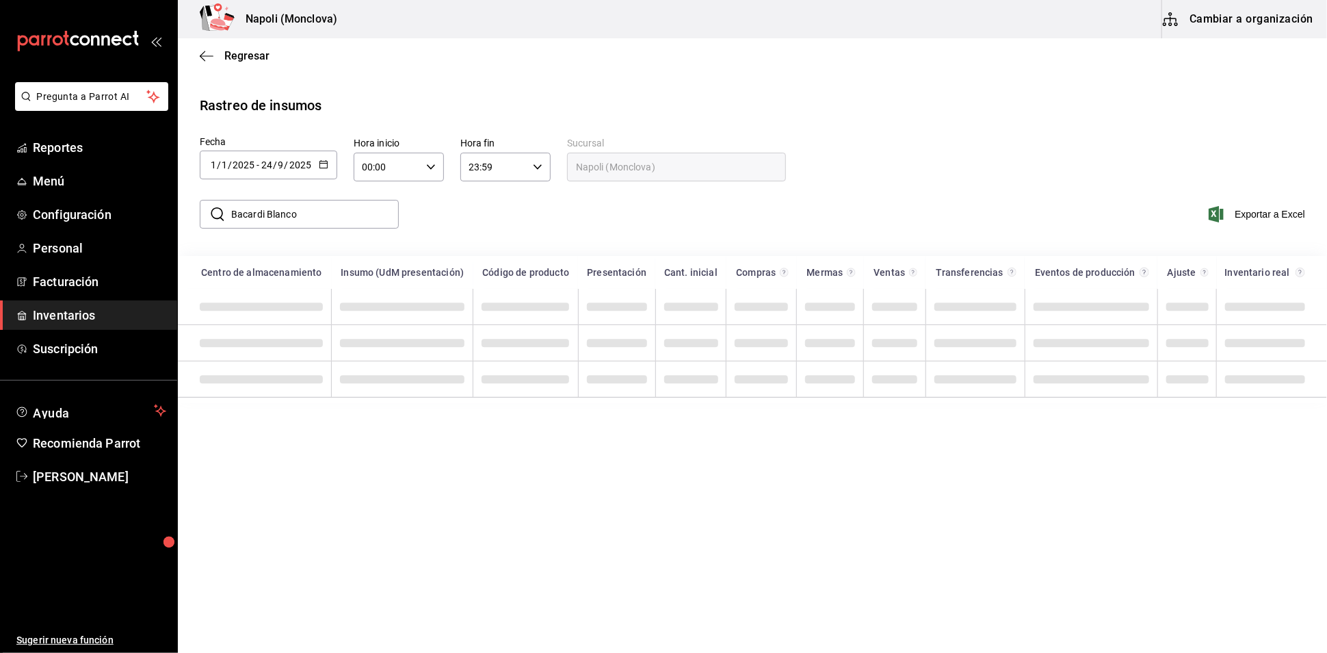
type input "[DATE]"
type input "9"
type input "[DATE]"
type input "24"
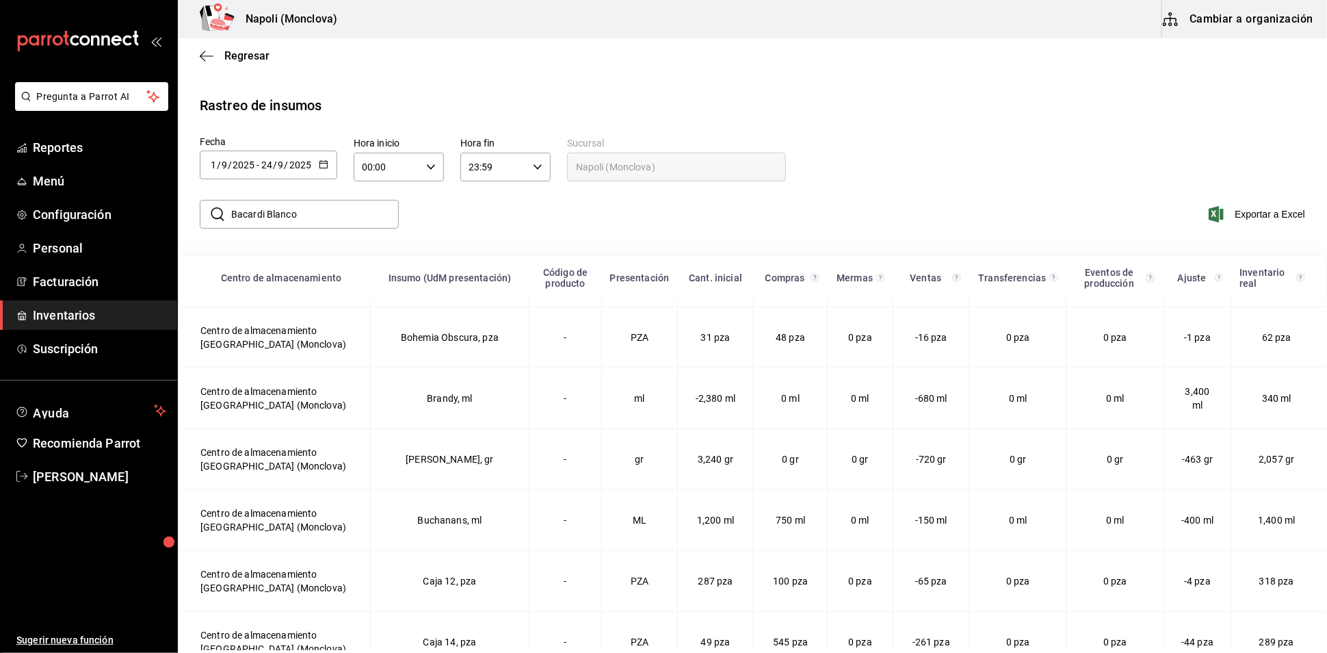
scroll to position [1520, 0]
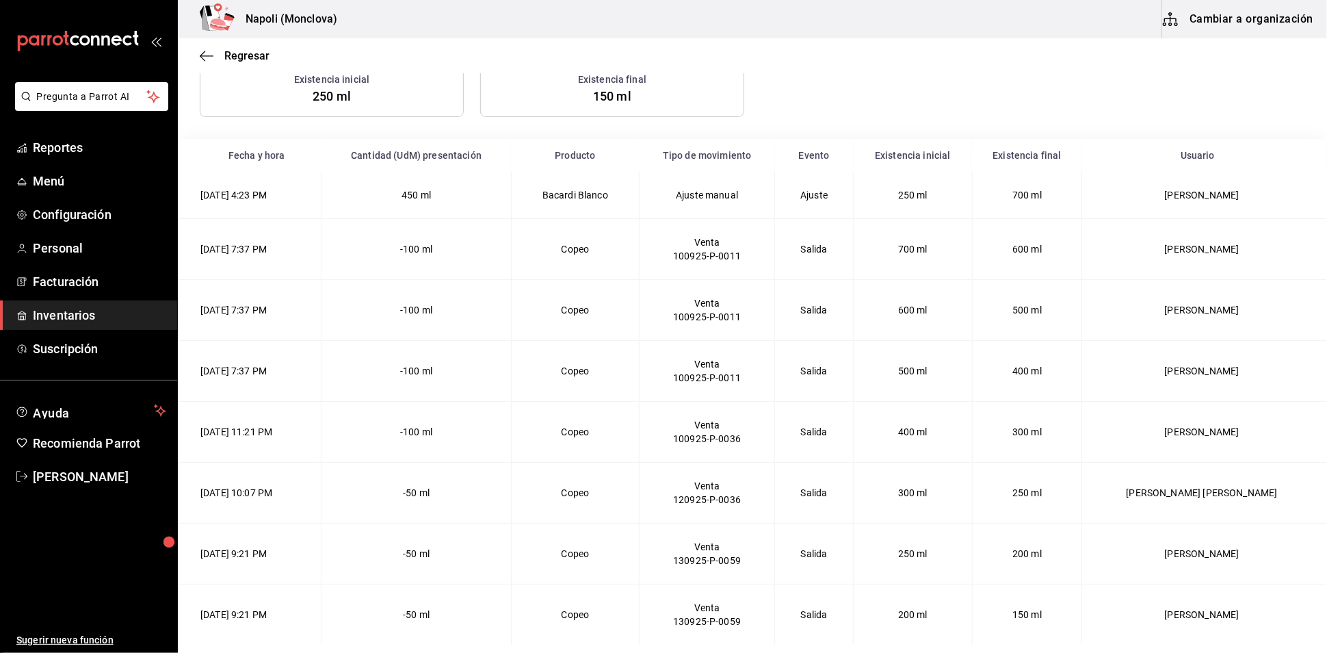
scroll to position [267, 0]
click at [1266, 299] on td "Ricardo Sanchez" at bounding box center [1204, 310] width 245 height 61
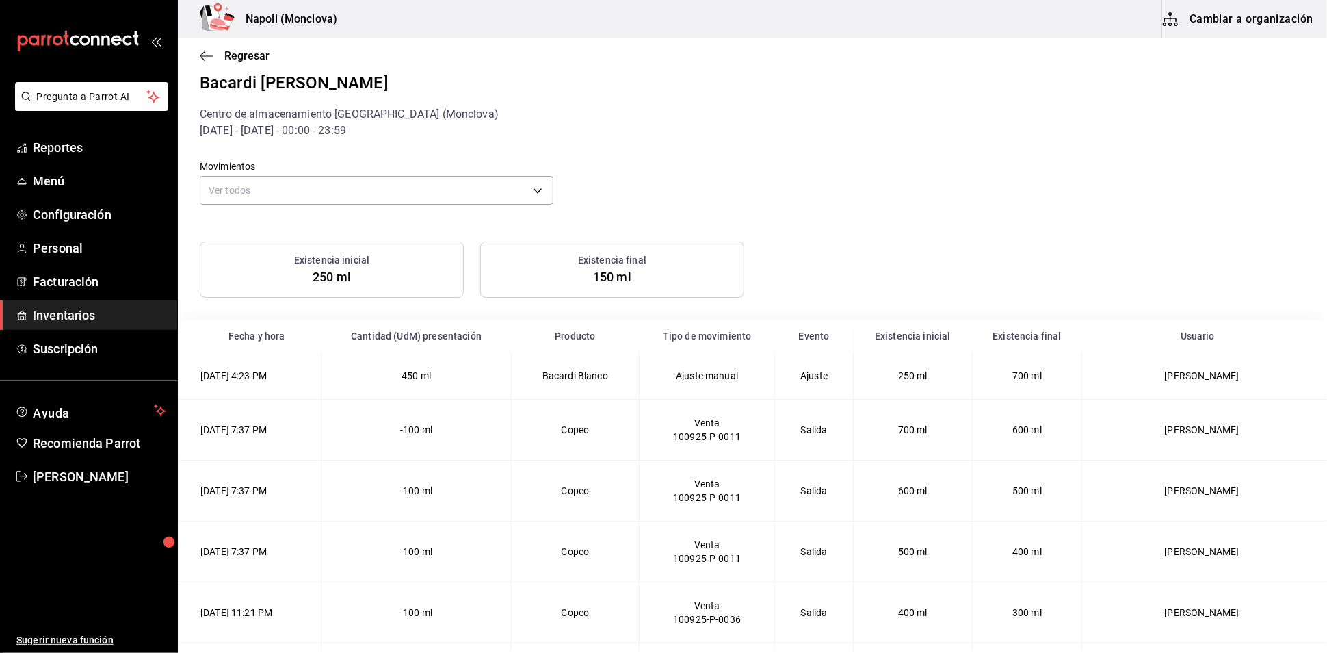
scroll to position [0, 0]
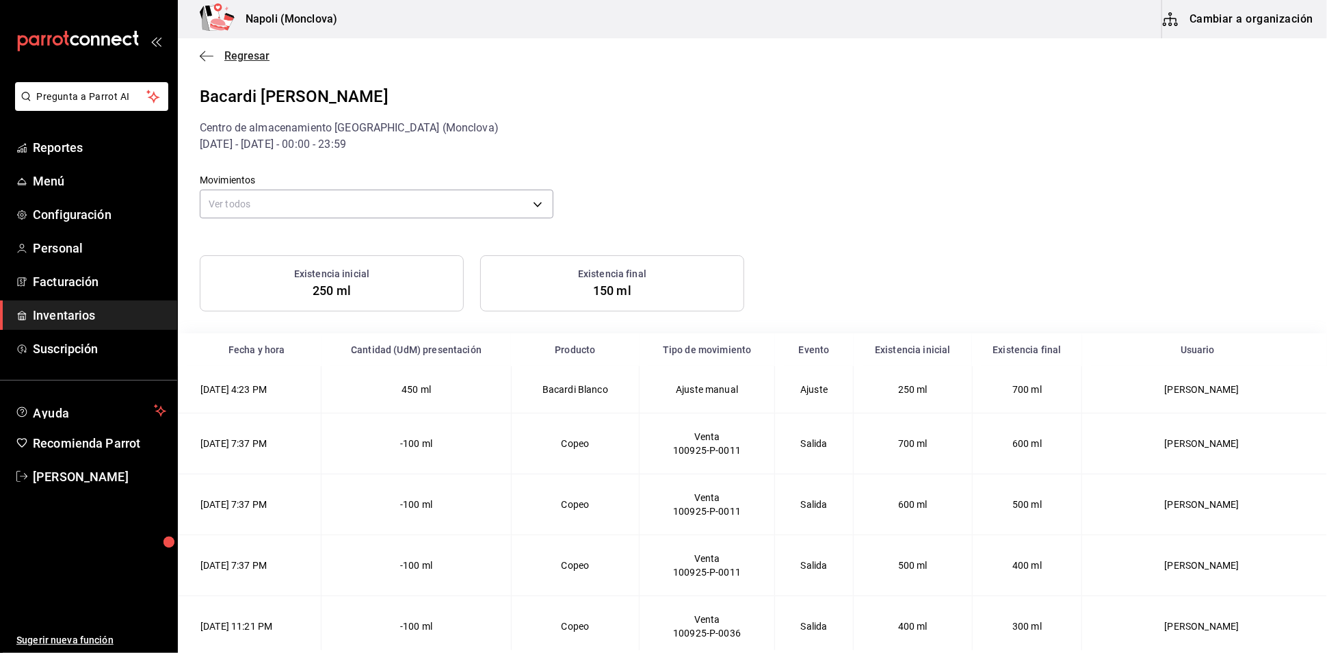
click at [245, 54] on span "Regresar" at bounding box center [246, 55] width 45 height 13
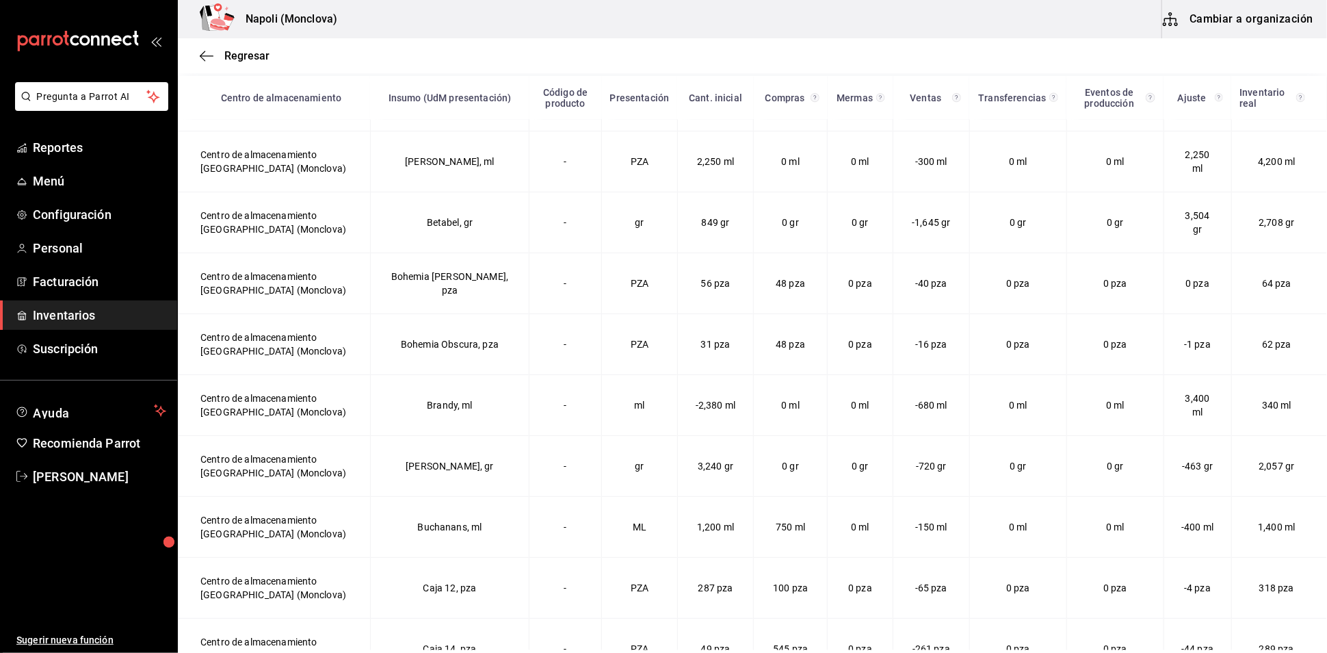
scroll to position [1368, 0]
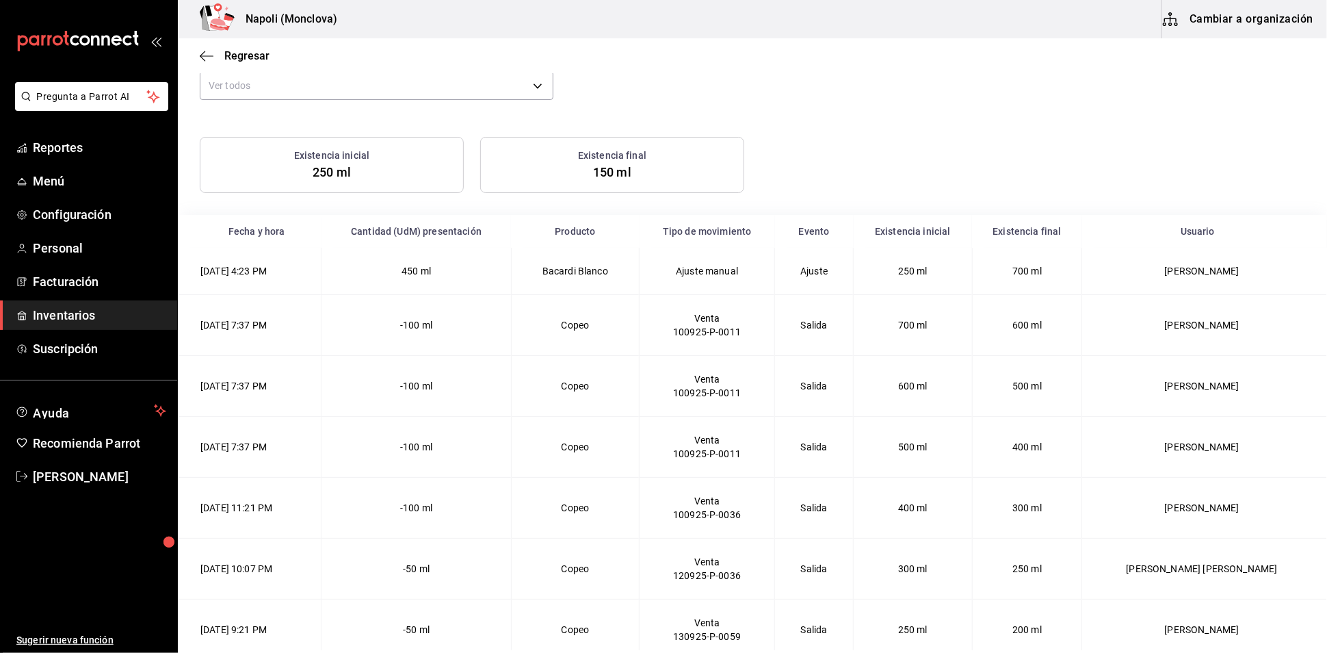
scroll to position [267, 0]
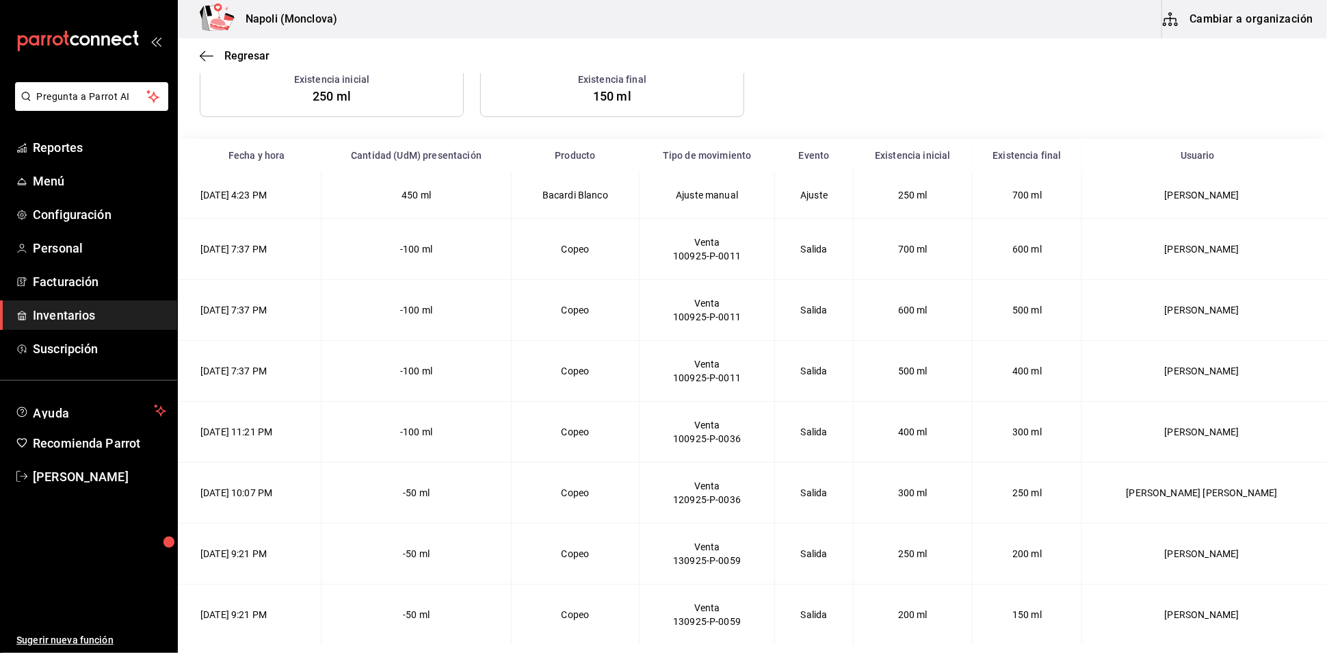
click at [283, 172] on td "3/09/2025 4:23 PM" at bounding box center [250, 195] width 143 height 47
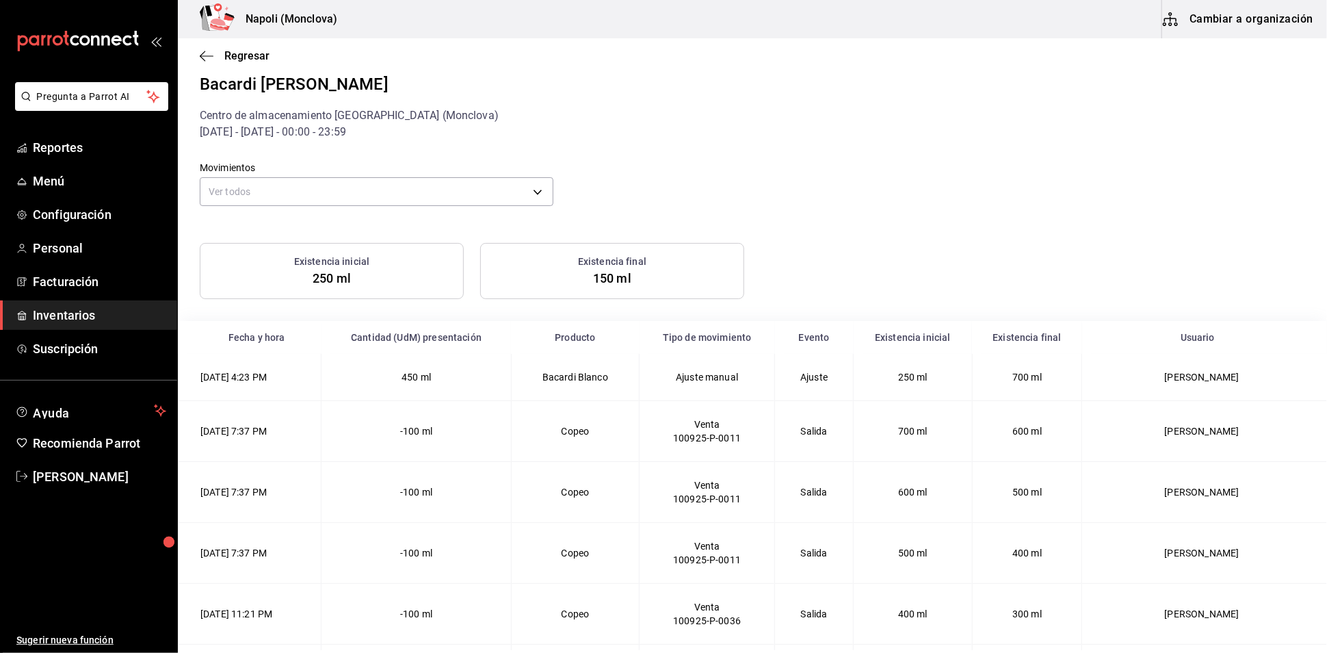
scroll to position [0, 0]
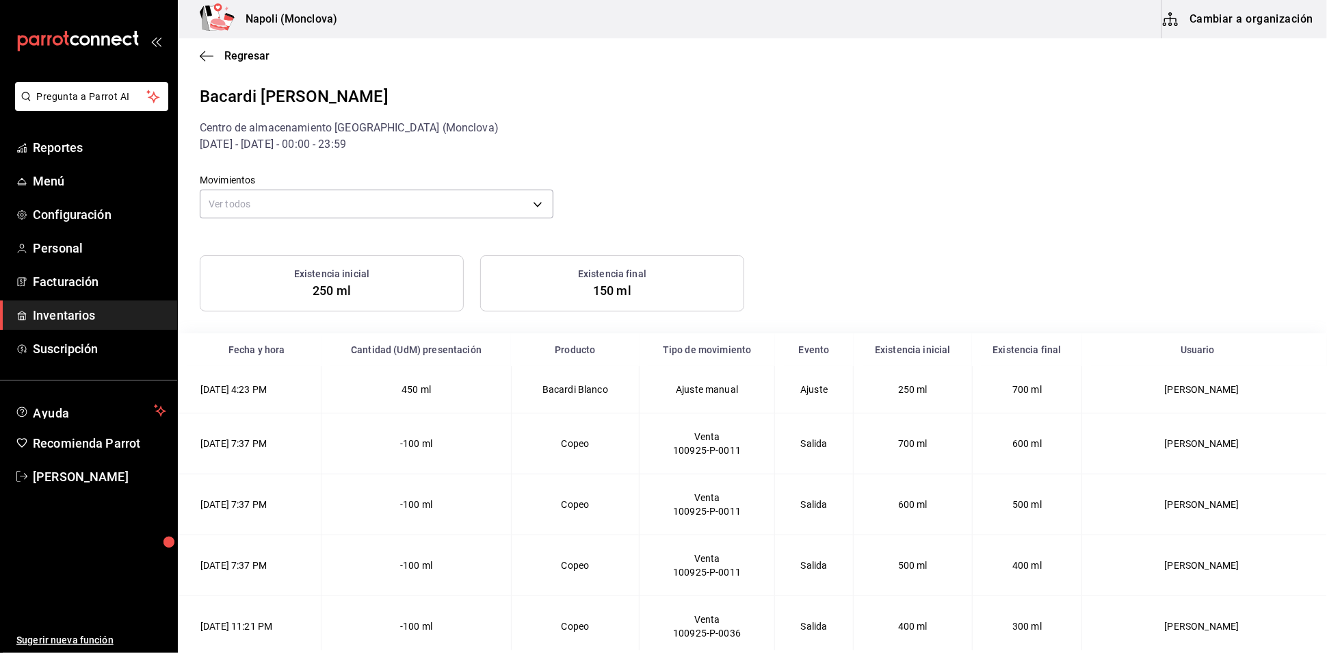
click at [716, 210] on div "Movimientos Ver todos default" at bounding box center [742, 188] width 1128 height 70
click at [714, 161] on div "Movimientos Ver todos default" at bounding box center [742, 188] width 1128 height 70
